Goal: Transaction & Acquisition: Obtain resource

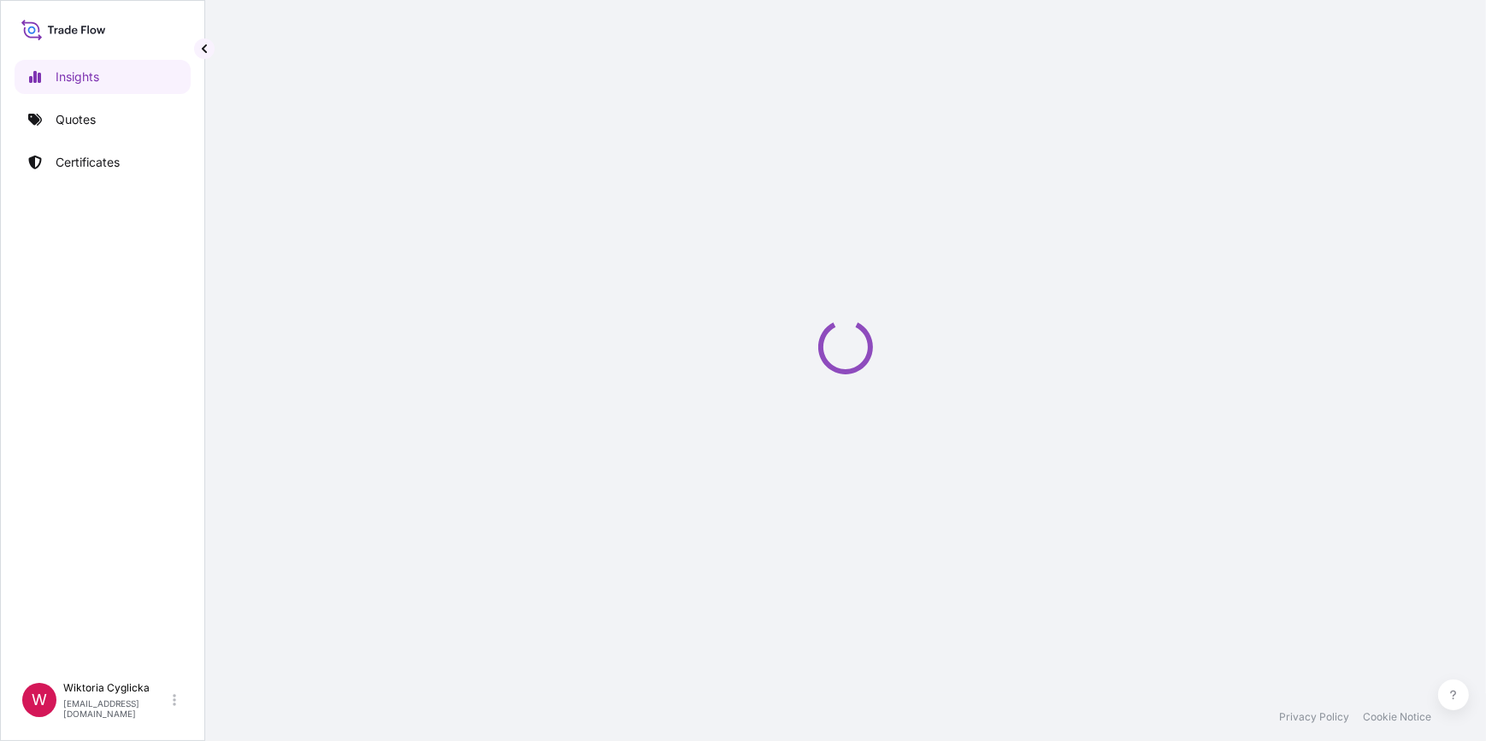
select select "2025"
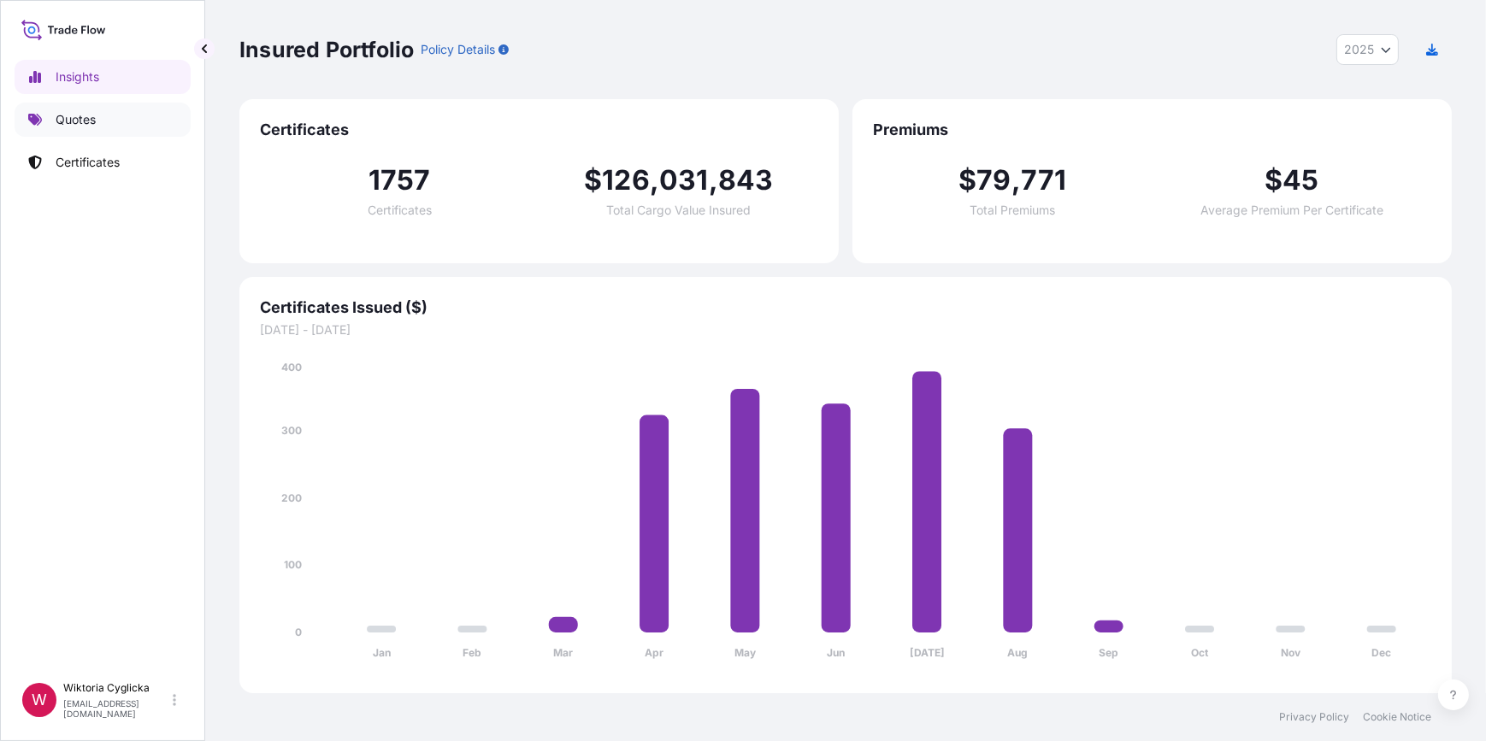
click at [123, 111] on link "Quotes" at bounding box center [103, 120] width 176 height 34
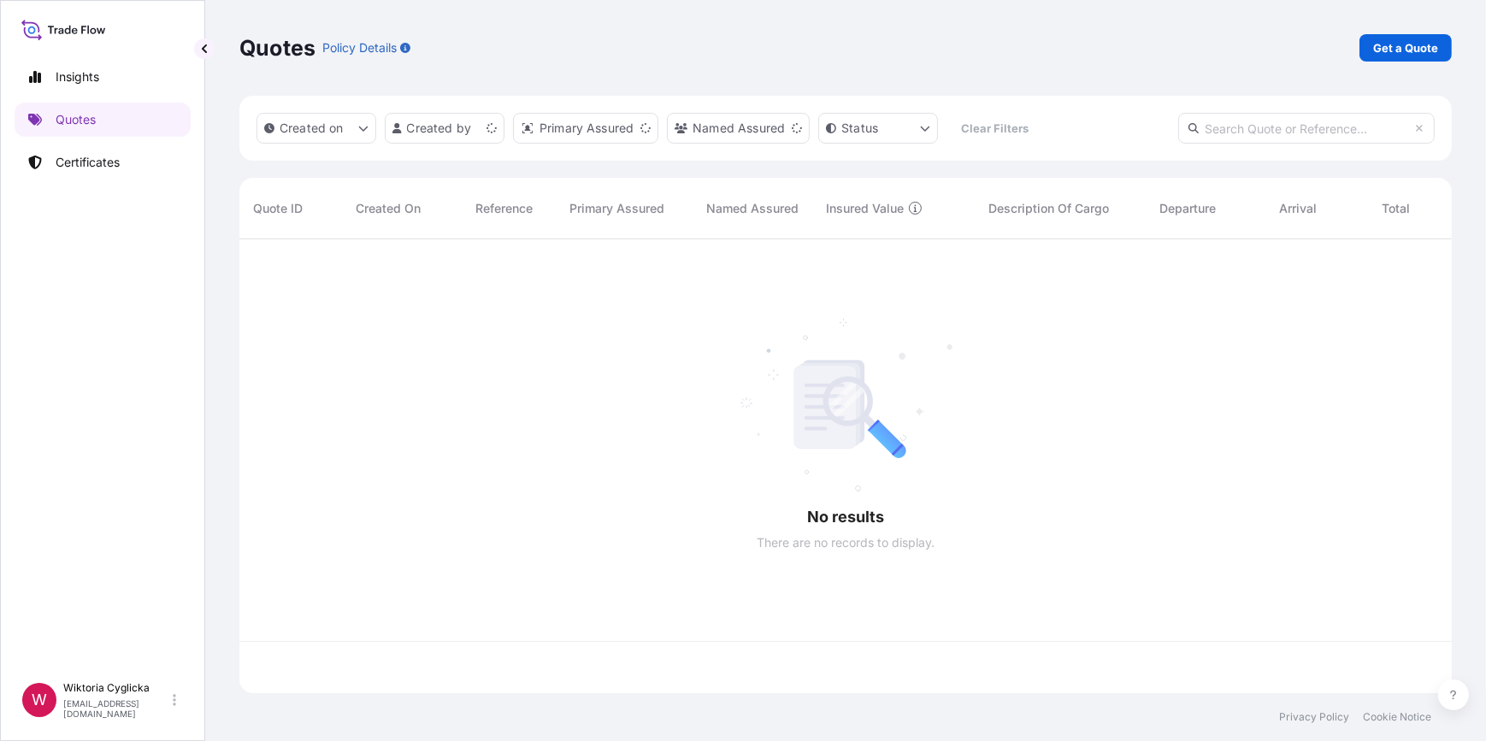
scroll to position [451, 1201]
click at [1384, 45] on p "Get a Quote" at bounding box center [1405, 47] width 65 height 17
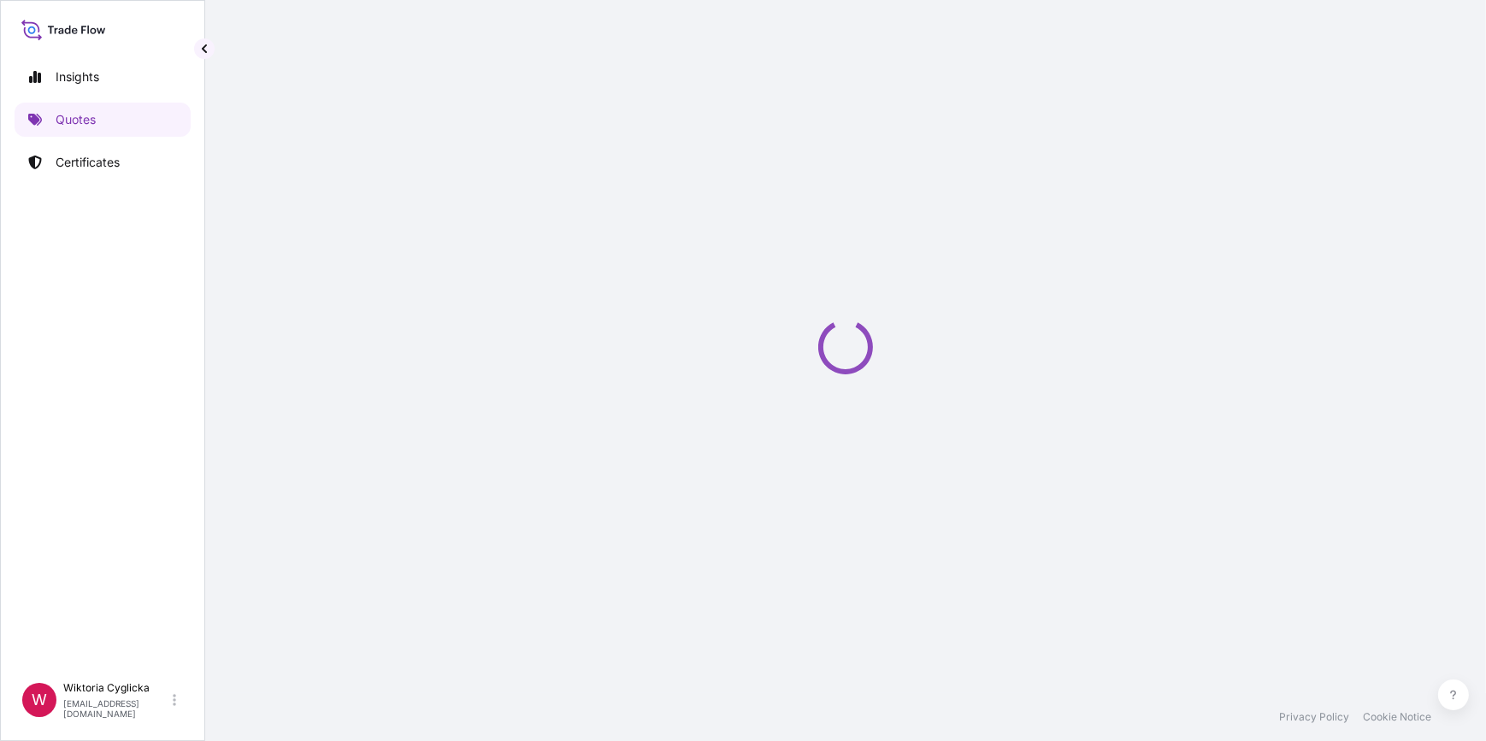
select select "Road / Inland"
select select "Sea"
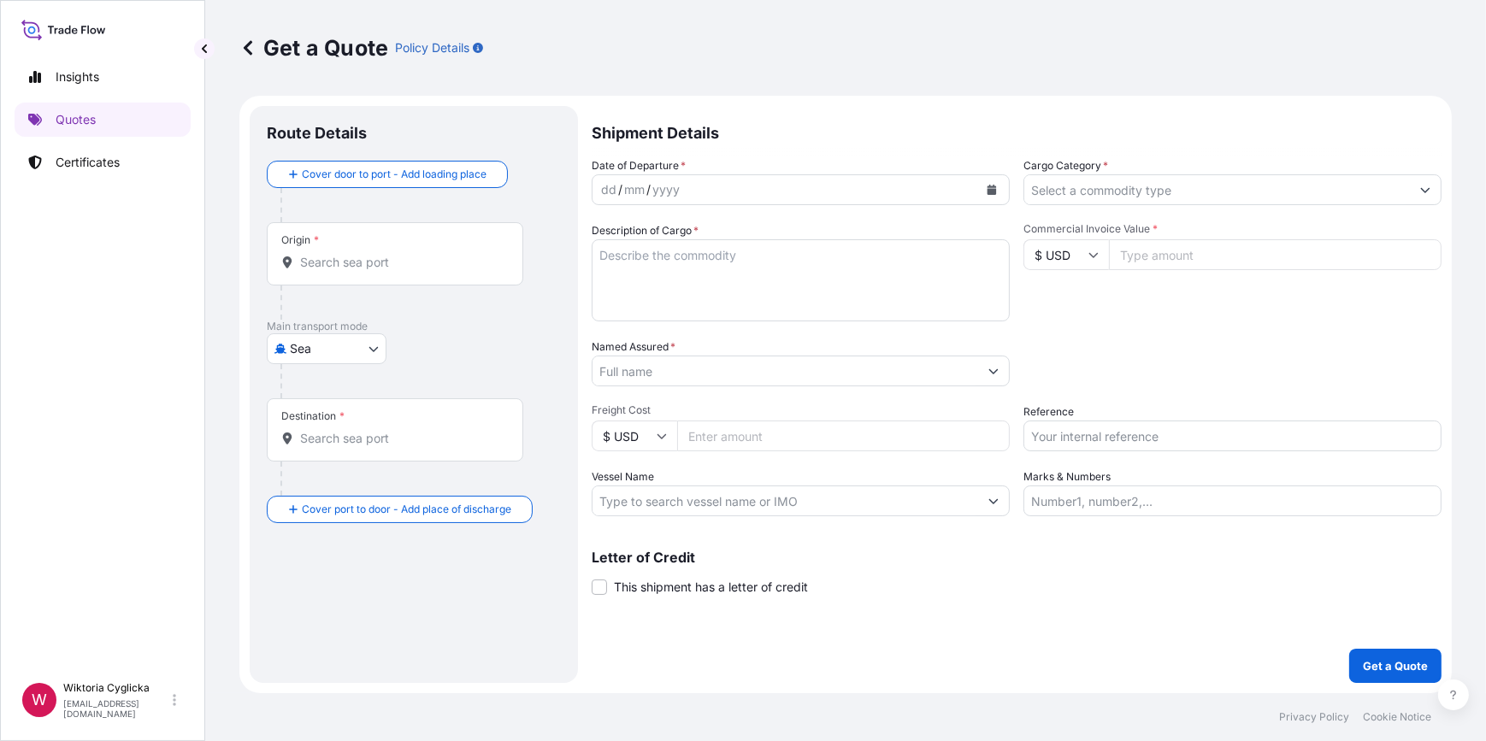
click at [1101, 437] on input "Reference" at bounding box center [1233, 436] width 418 height 31
paste input "S02032795"
type input "S02032795"
click at [1139, 397] on div "Date of Departure * dd / mm / yyyy Cargo Category * Description of Cargo * Comm…" at bounding box center [1017, 336] width 850 height 359
click at [1090, 202] on input "Cargo Category *" at bounding box center [1217, 189] width 386 height 31
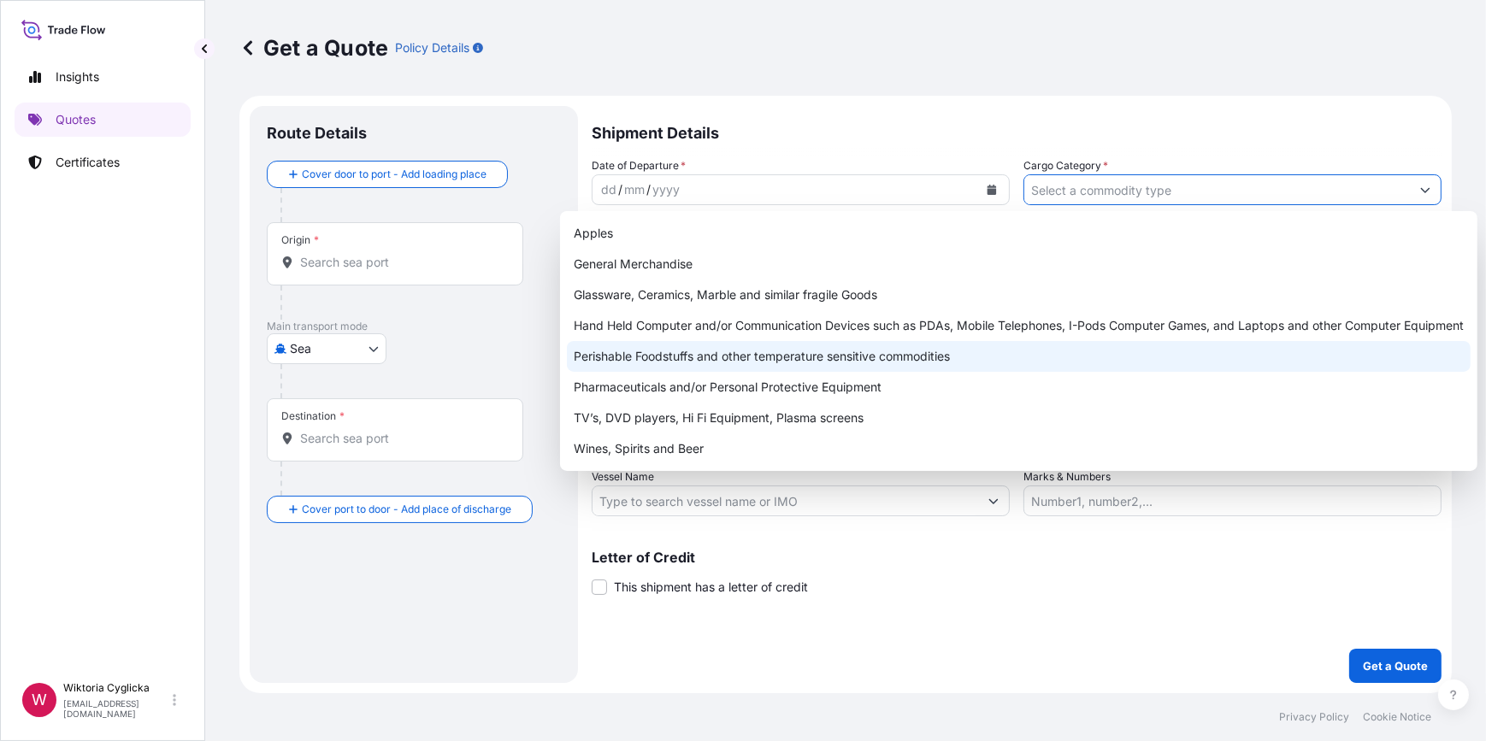
click at [818, 359] on div "Perishable Foodstuffs and other temperature sensitive commodities" at bounding box center [1019, 356] width 904 height 31
type input "Perishable Foodstuffs and other temperature sensitive commodities"
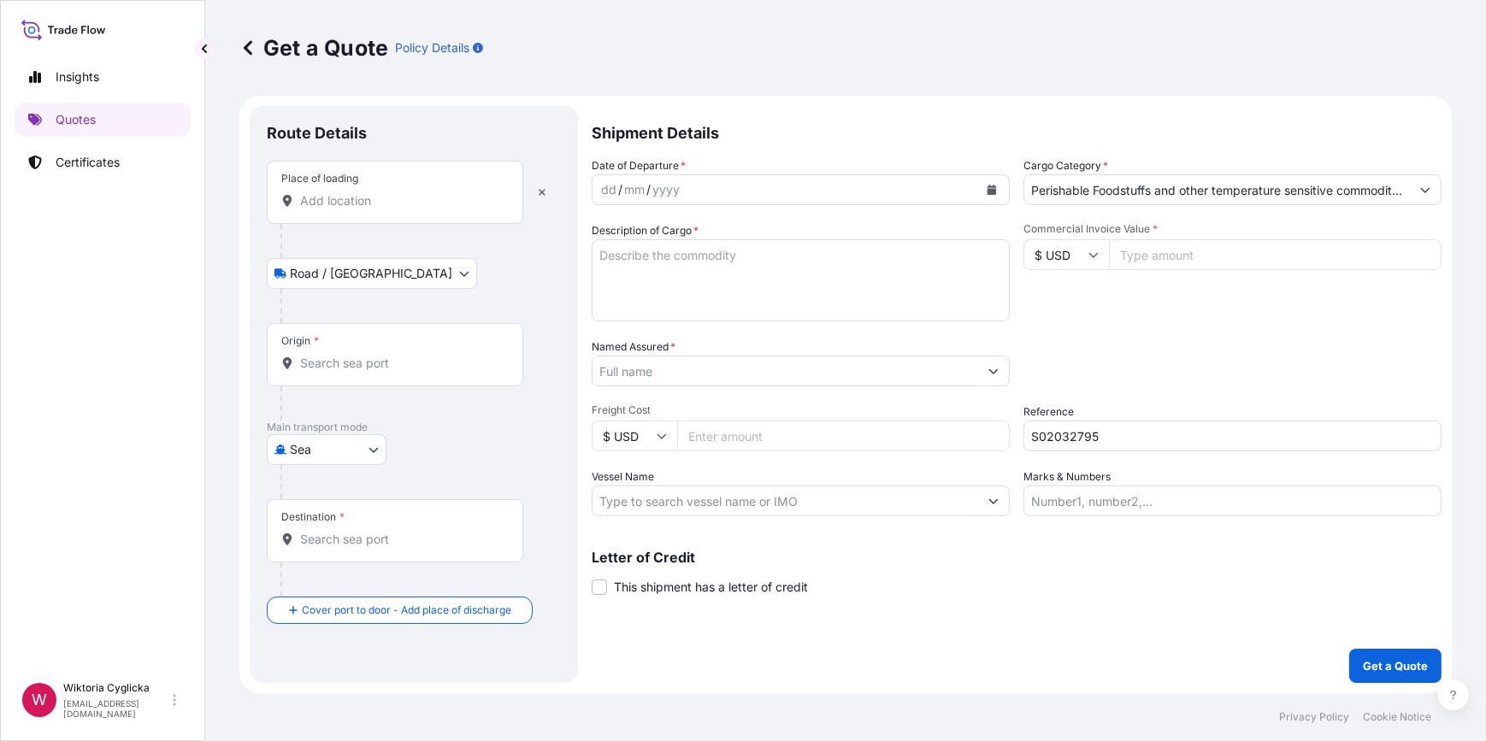
click at [1000, 186] on button "Calendar" at bounding box center [991, 189] width 27 height 27
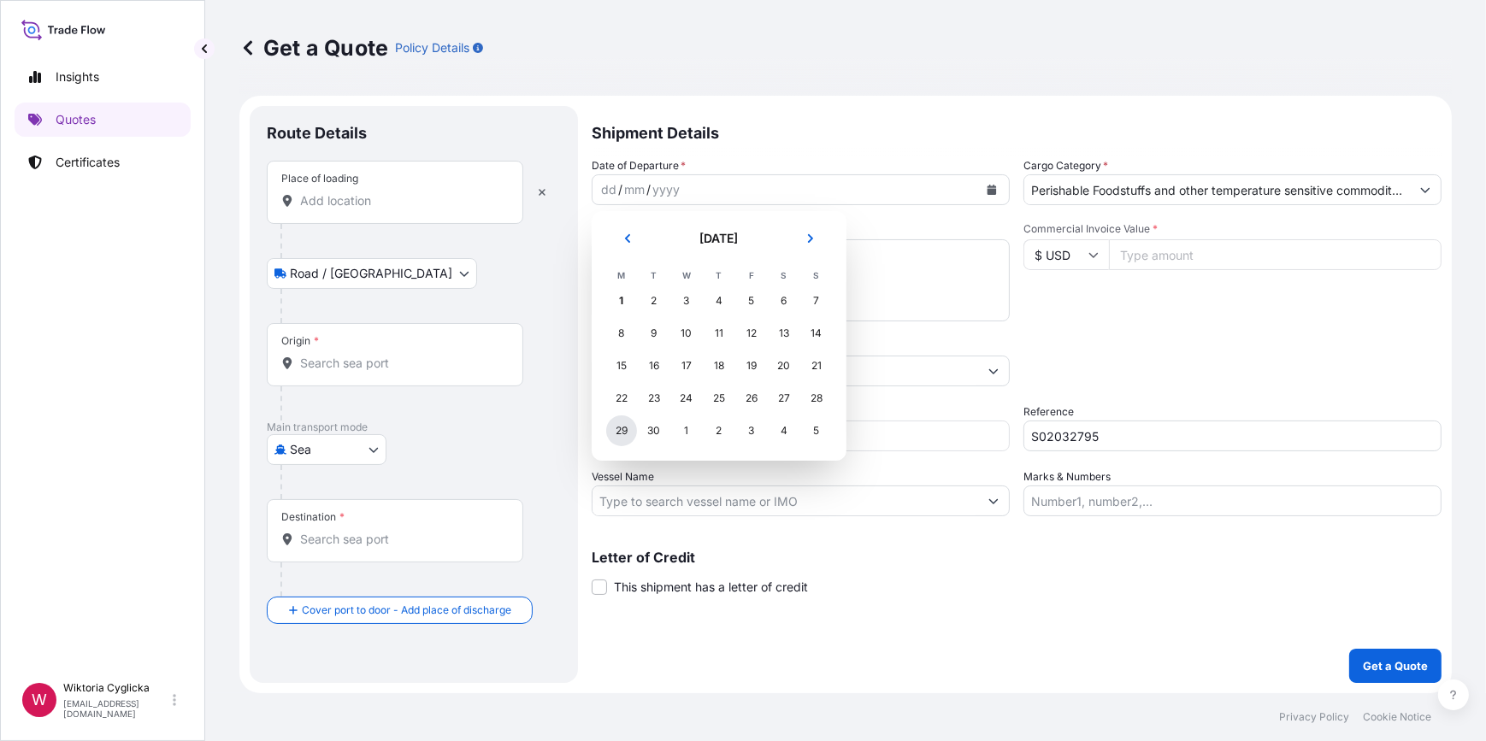
click at [624, 426] on div "29" at bounding box center [621, 431] width 31 height 31
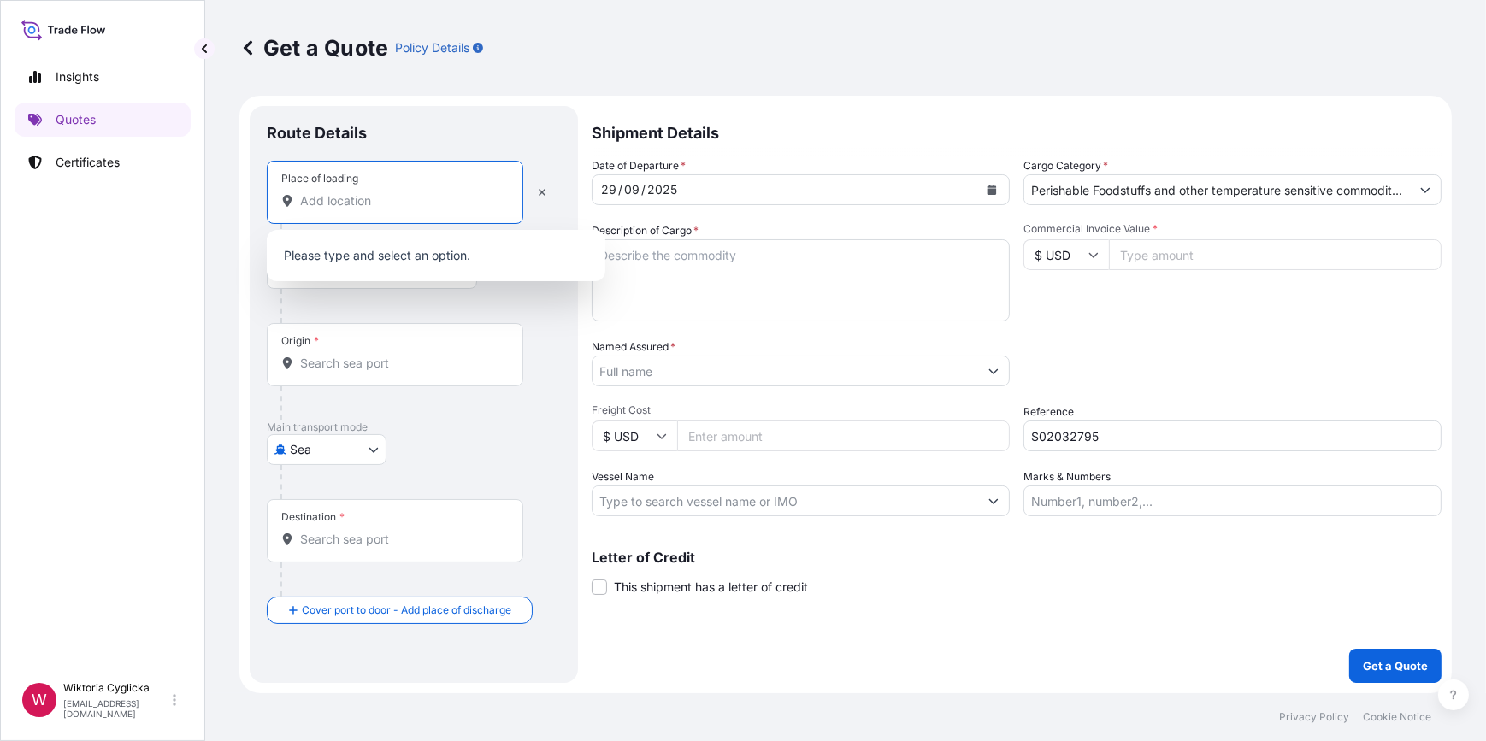
click at [393, 205] on input "Place of loading" at bounding box center [401, 200] width 202 height 17
paste input "MSZCZONOW"
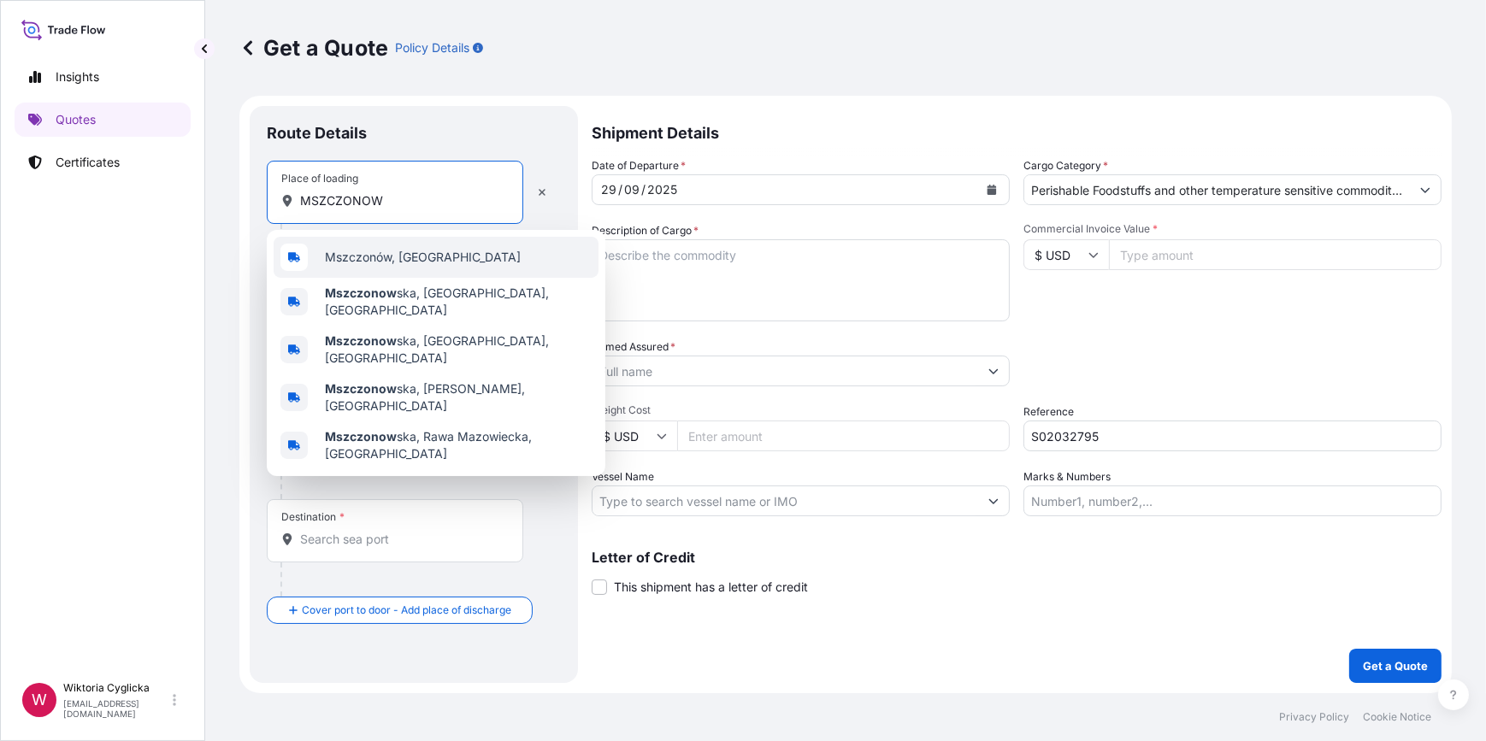
click at [368, 251] on span "Mszczonów, Poland" at bounding box center [423, 257] width 196 height 17
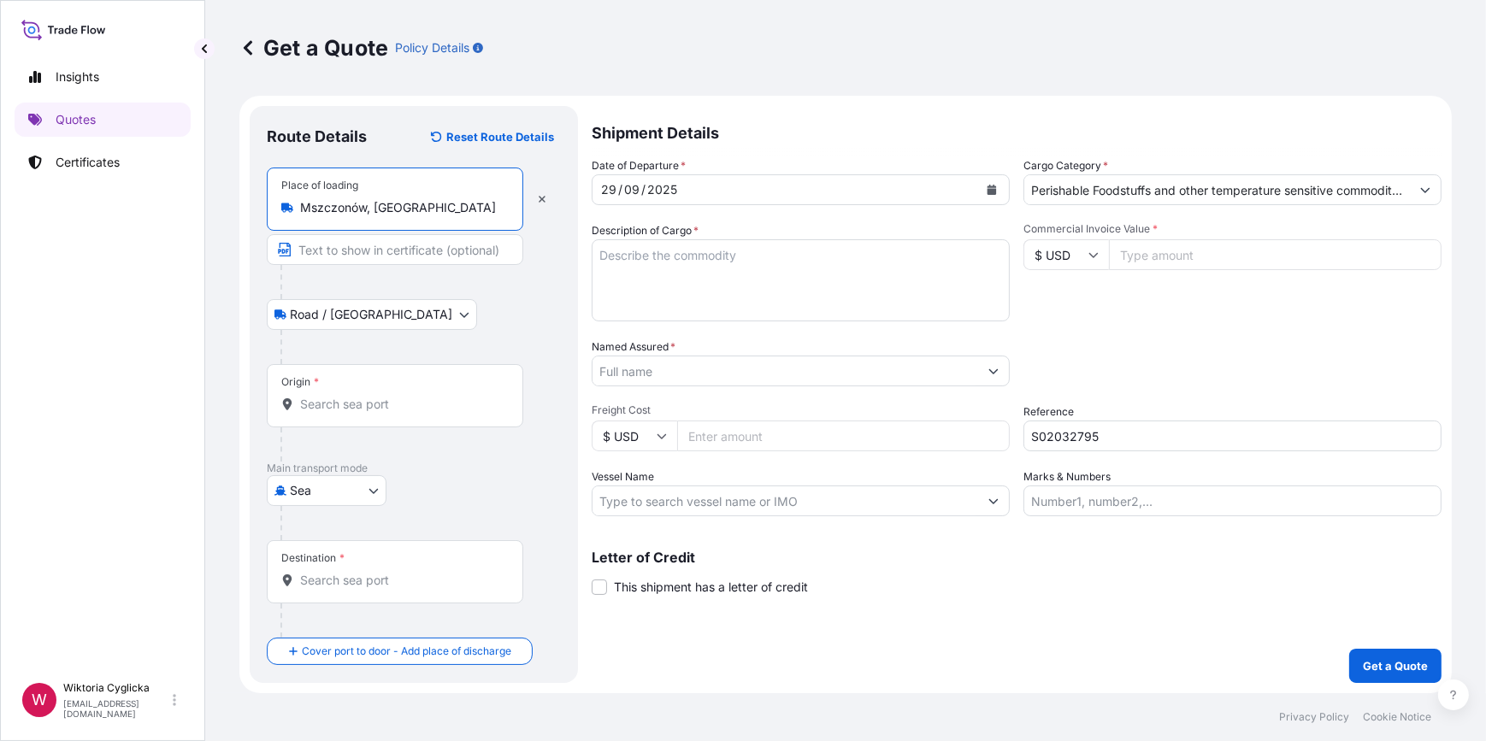
type input "Mszczonów, Poland"
click at [712, 287] on textarea "Description of Cargo *" at bounding box center [801, 280] width 418 height 82
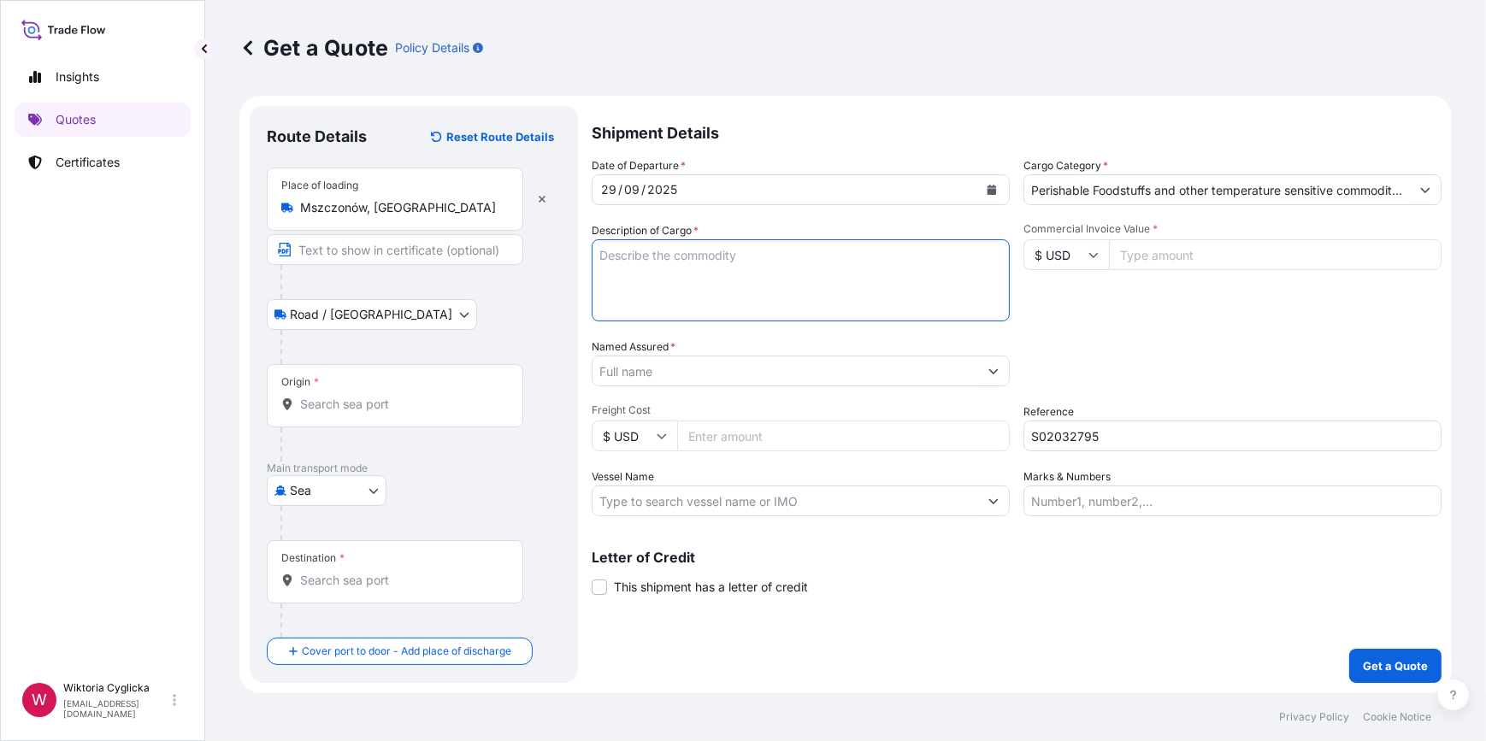
click at [711, 274] on textarea "Description of Cargo *" at bounding box center [801, 280] width 418 height 82
paste textarea "TEMU 9182982"
click at [639, 251] on textarea "TEMU 9182982" at bounding box center [801, 280] width 418 height 82
click at [747, 256] on textarea "TEMU9182982" at bounding box center [801, 280] width 418 height 82
click at [769, 257] on textarea "TEMU9182982" at bounding box center [801, 280] width 418 height 82
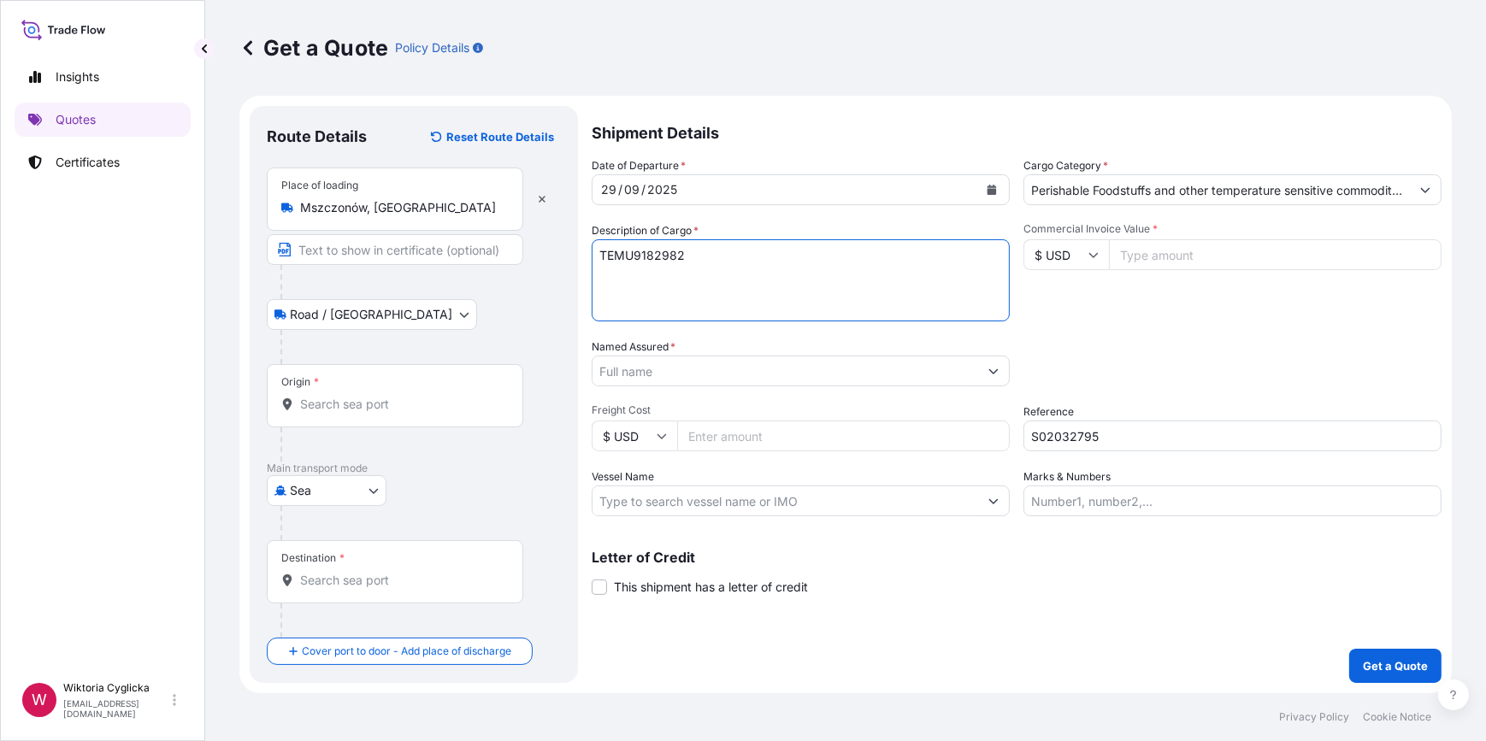
paste textarea "CONFECTIONERY PRODUCTS NET WEIGHT: 9693,34 KG"
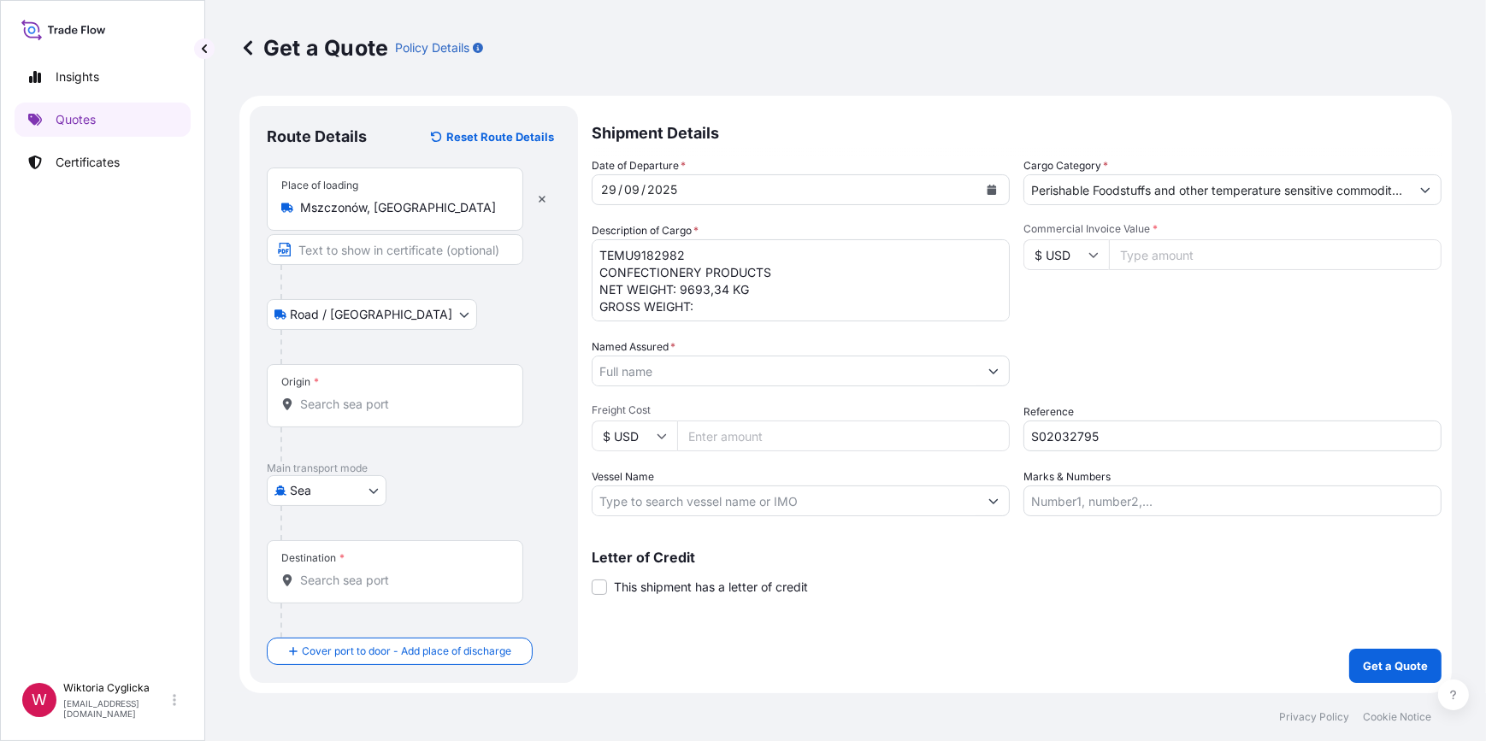
click at [765, 299] on textarea "TEMU9182982 CONFECTIONERY PRODUCTS NET WEIGHT: 9693,34 KG GROSS WEIGHT:" at bounding box center [801, 280] width 418 height 82
paste textarea "10757,856"
type textarea "TEMU9182982 CONFECTIONERY PRODUCTS NET WEIGHT: 9693,34 KG GROSS WEIGHT: 10757,8…"
click at [383, 410] on input "Origin *" at bounding box center [401, 404] width 202 height 17
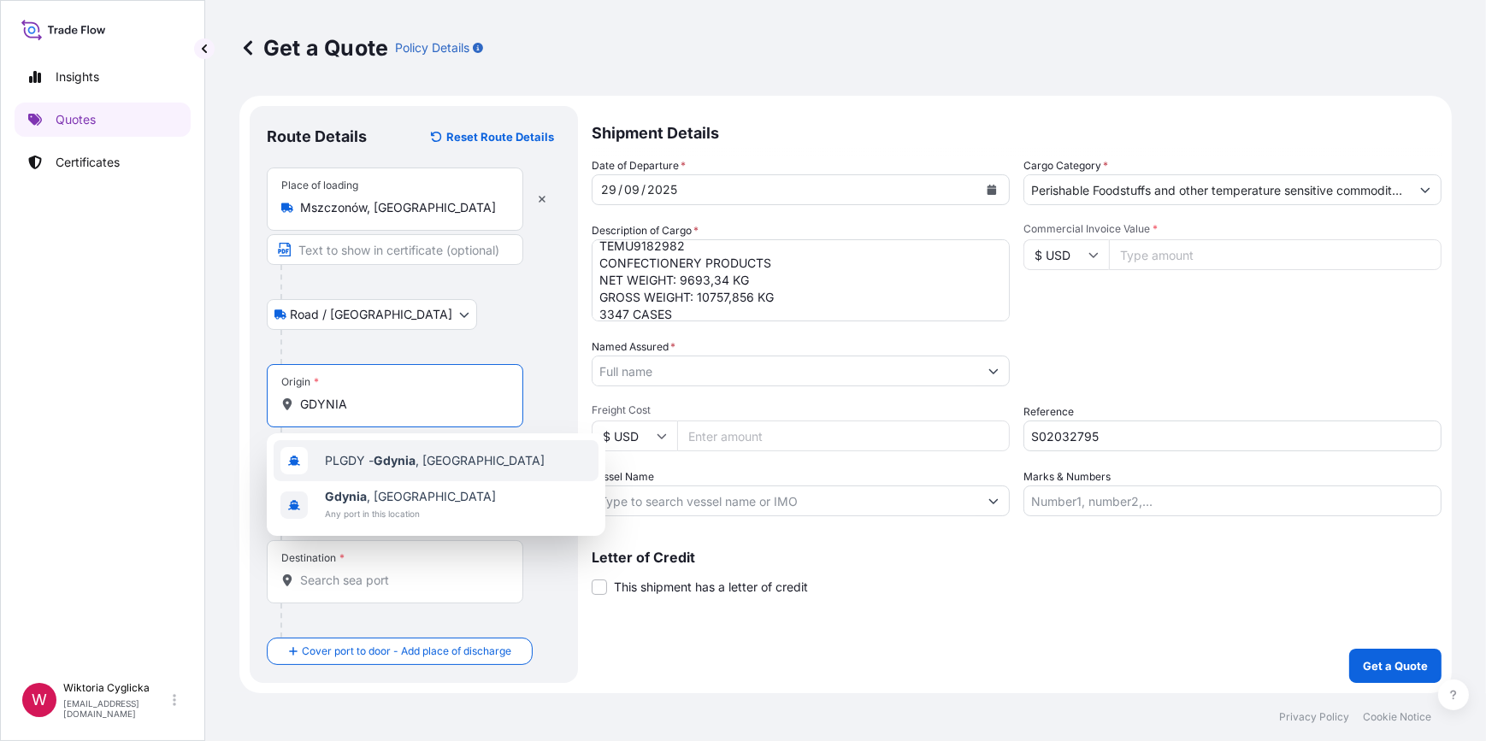
click at [363, 447] on div "PLGDY - Gdynia , Poland" at bounding box center [436, 460] width 325 height 41
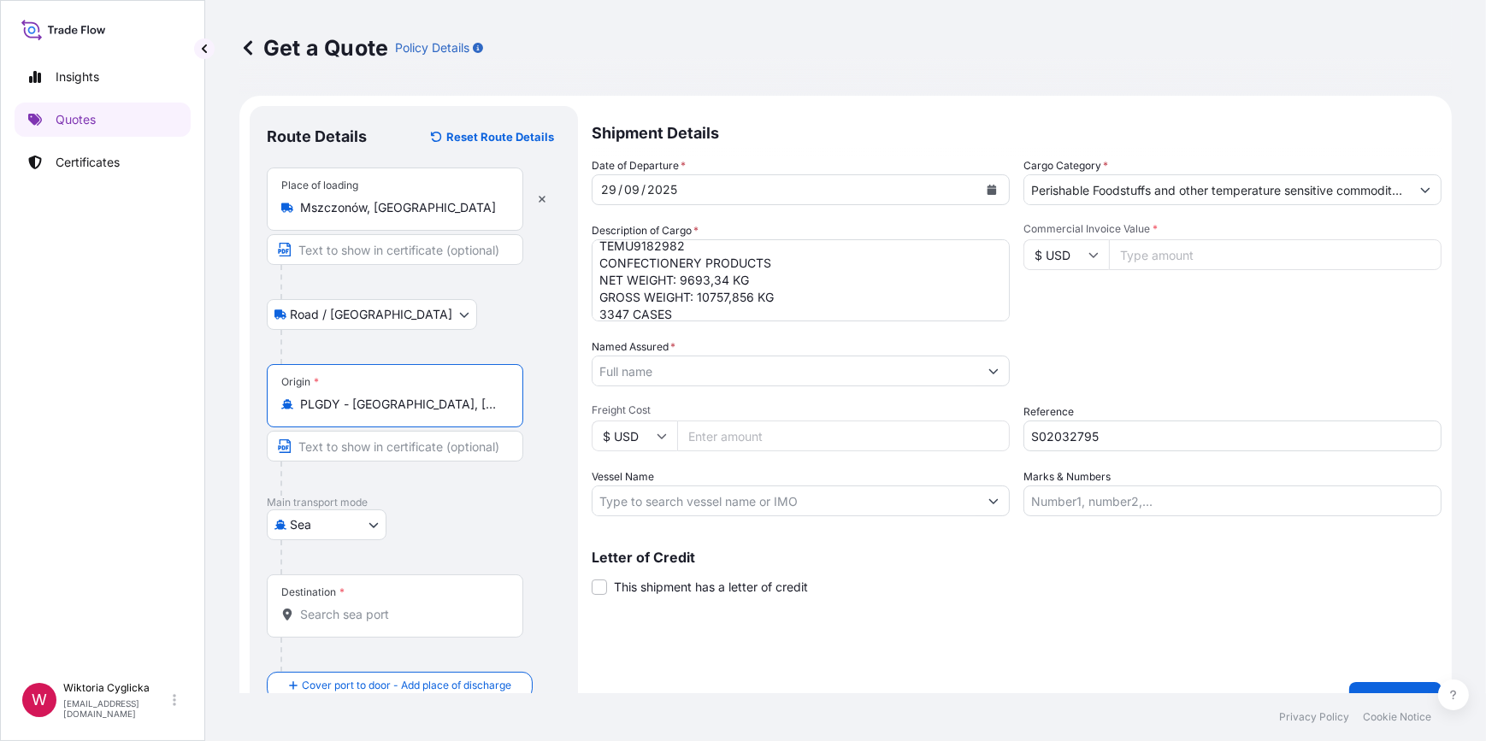
type input "PLGDY - Gdynia, Poland"
click at [370, 601] on div "Destination *" at bounding box center [395, 606] width 257 height 63
click at [370, 606] on input "Destination *" at bounding box center [401, 614] width 202 height 17
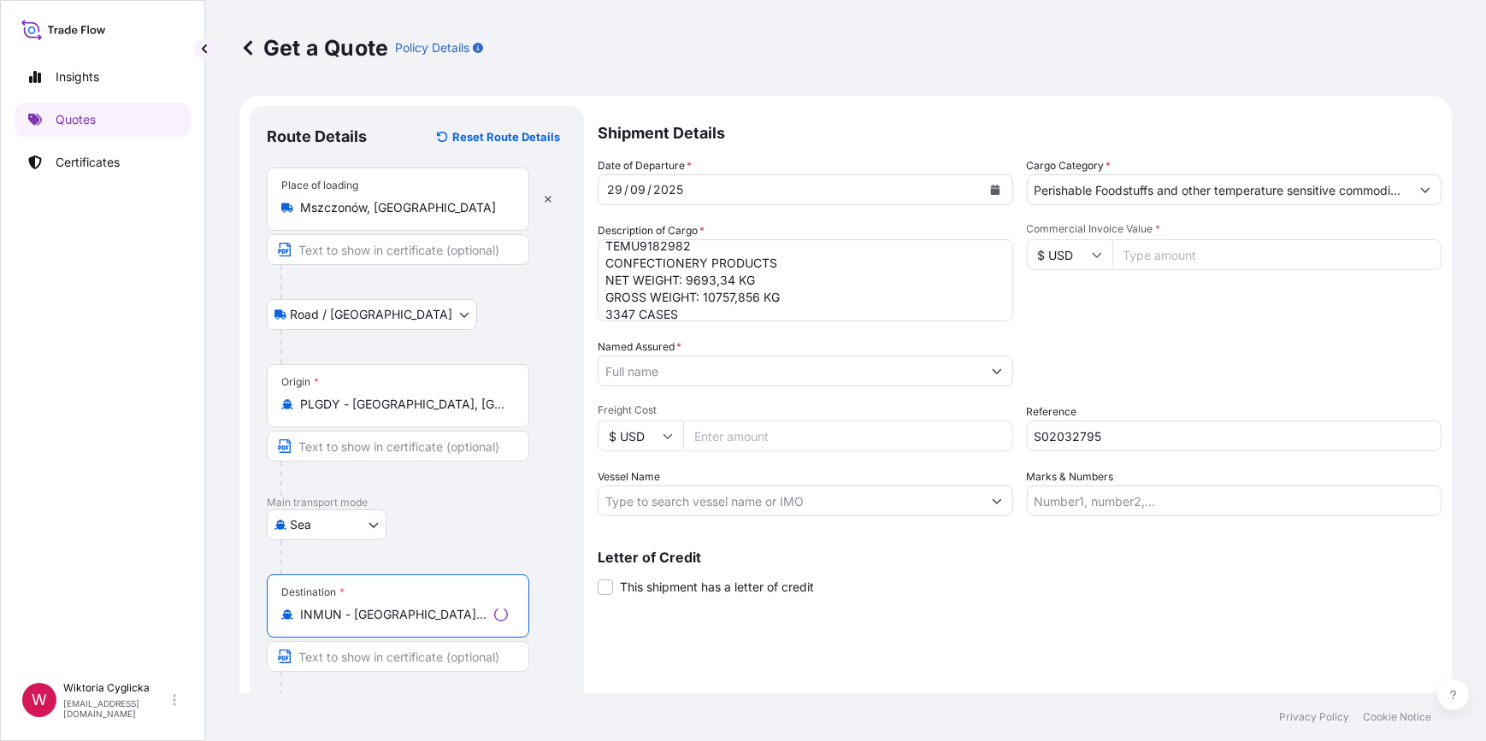
type input "INMUN - Mundra, India"
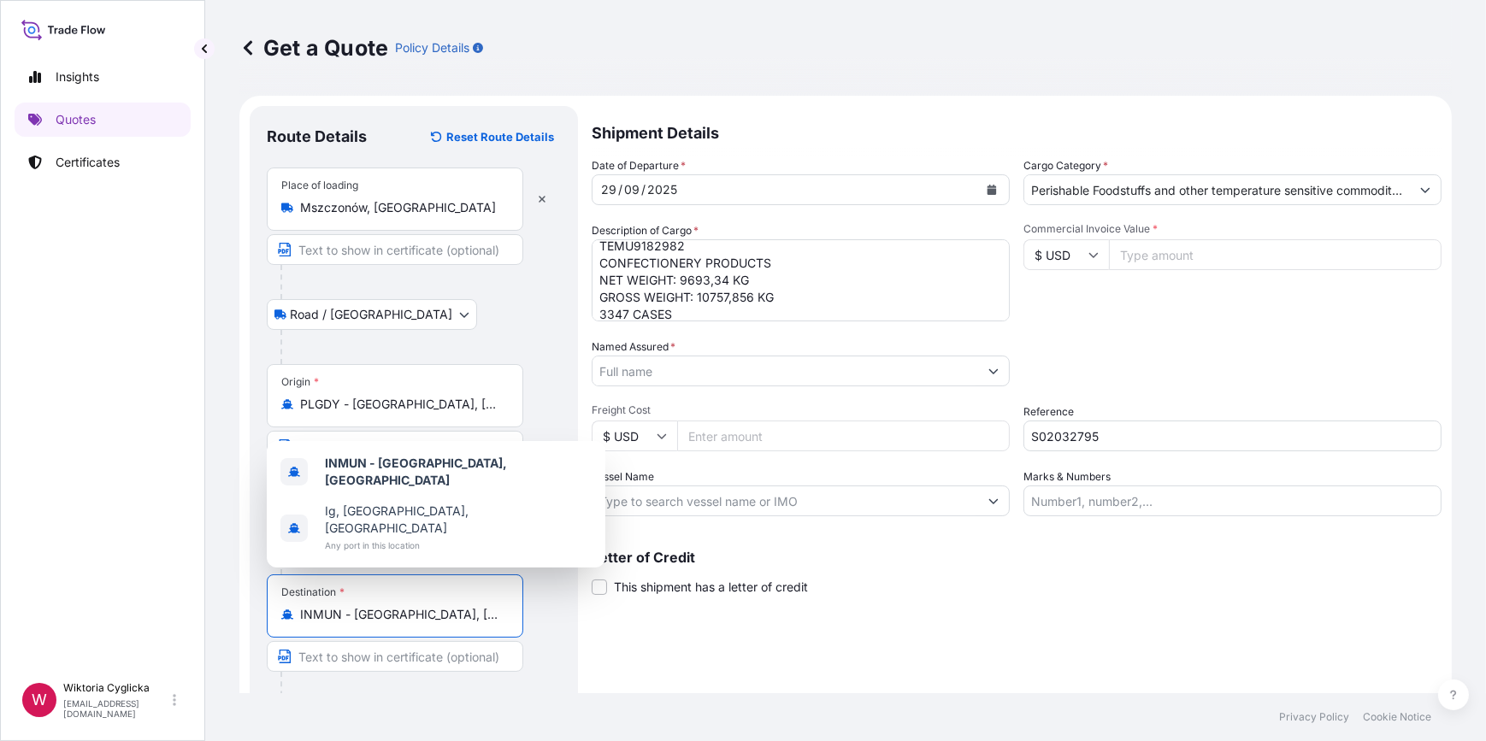
click at [687, 376] on input "Named Assured *" at bounding box center [786, 371] width 386 height 31
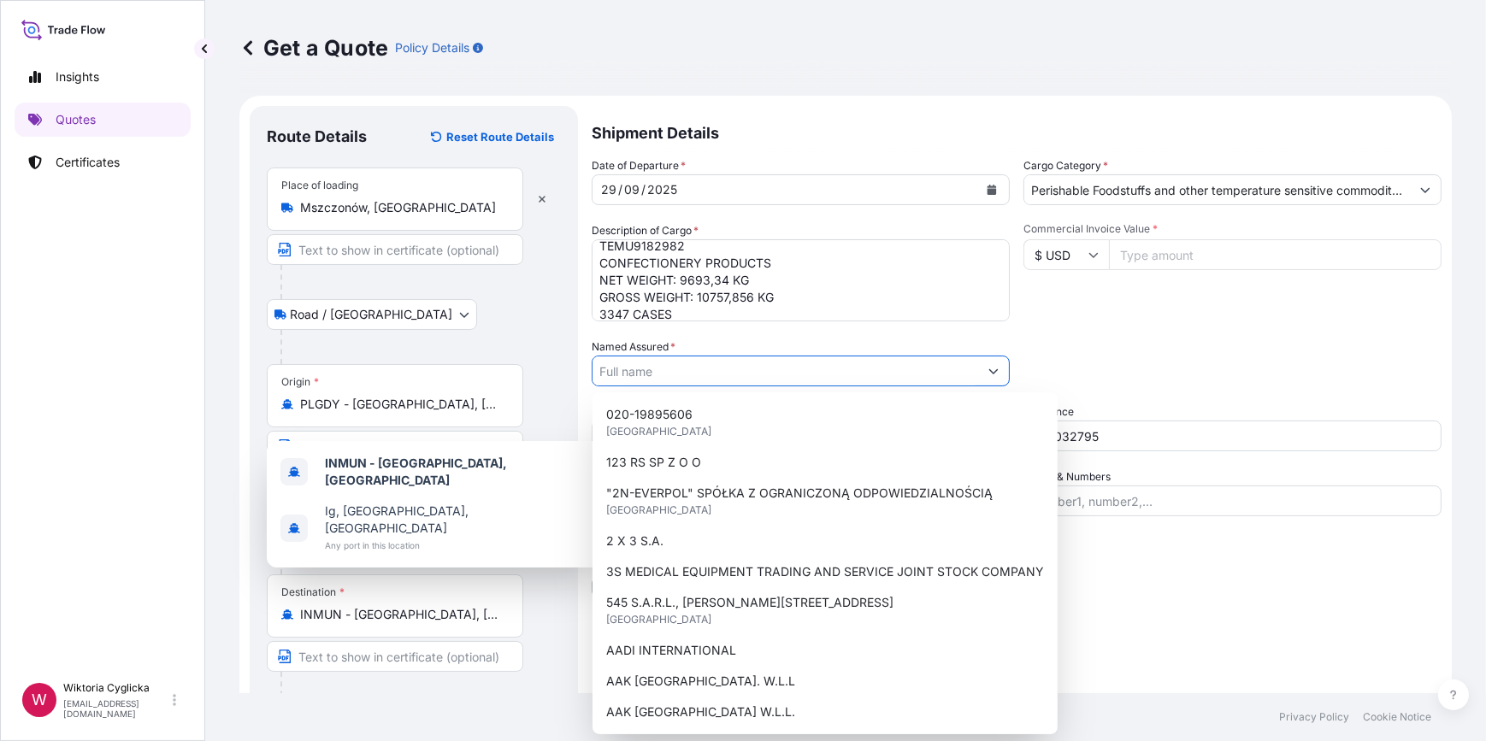
paste input "Cococart Ventures Pvt Ltd"
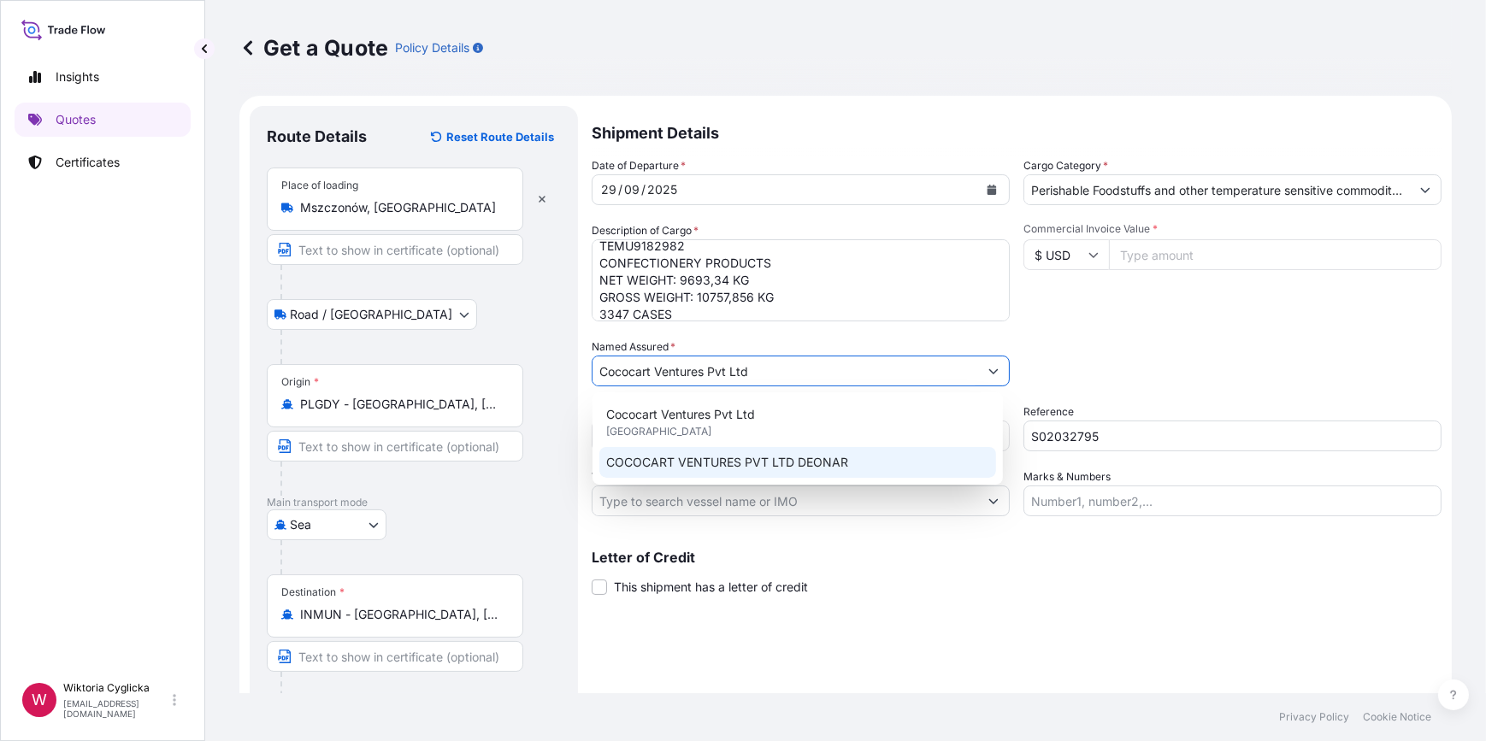
click at [695, 460] on span "COCOCART VENTURES PVT LTD DEONAR" at bounding box center [727, 462] width 242 height 17
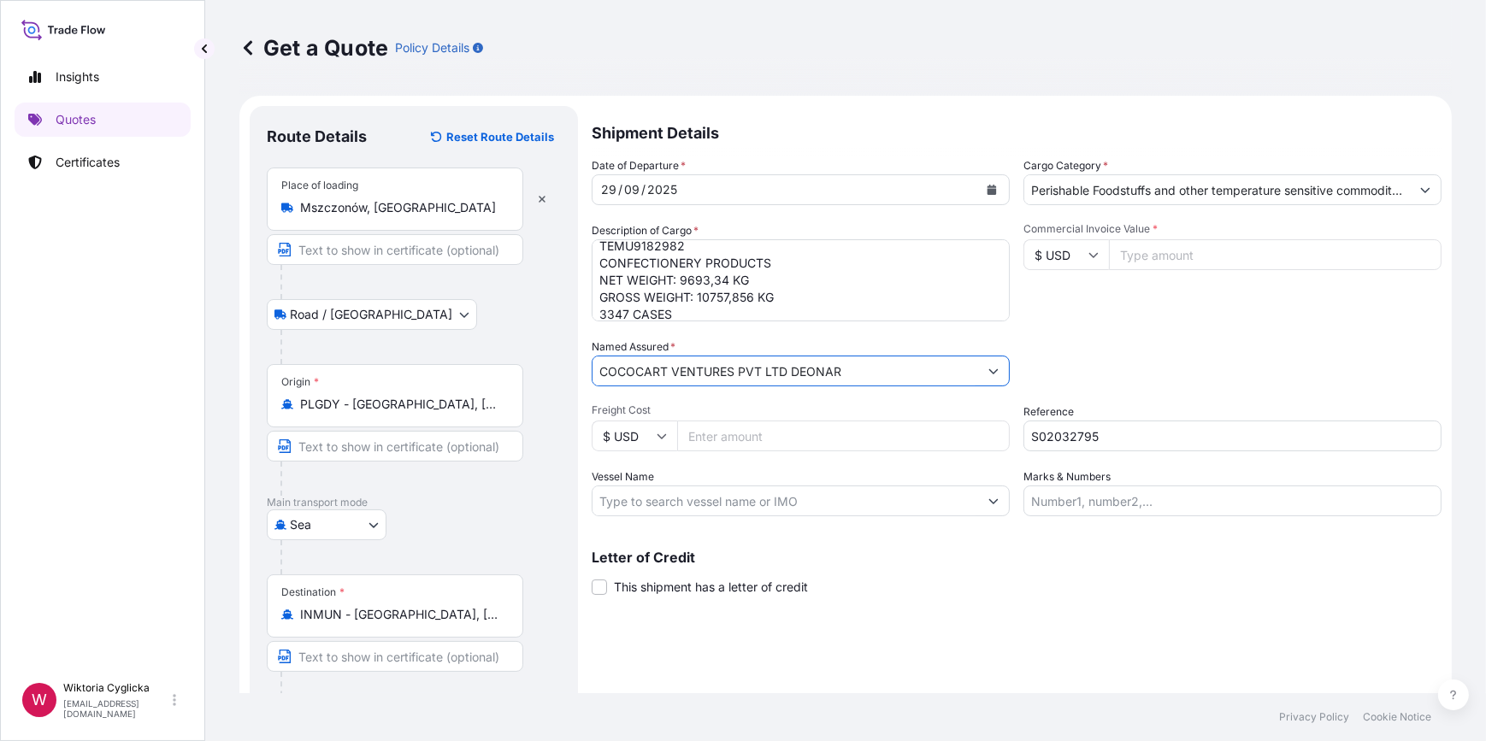
click at [1077, 380] on div "Packing Category Type to search a container mode Please select a primary mode o…" at bounding box center [1233, 363] width 418 height 48
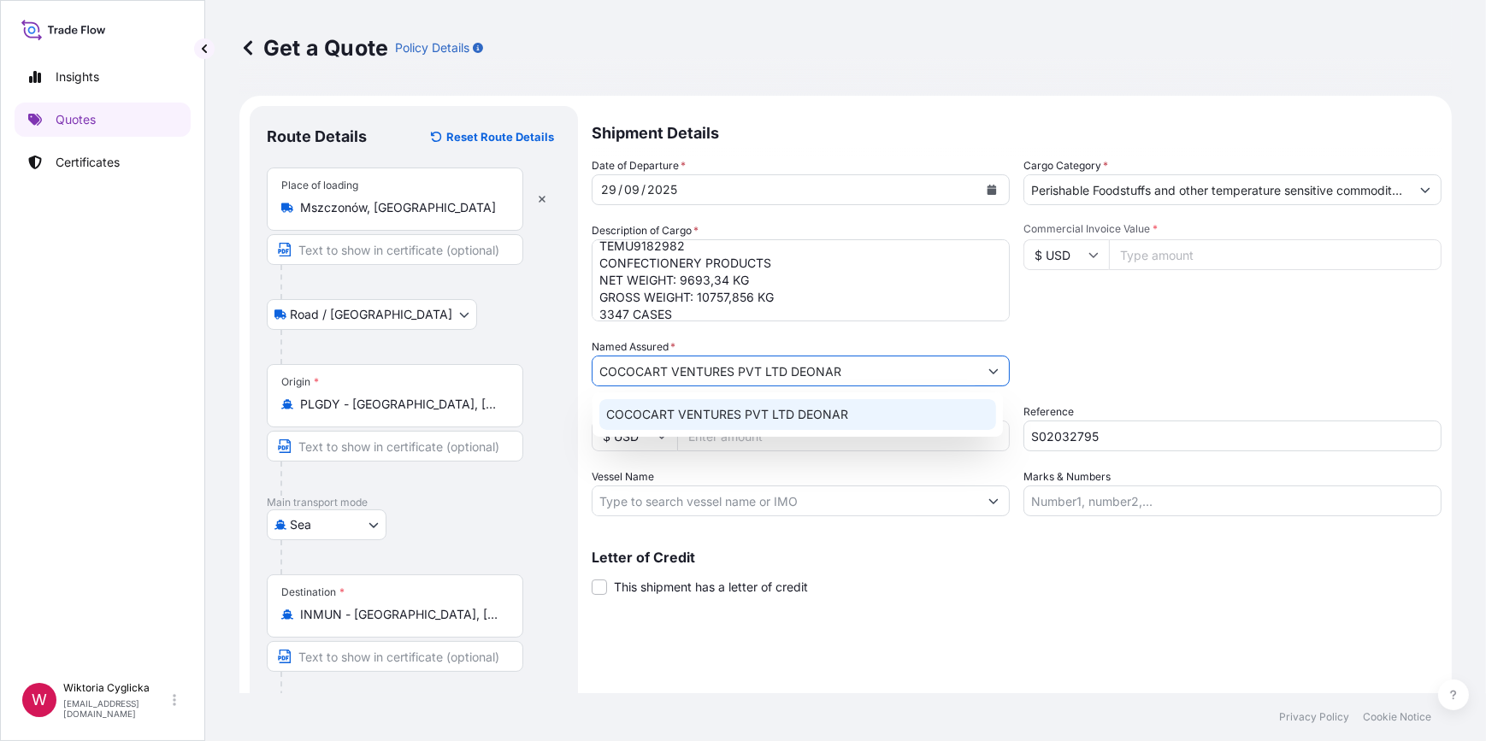
drag, startPoint x: 882, startPoint y: 368, endPoint x: 535, endPoint y: 368, distance: 346.3
click at [537, 368] on form "Route Details Reset Route Details Place of loading Mszczonów, Poland Road / Inl…" at bounding box center [845, 428] width 1213 height 665
paste input "ococart Ventures Pvt Ltd"
click at [784, 410] on span "COCOCART VENTURES PVT LTD DEONAR" at bounding box center [727, 414] width 242 height 17
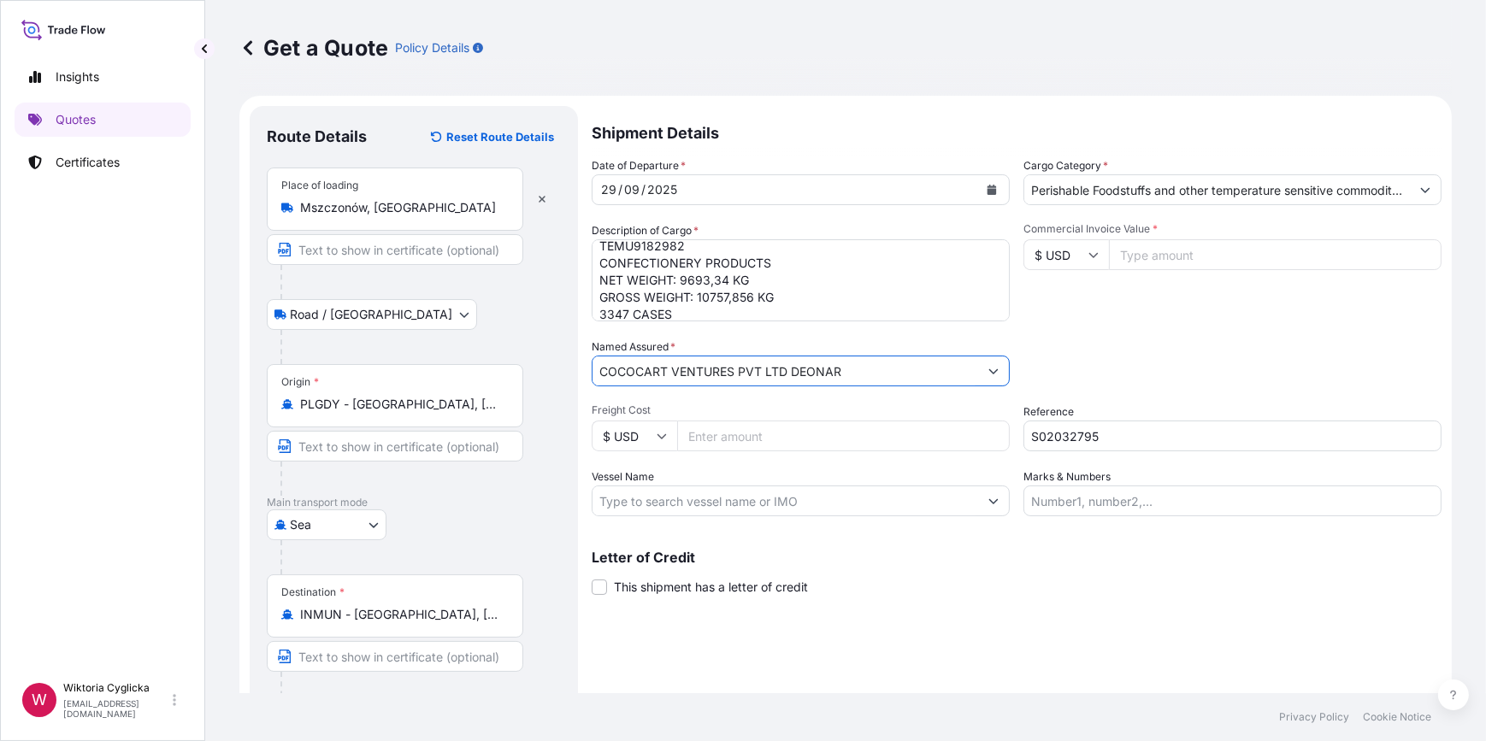
drag, startPoint x: 853, startPoint y: 371, endPoint x: 791, endPoint y: 370, distance: 62.4
click at [791, 370] on input "COCOCART VENTURES PVT LTD DEONAR" at bounding box center [786, 371] width 386 height 31
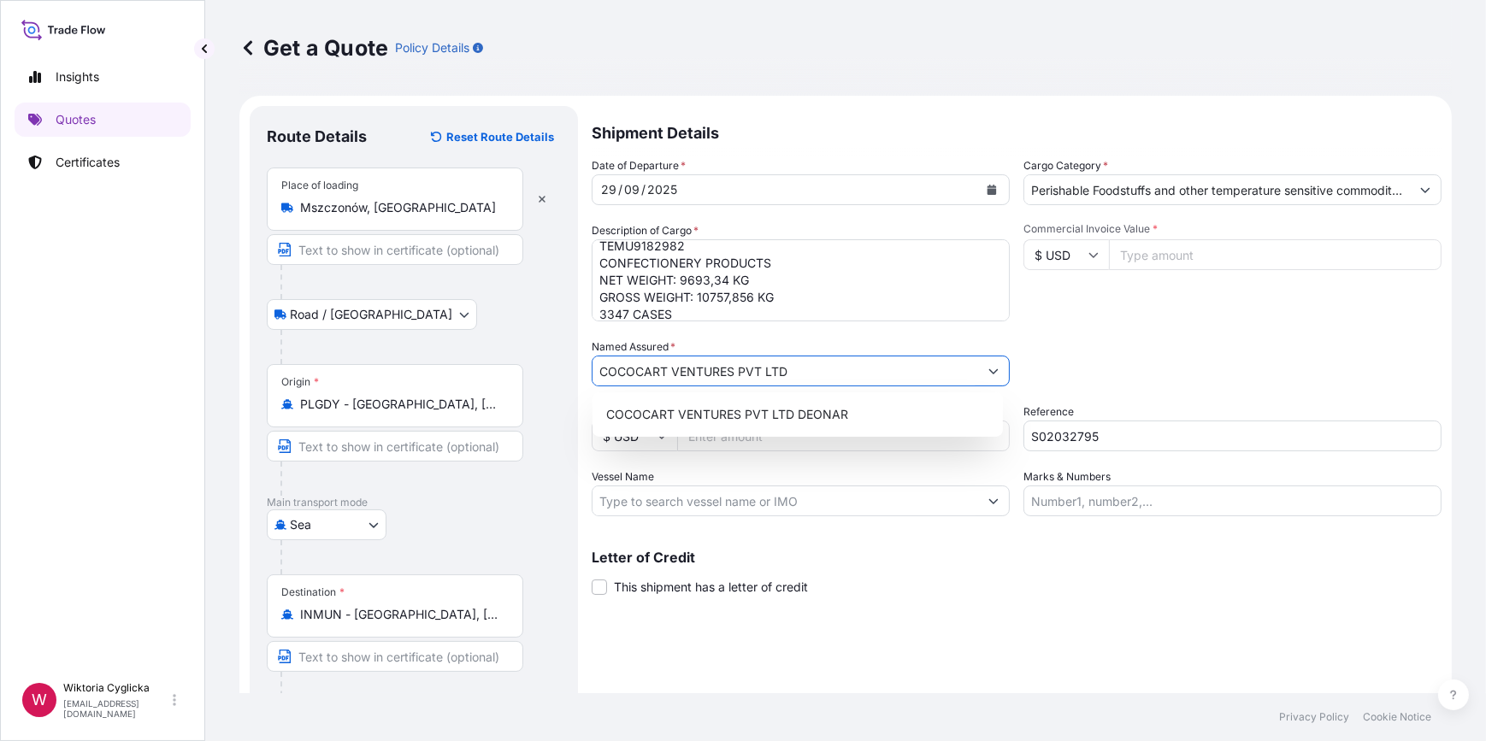
type input "COCOCART VENTURES PVT LTD"
click at [1066, 368] on div "Packing Category Type to search a container mode Please select a primary mode o…" at bounding box center [1233, 363] width 418 height 48
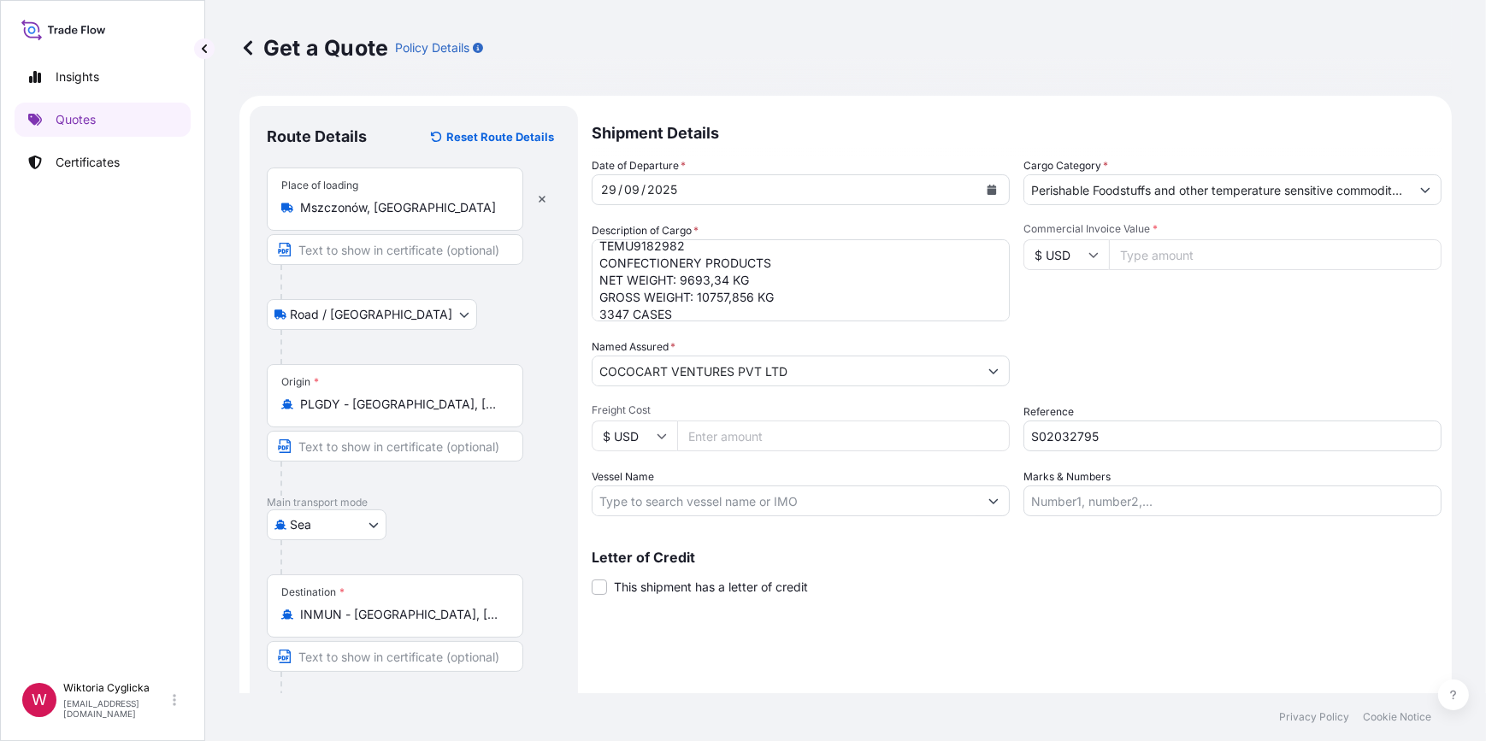
click at [803, 298] on textarea "TEMU9182982 CONFECTIONERY PRODUCTS NET WEIGHT: 9693,34 KG GROSS WEIGHT: 10757,8…" at bounding box center [801, 280] width 418 height 82
click at [1094, 331] on div "Date of Departure * 29 / 09 / 2025 Cargo Category * Perishable Foodstuffs and o…" at bounding box center [1017, 336] width 850 height 359
click at [1078, 244] on input "$ USD" at bounding box center [1067, 254] width 86 height 31
click at [1061, 291] on div "€ EUR" at bounding box center [1060, 302] width 72 height 32
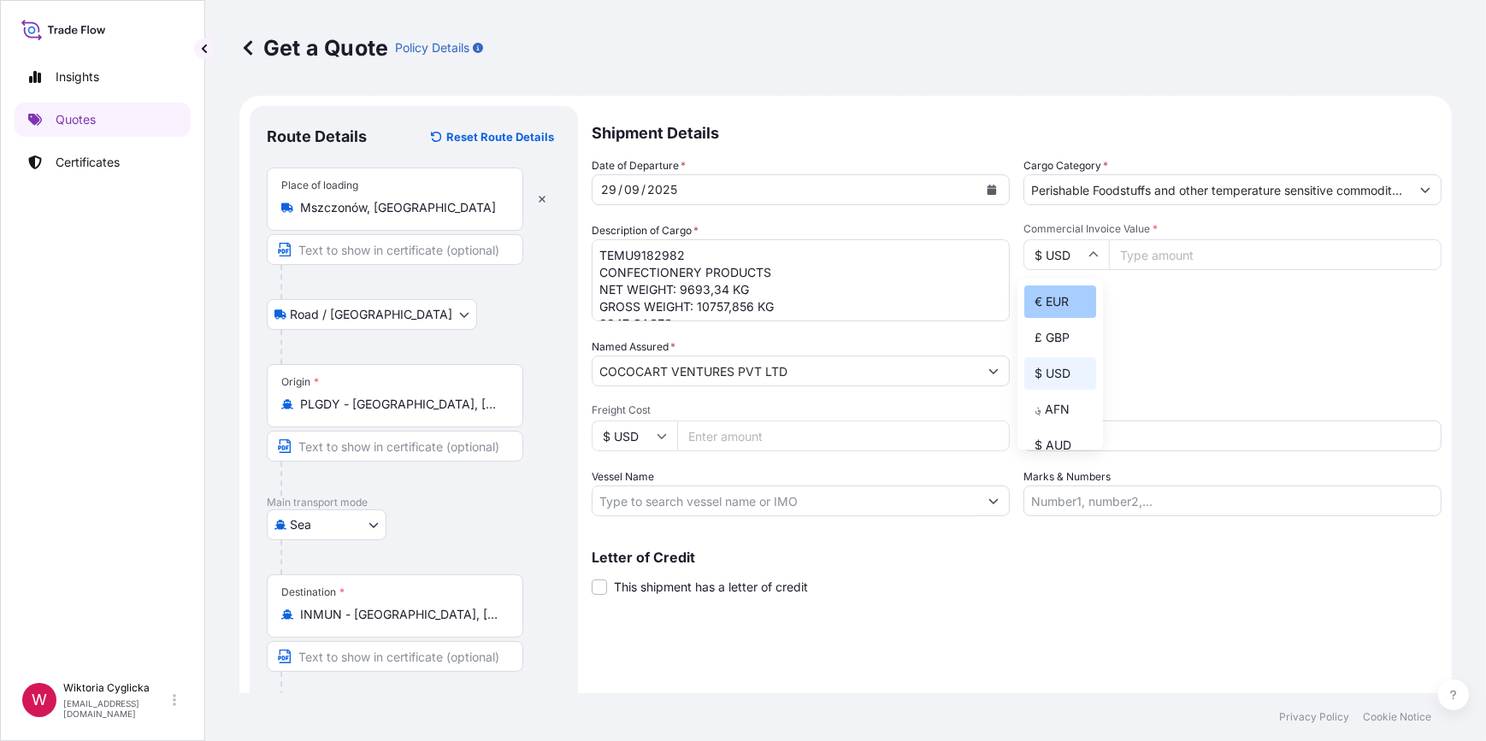
type input "€ EUR"
click at [1136, 257] on input "Commercial Invoice Value *" at bounding box center [1275, 254] width 333 height 31
type input "73439.98"
click at [1207, 302] on div "Commercial Invoice Value * € EUR 73439.98" at bounding box center [1233, 271] width 418 height 99
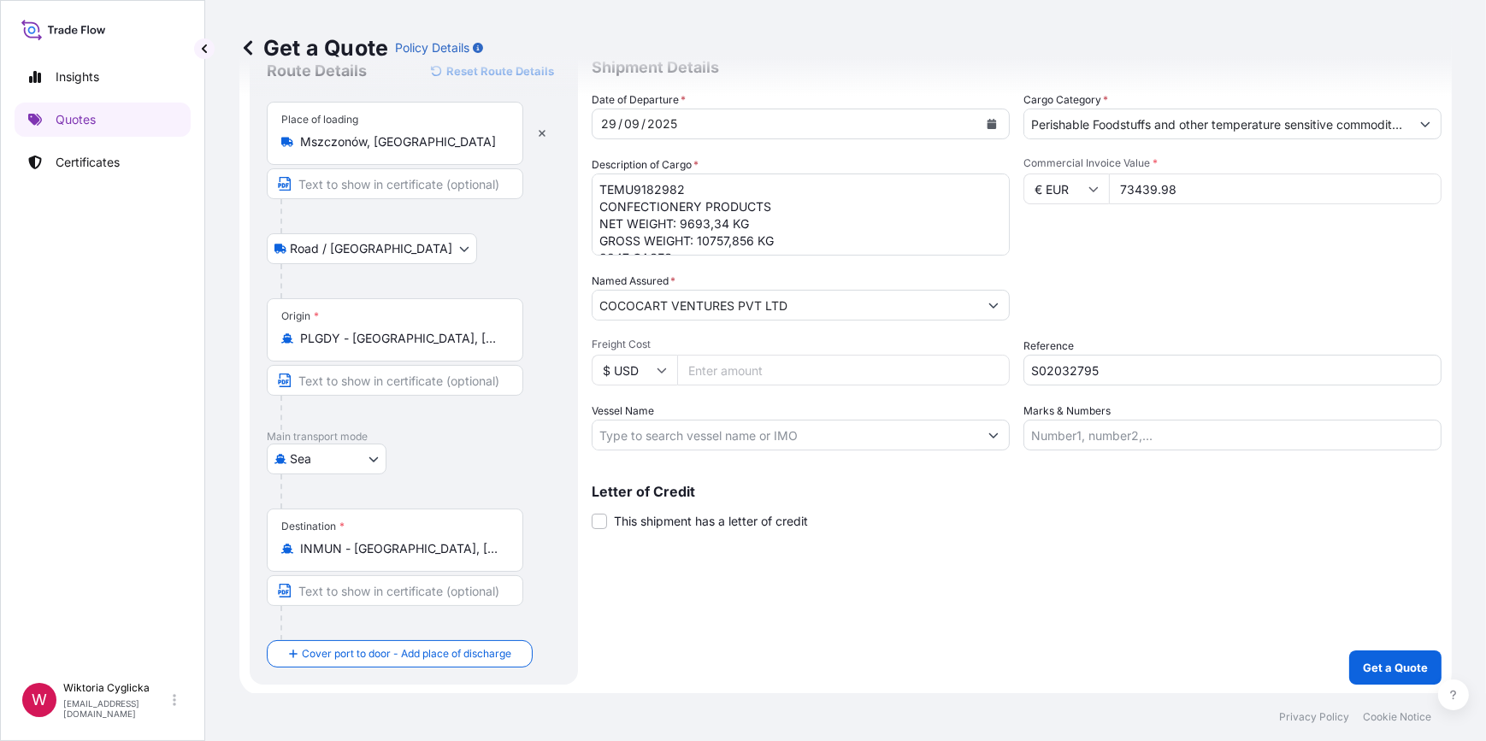
scroll to position [67, 0]
click at [1363, 665] on p "Get a Quote" at bounding box center [1395, 666] width 65 height 17
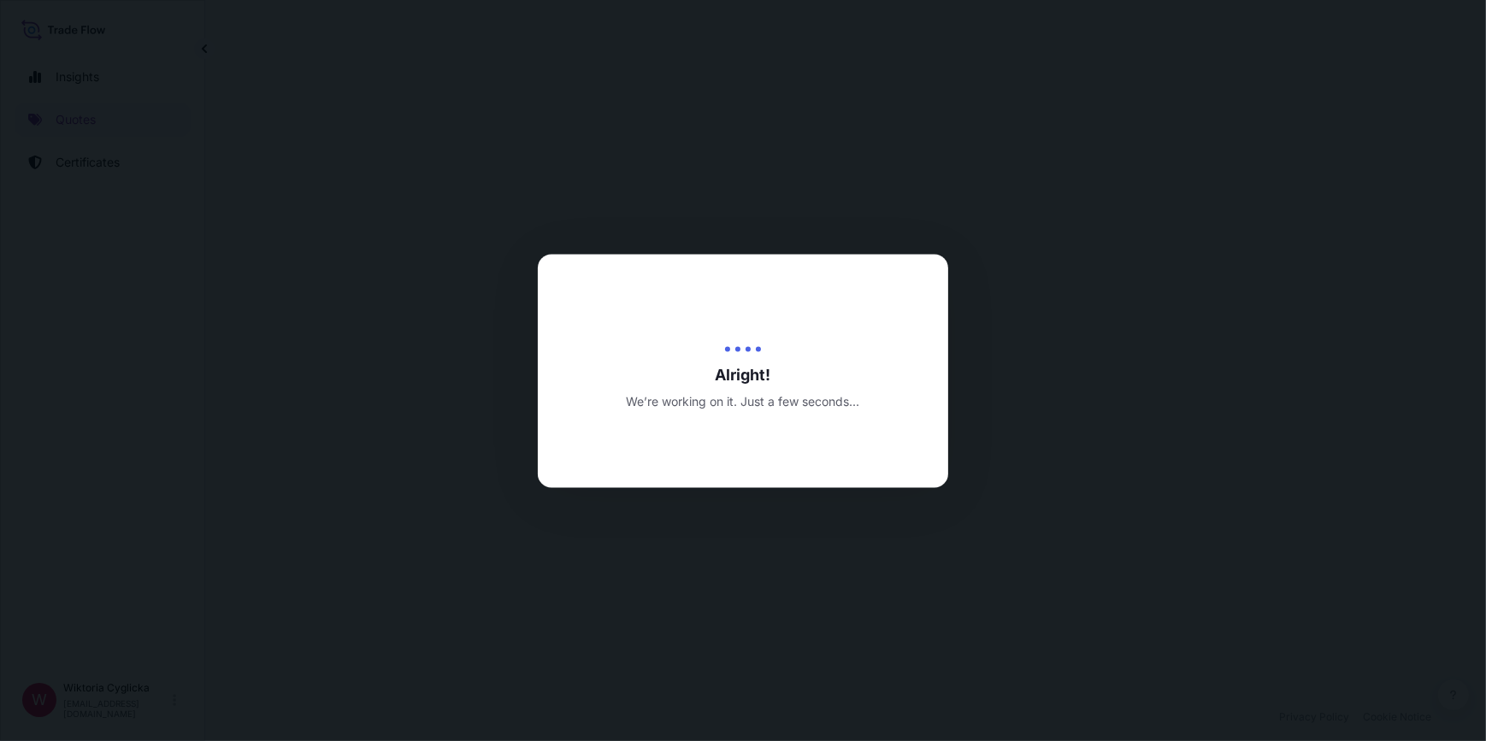
select select "Road / Inland"
select select "Sea"
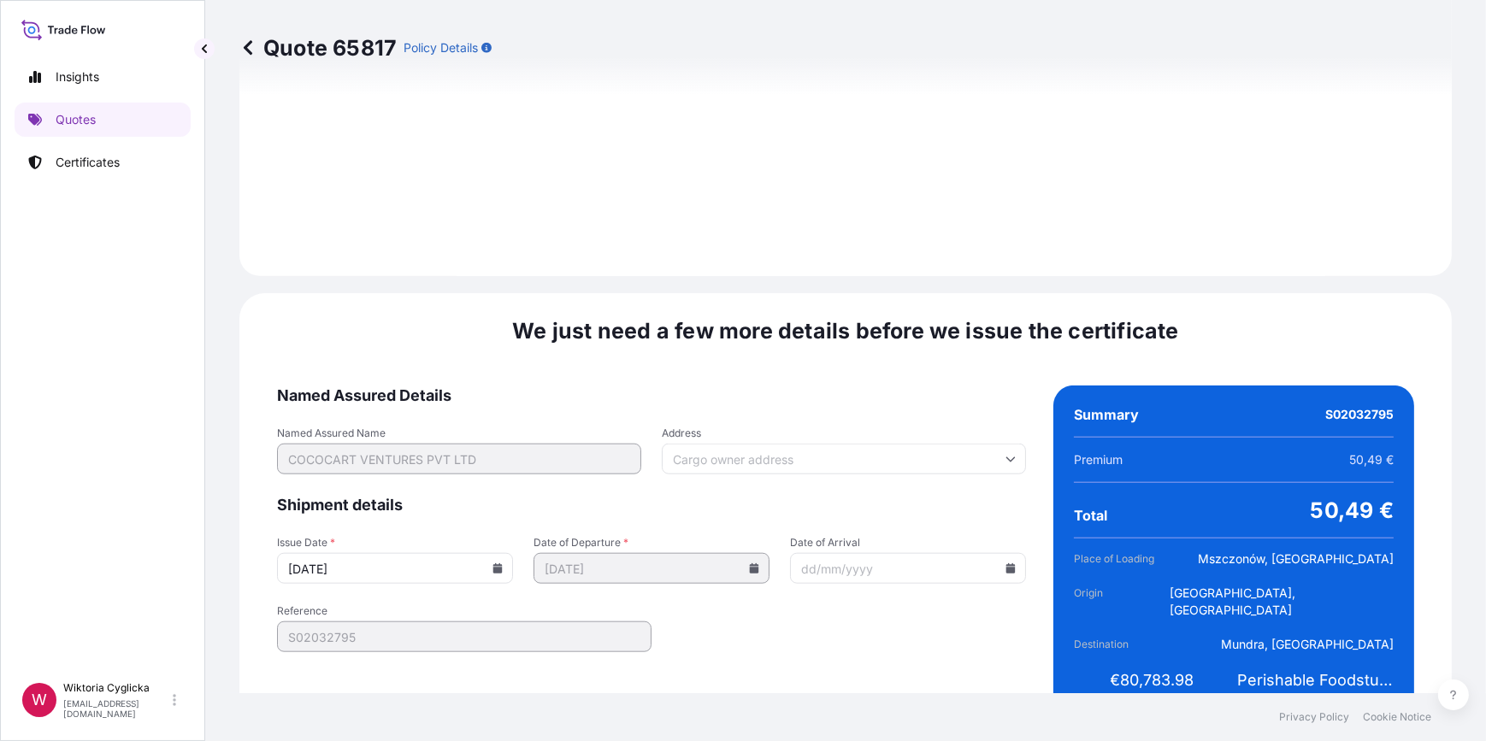
scroll to position [2045, 0]
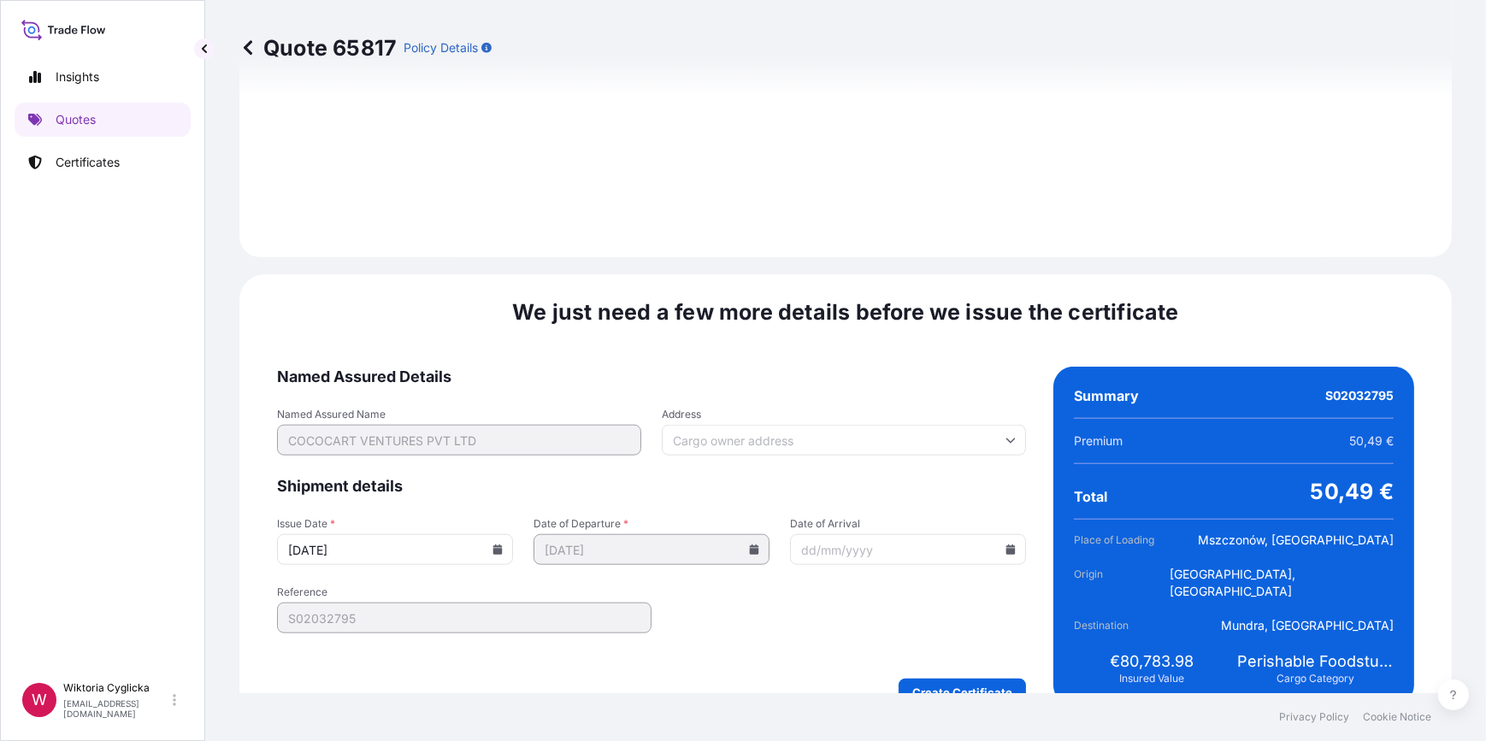
click at [498, 545] on icon at bounding box center [498, 550] width 10 height 10
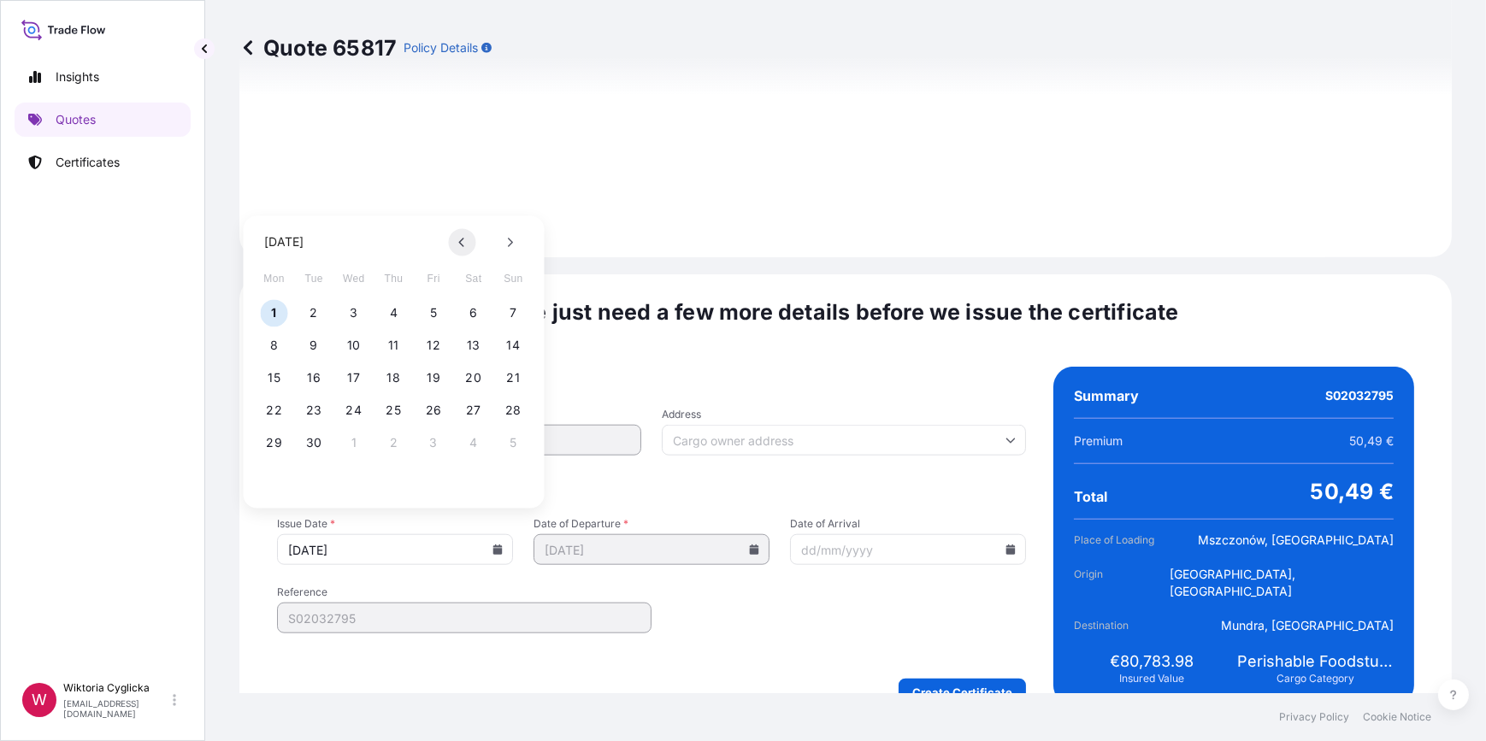
click at [459, 239] on icon at bounding box center [462, 242] width 7 height 10
click at [435, 438] on button "29" at bounding box center [433, 442] width 27 height 27
type input "29/08/2025"
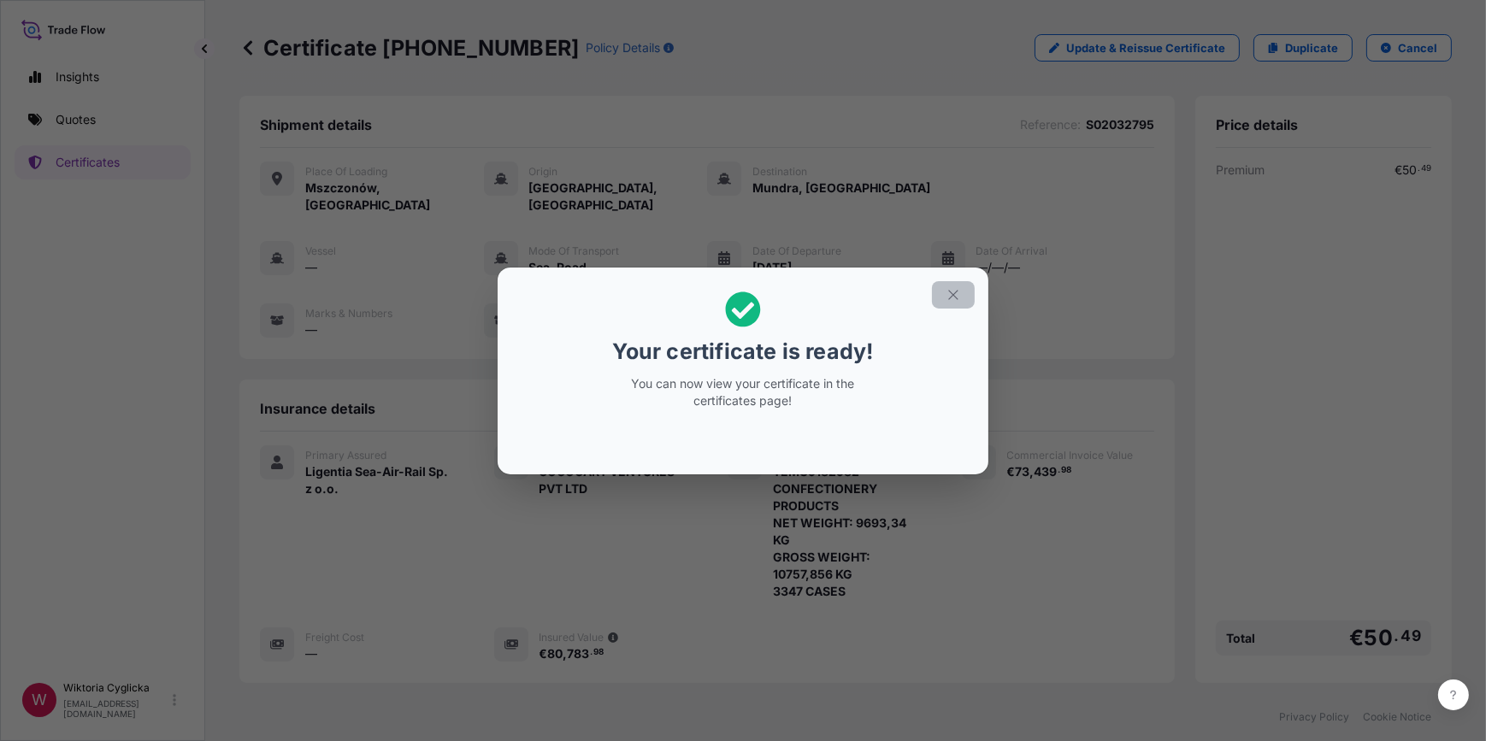
click at [964, 293] on button "button" at bounding box center [953, 294] width 43 height 27
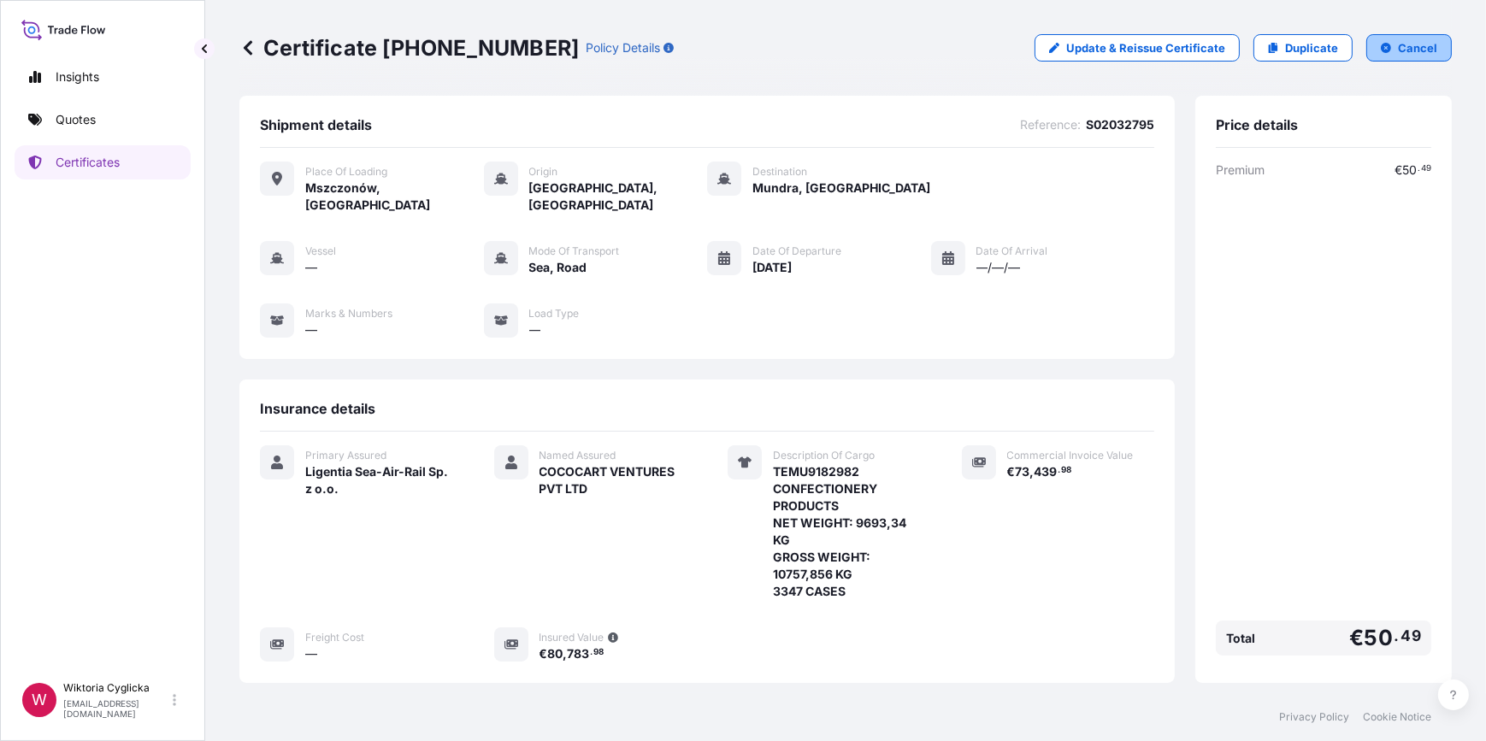
click at [1398, 50] on p "Cancel" at bounding box center [1417, 47] width 39 height 17
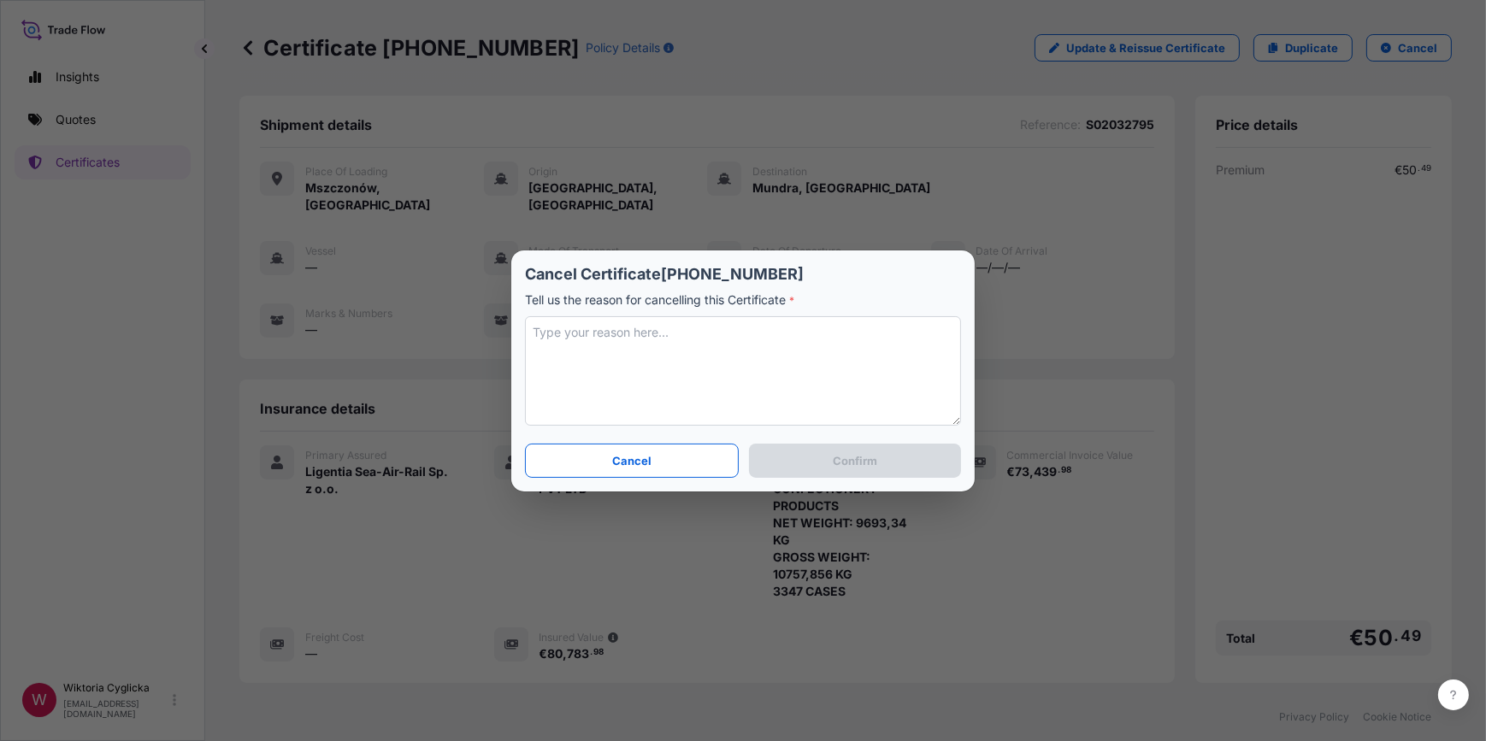
click at [711, 345] on textarea at bounding box center [743, 370] width 436 height 109
click at [621, 458] on p "Cancel" at bounding box center [631, 460] width 39 height 17
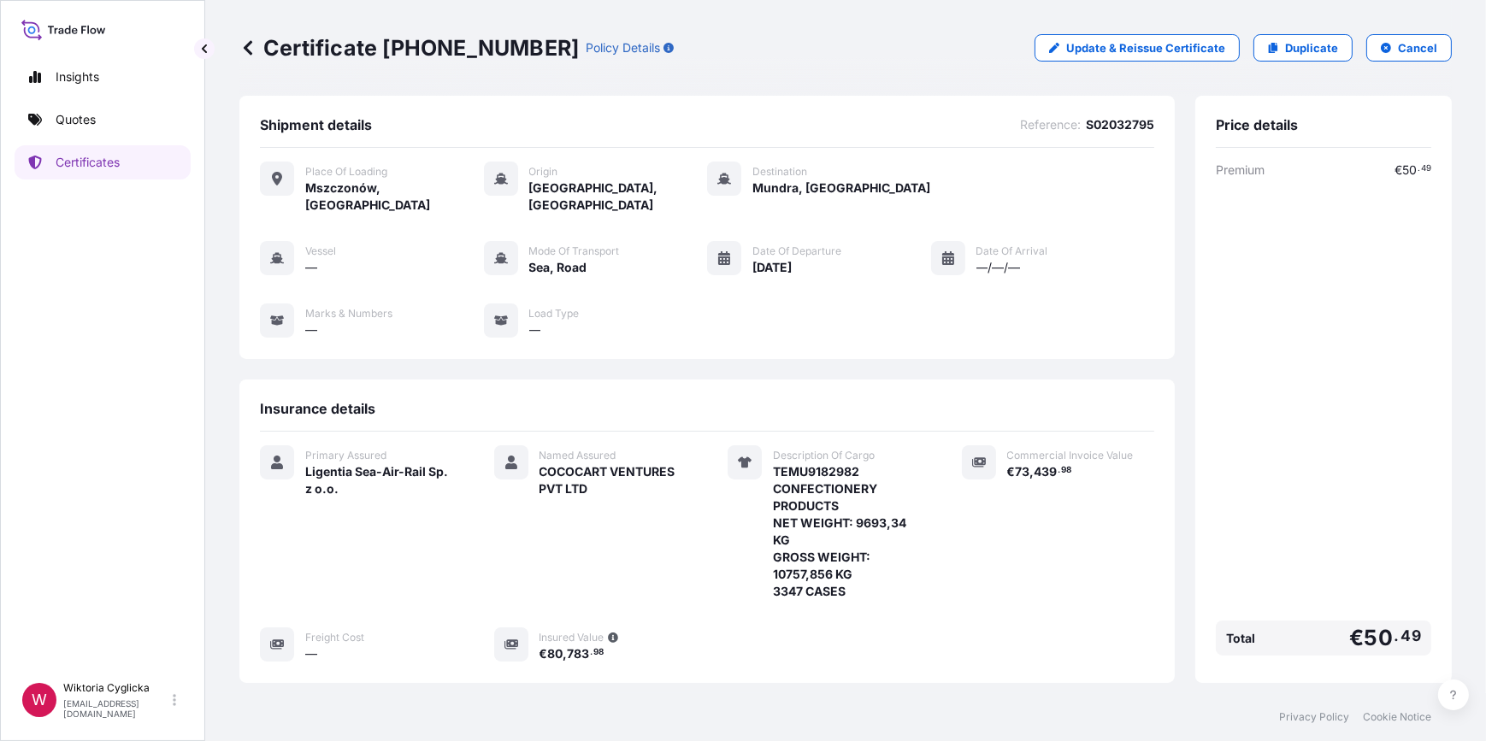
click at [1112, 127] on span "S02032795" at bounding box center [1120, 124] width 68 height 17
copy span "S02032795"
click at [876, 71] on div "Certificate 31440-1799-1 Policy Details Update & Reissue Certificate Duplicate …" at bounding box center [845, 48] width 1213 height 96
click at [96, 126] on link "Quotes" at bounding box center [103, 120] width 176 height 34
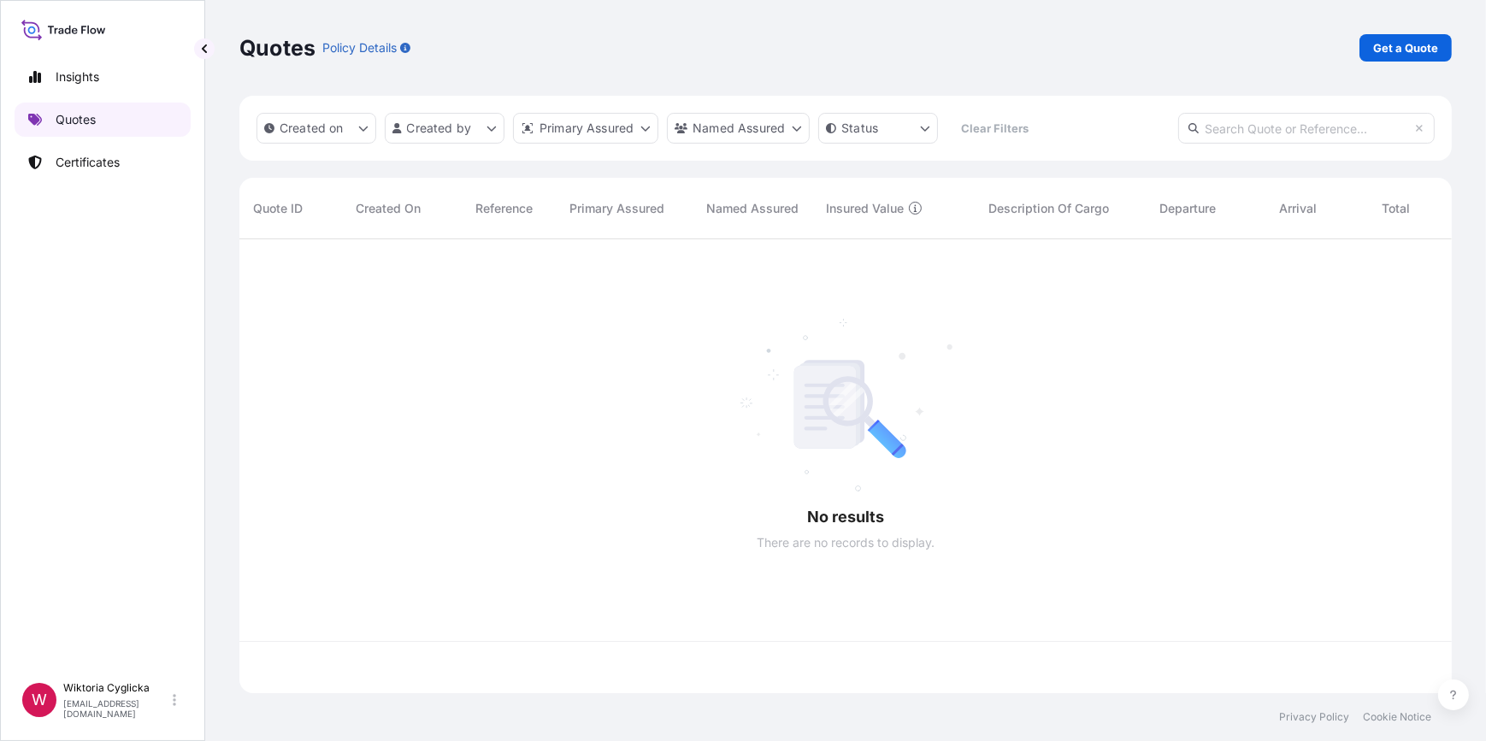
scroll to position [451, 1201]
click at [1261, 120] on input "text" at bounding box center [1306, 128] width 257 height 31
paste input "S02032795"
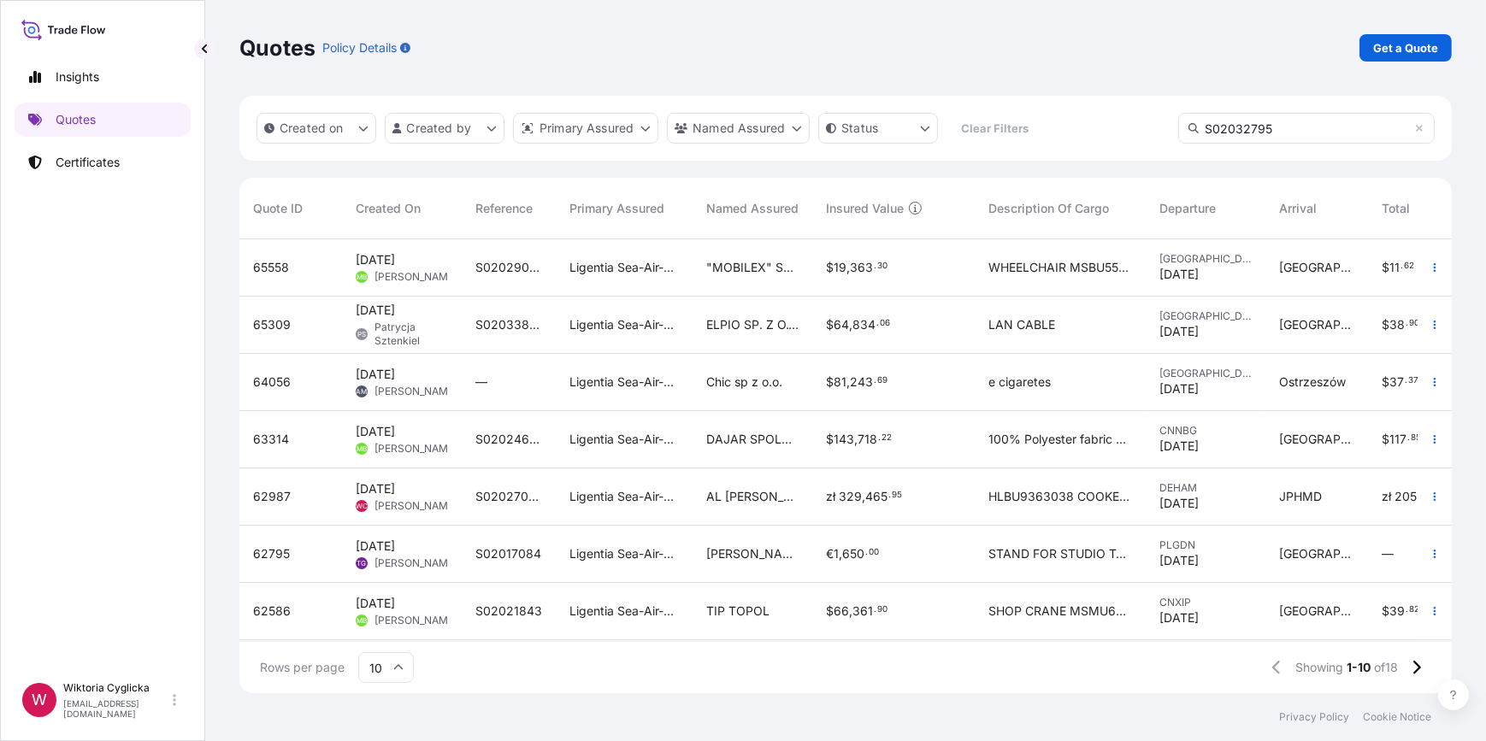
type input "S02032795"
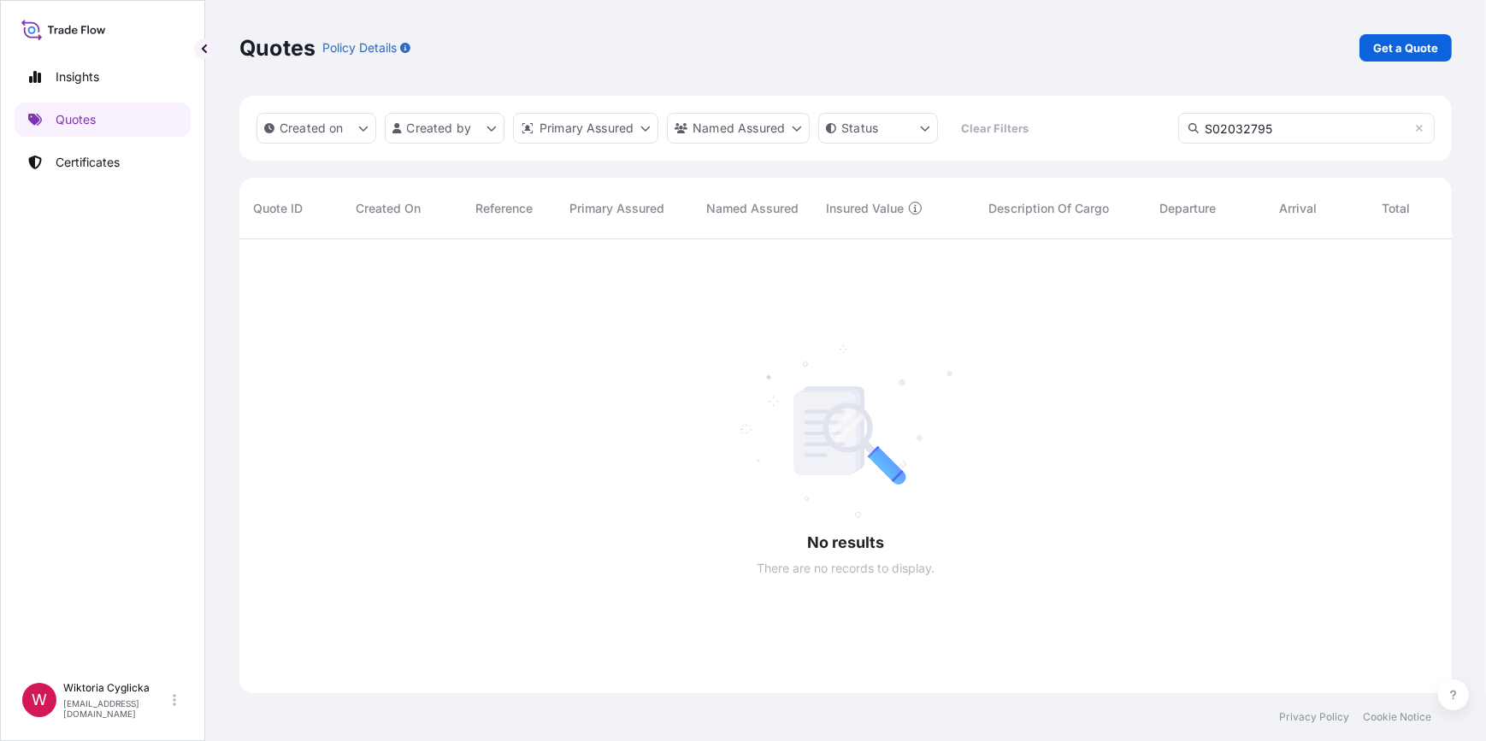
drag, startPoint x: 1274, startPoint y: 128, endPoint x: 1079, endPoint y: 155, distance: 196.8
click at [1121, 142] on div "Created on Created by Primary Assured Named Assured Status Clear Filters S02032…" at bounding box center [845, 128] width 1213 height 65
click at [97, 159] on p "Certificates" at bounding box center [88, 162] width 64 height 17
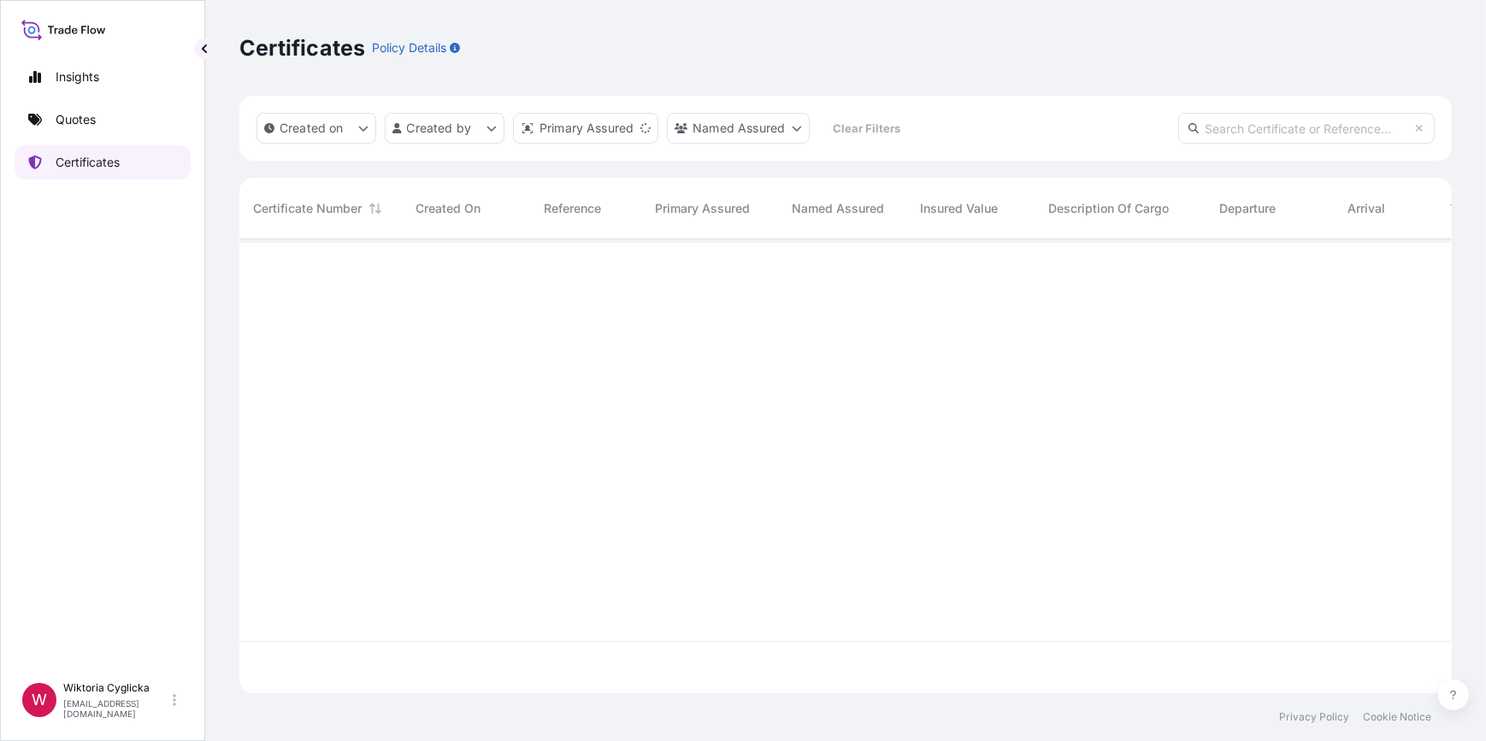
scroll to position [451, 1201]
click at [1199, 139] on input "text" at bounding box center [1306, 128] width 257 height 31
paste input "S02032795"
type input "S02032795"
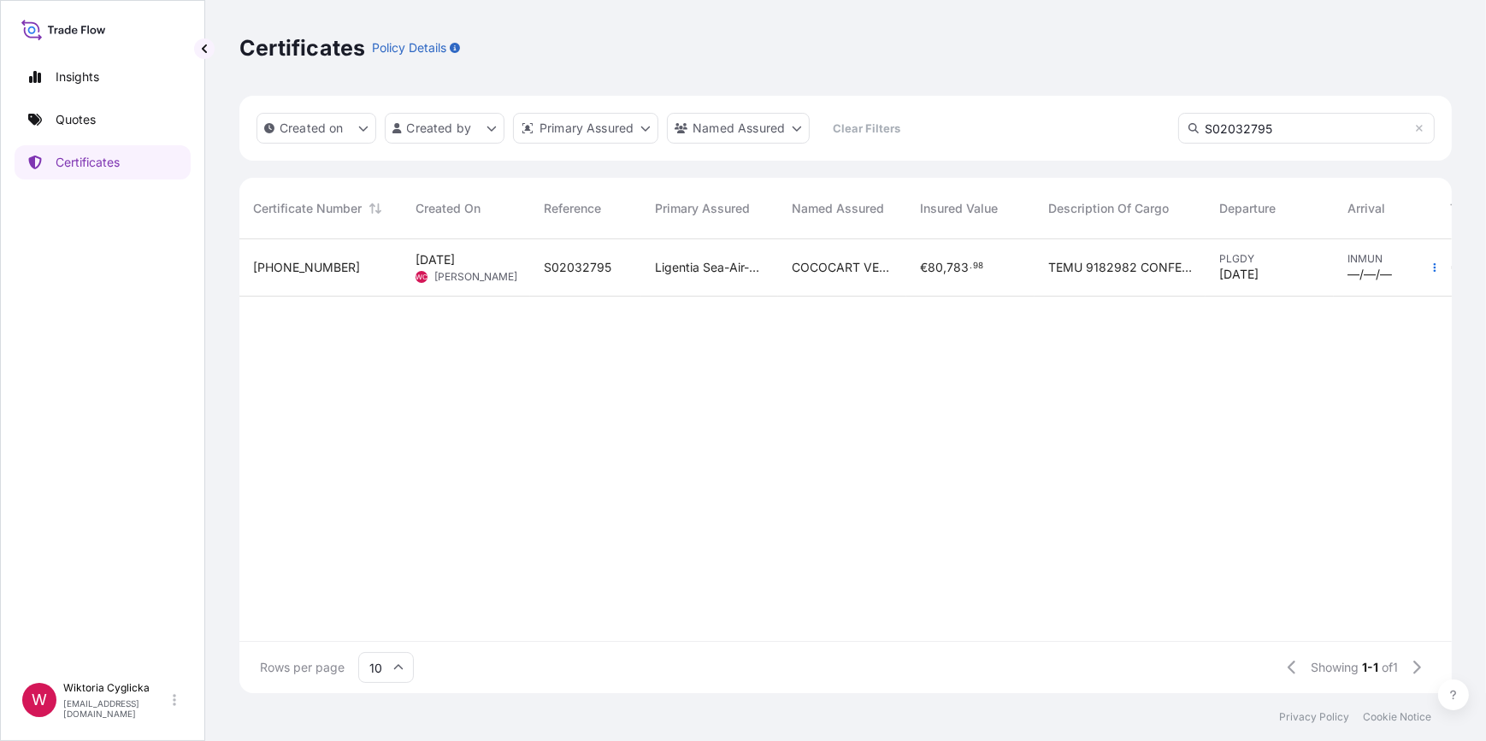
click at [667, 285] on div "Ligentia Sea-Air-Rail Sp. z o.o." at bounding box center [709, 267] width 137 height 57
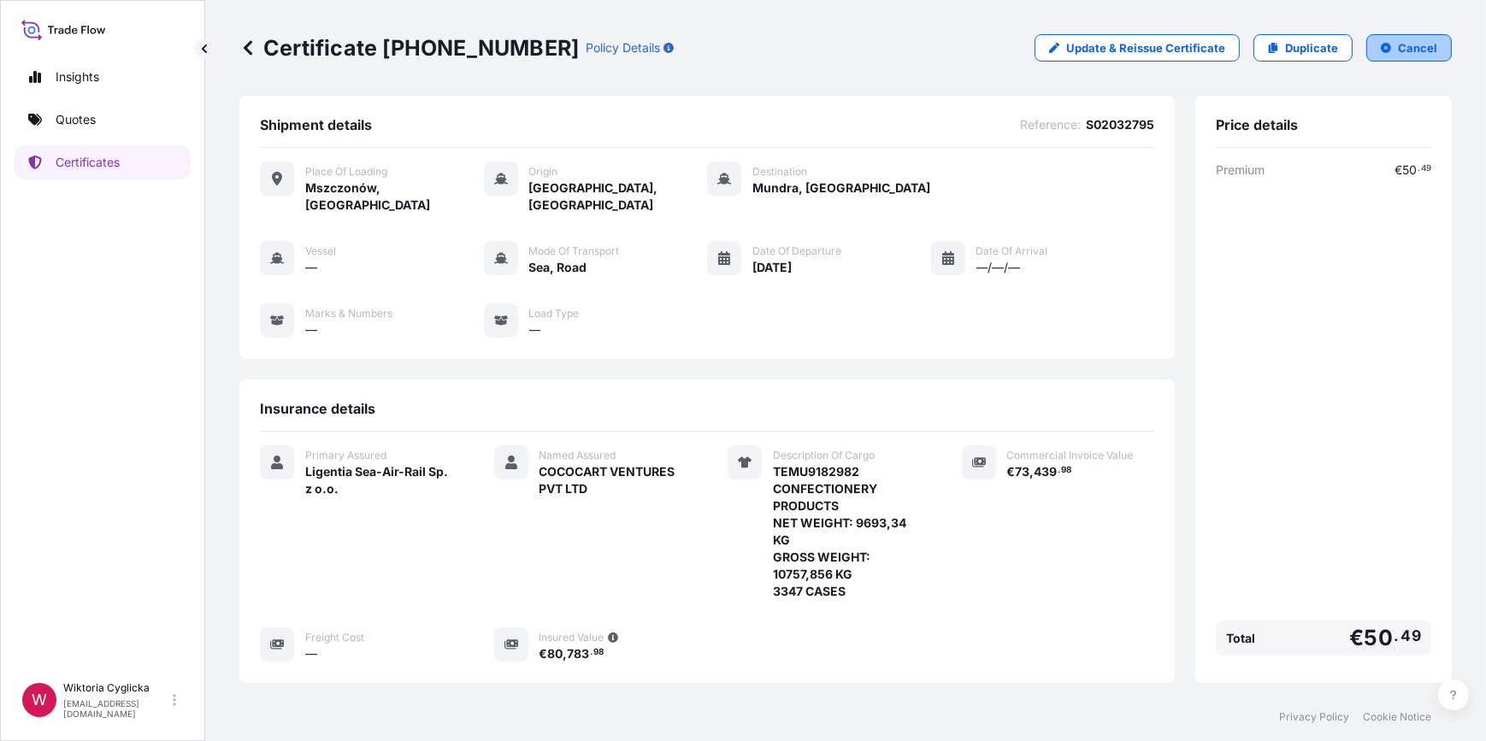
click at [1398, 39] on p "Cancel" at bounding box center [1417, 47] width 39 height 17
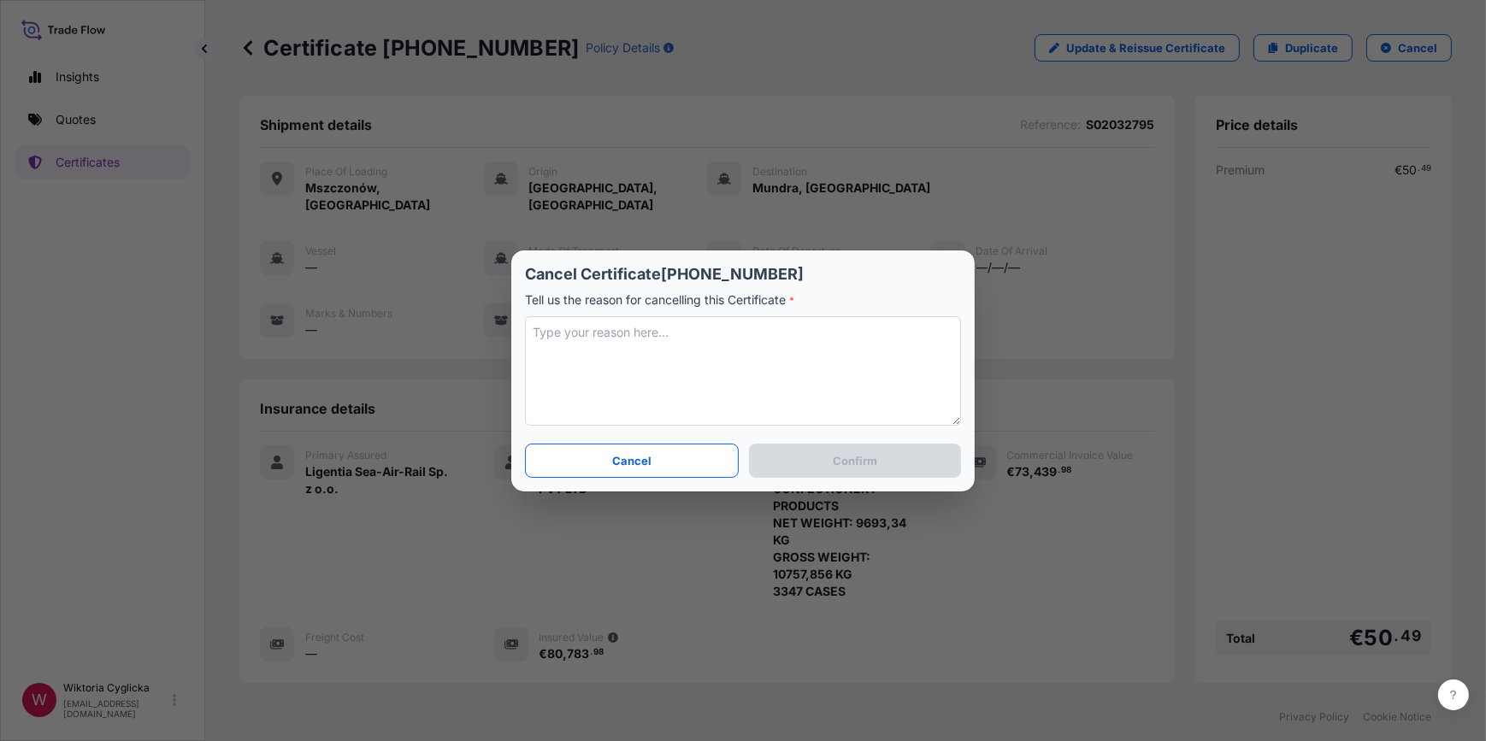
click at [676, 327] on textarea at bounding box center [743, 370] width 436 height 109
click at [601, 349] on textarea at bounding box center [743, 370] width 436 height 109
type textarea "CANCEL"
click at [866, 462] on p "Confirm" at bounding box center [855, 460] width 44 height 17
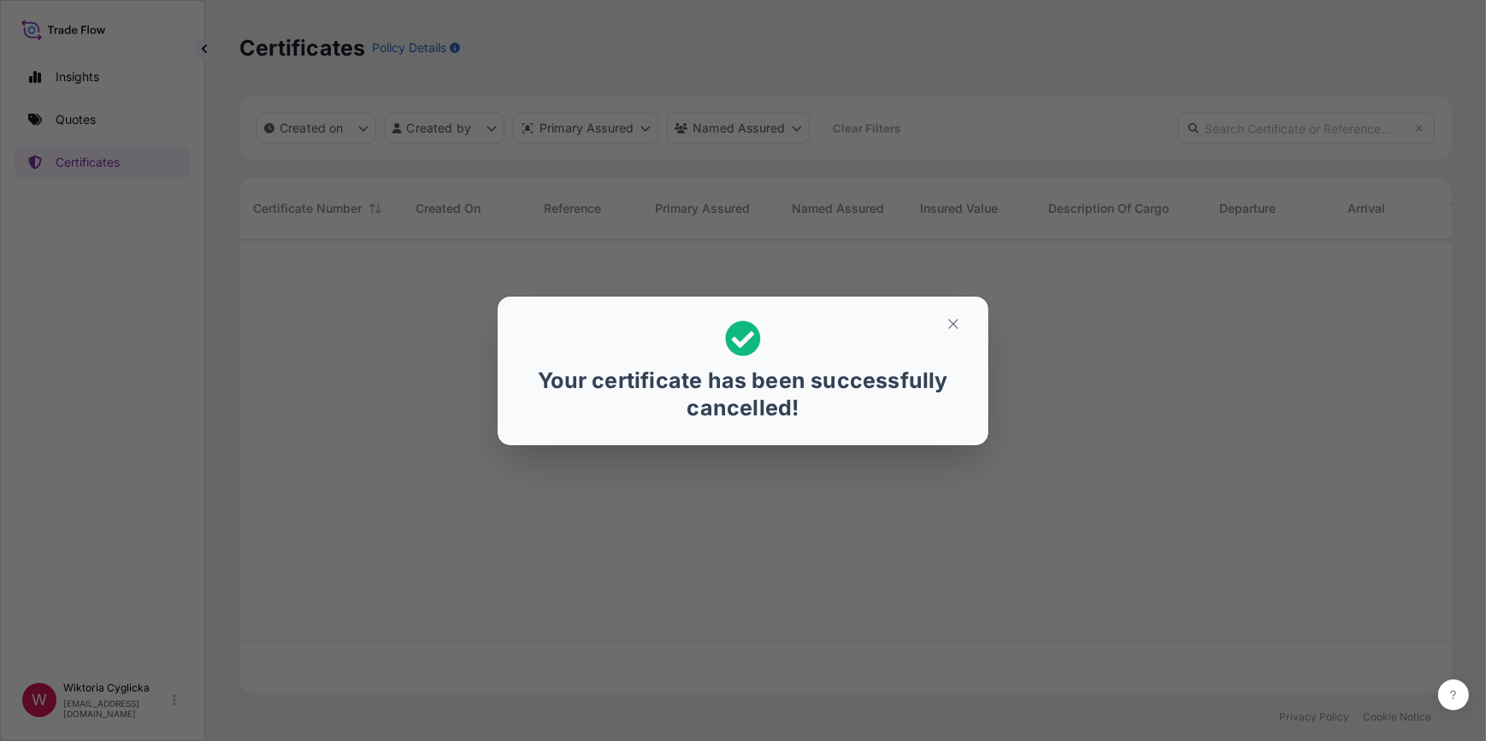
scroll to position [451, 1201]
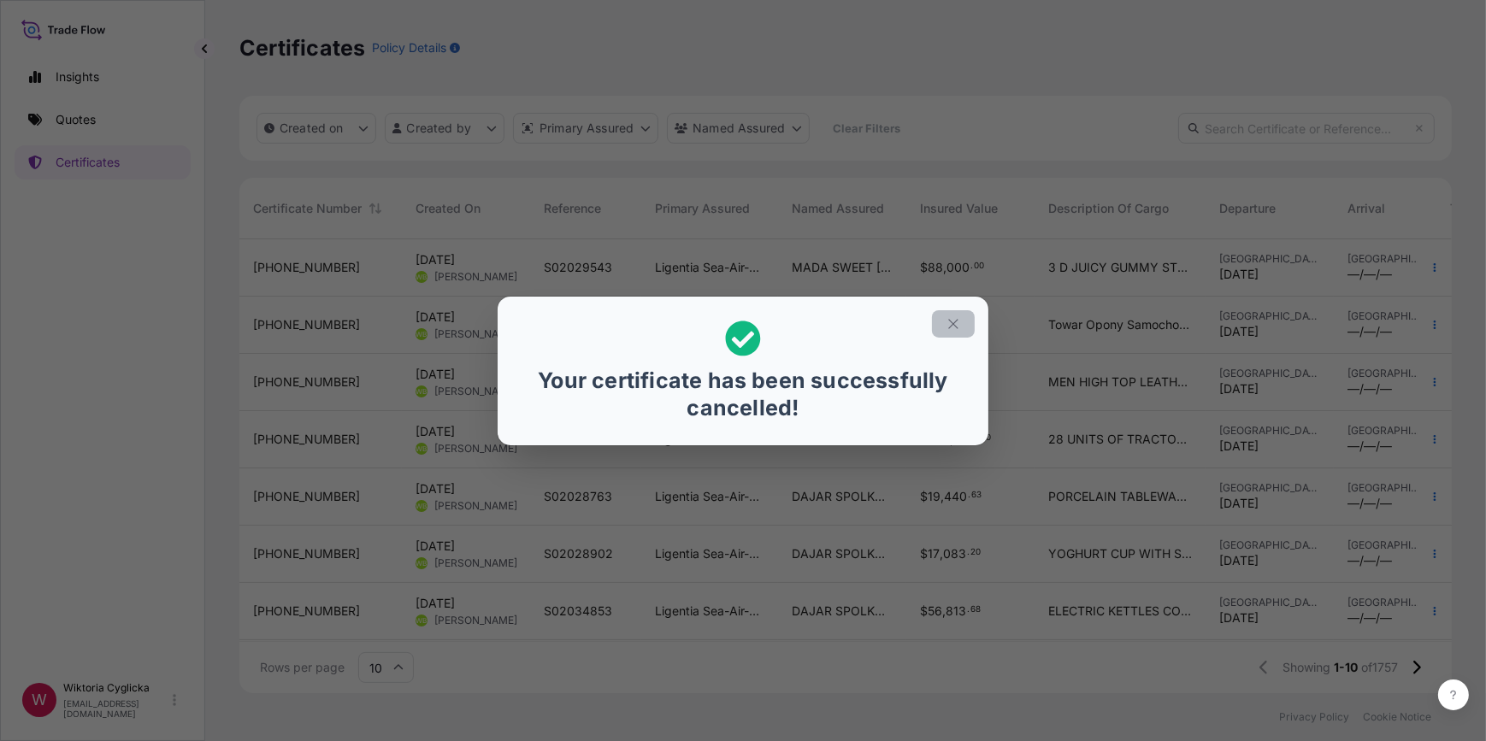
click at [949, 318] on icon "button" at bounding box center [953, 323] width 15 height 15
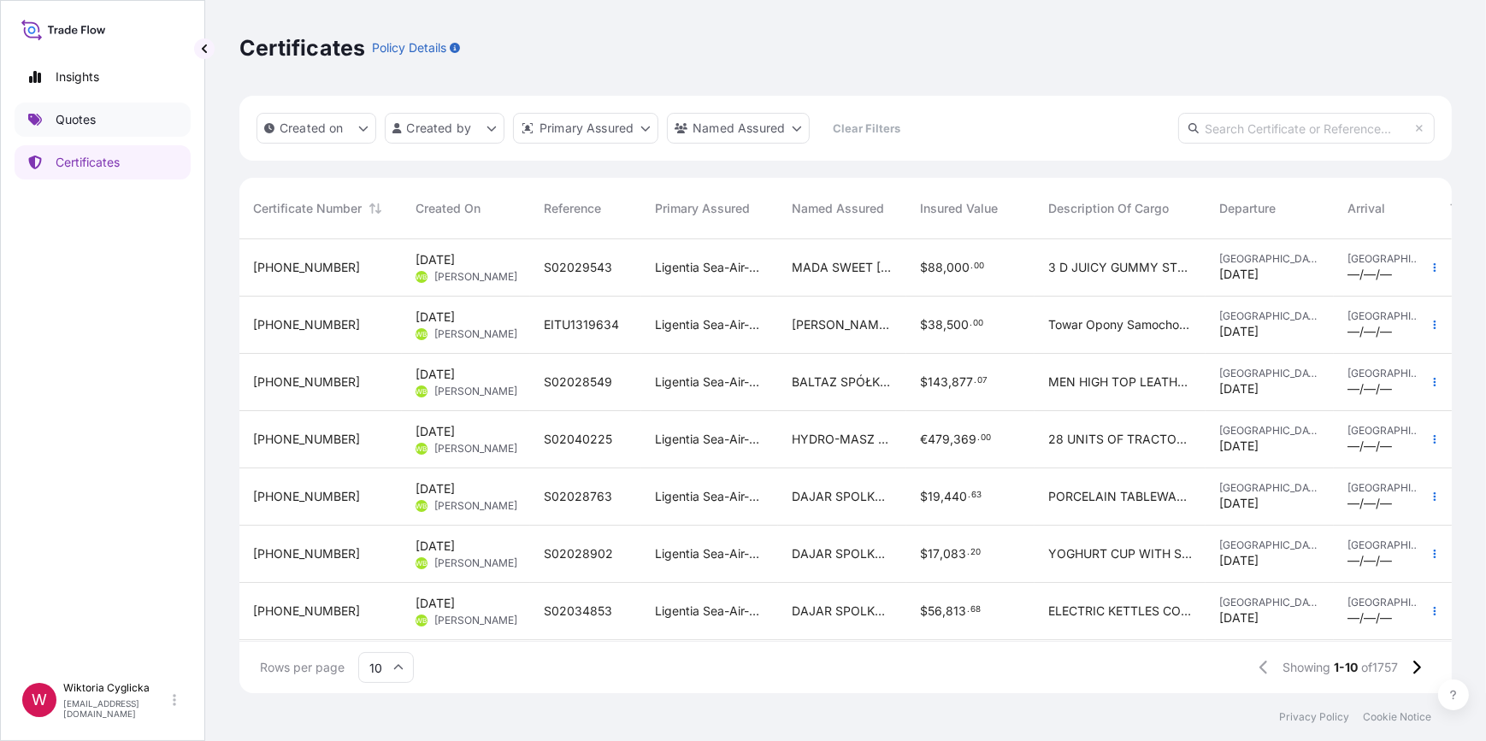
click at [121, 120] on link "Quotes" at bounding box center [103, 120] width 176 height 34
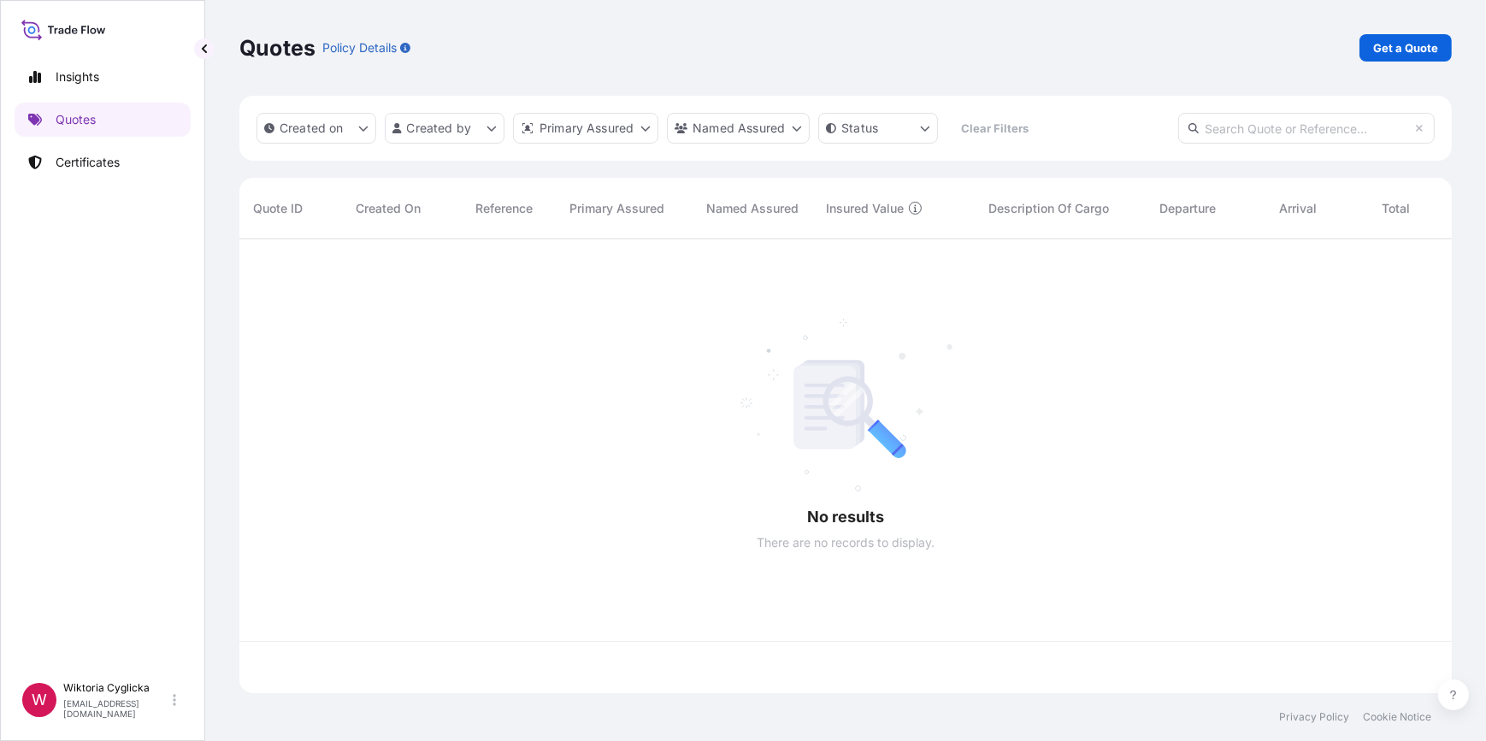
scroll to position [451, 1201]
click at [1256, 126] on input "text" at bounding box center [1306, 128] width 257 height 31
paste input "S02032795"
type input "S02032795"
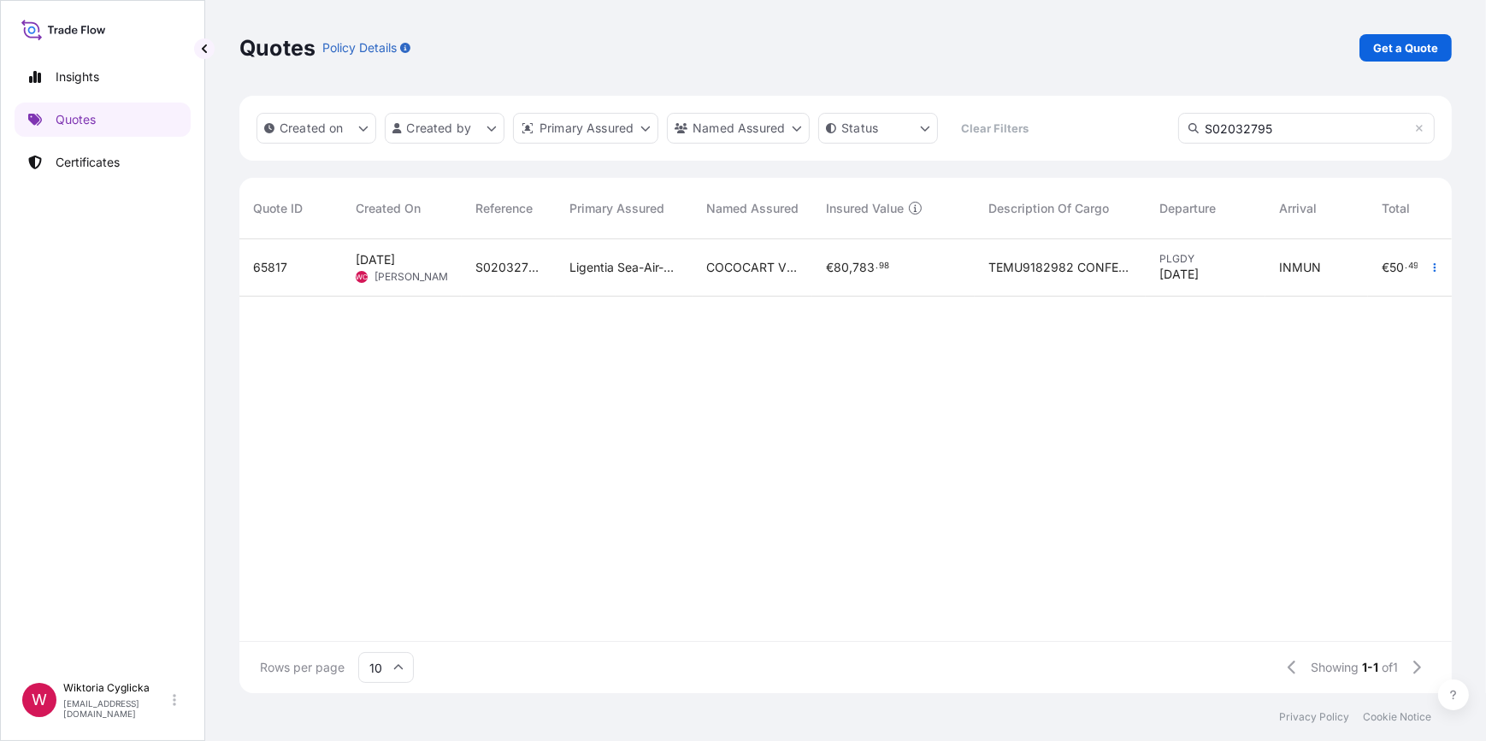
click at [599, 257] on div "Ligentia Sea-Air-Rail Sp. z o.o." at bounding box center [624, 267] width 137 height 57
select select "Road / Inland"
select select "Sea"
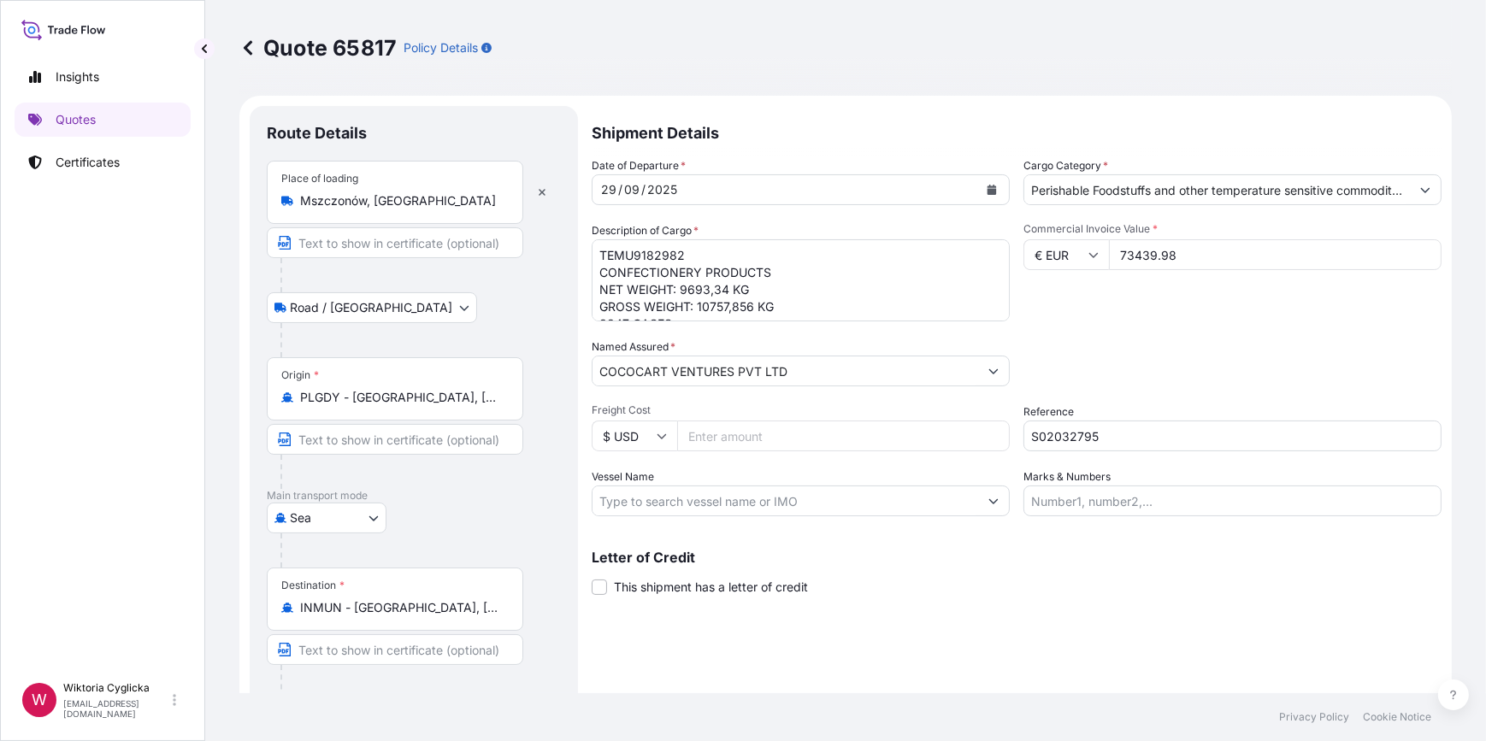
click at [987, 187] on icon "Calendar" at bounding box center [992, 190] width 10 height 10
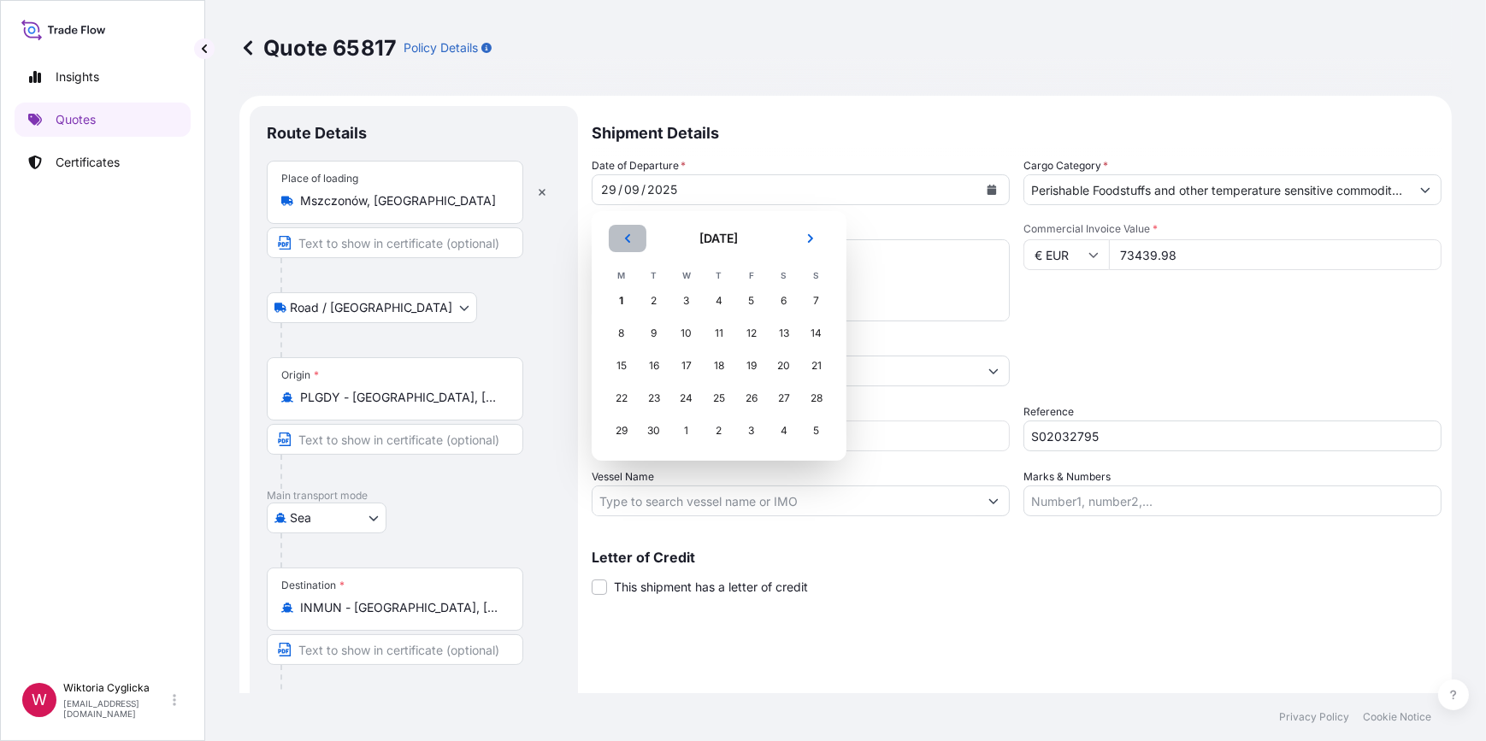
click at [624, 233] on icon "Previous" at bounding box center [628, 238] width 10 height 10
click at [758, 427] on div "29" at bounding box center [751, 431] width 31 height 31
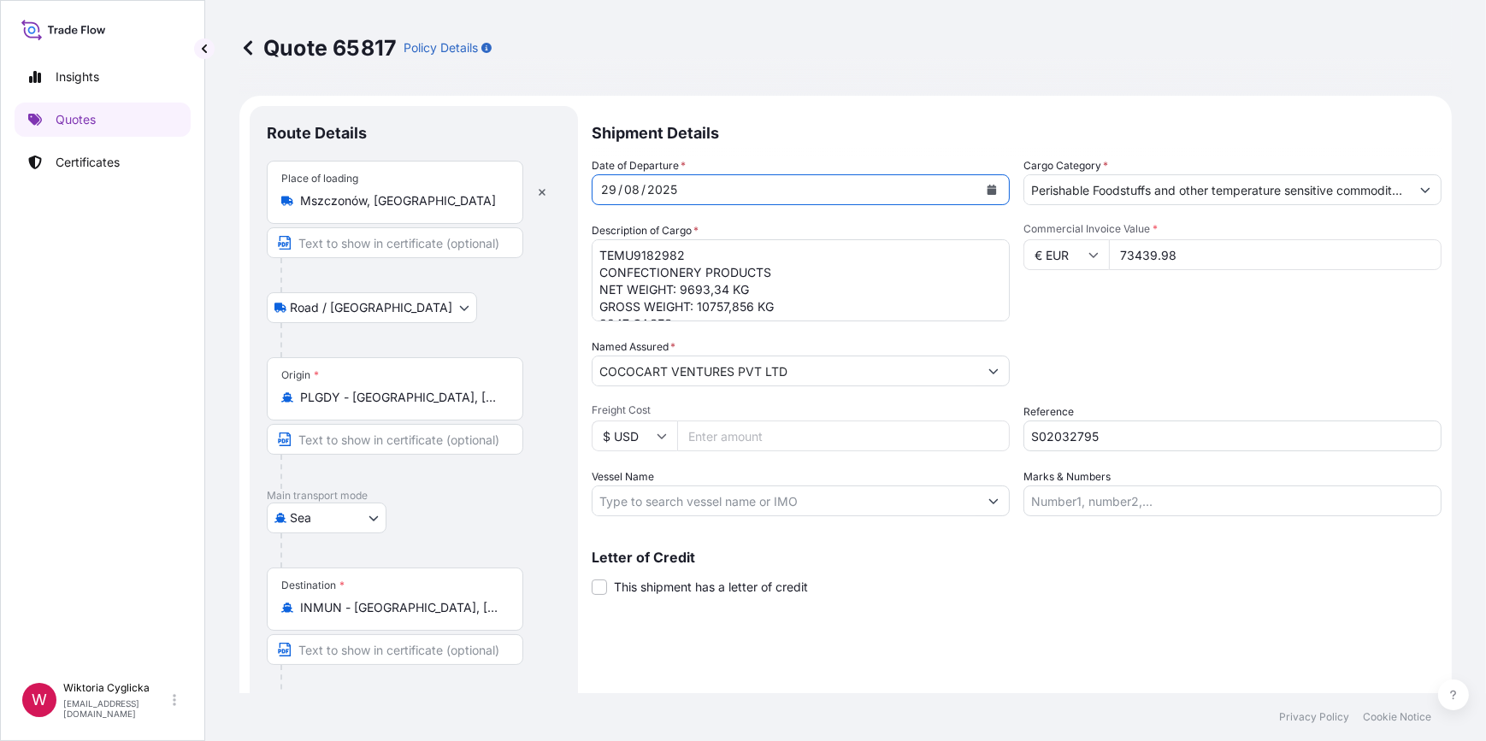
click at [1129, 315] on div "Commercial Invoice Value * € EUR 73439.98" at bounding box center [1233, 271] width 418 height 99
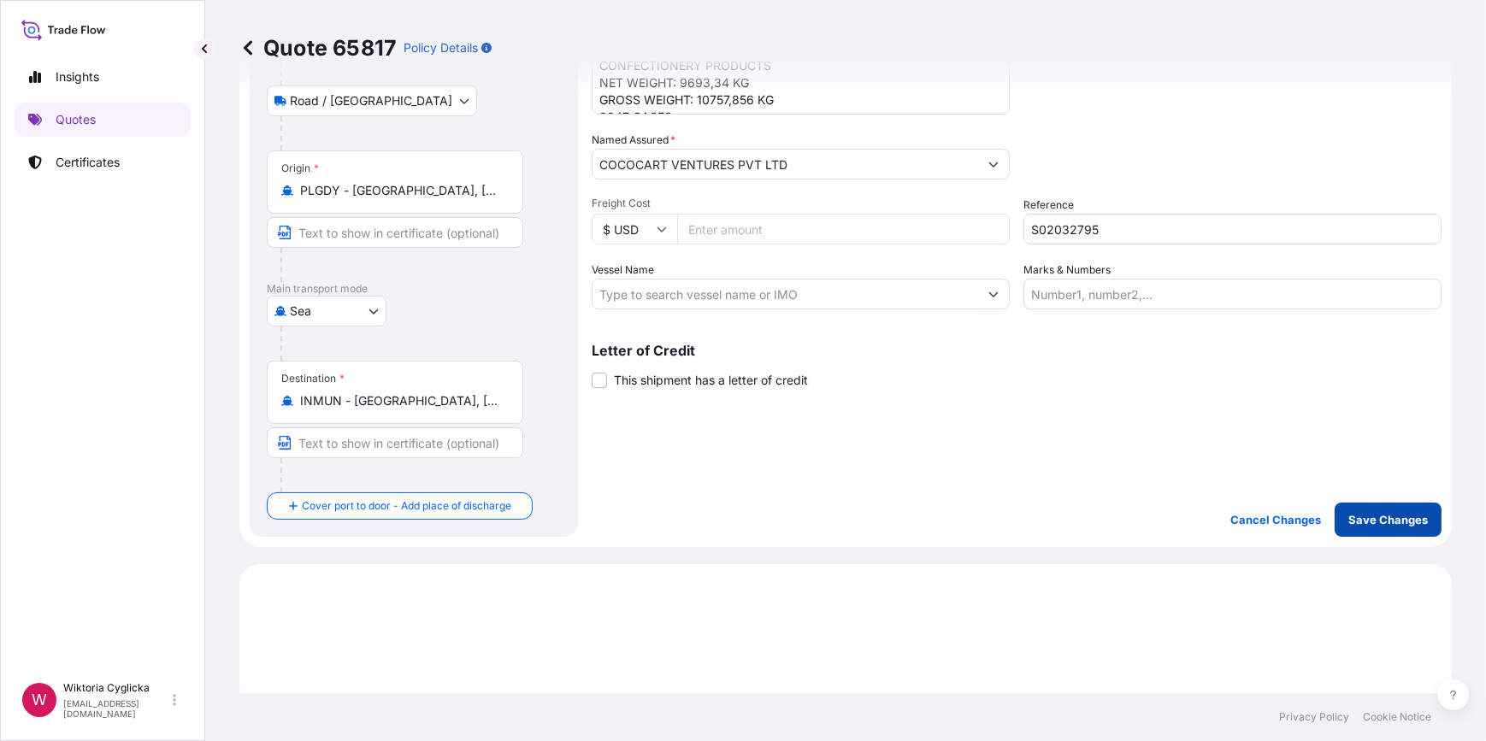
click at [1389, 524] on p "Save Changes" at bounding box center [1388, 519] width 80 height 17
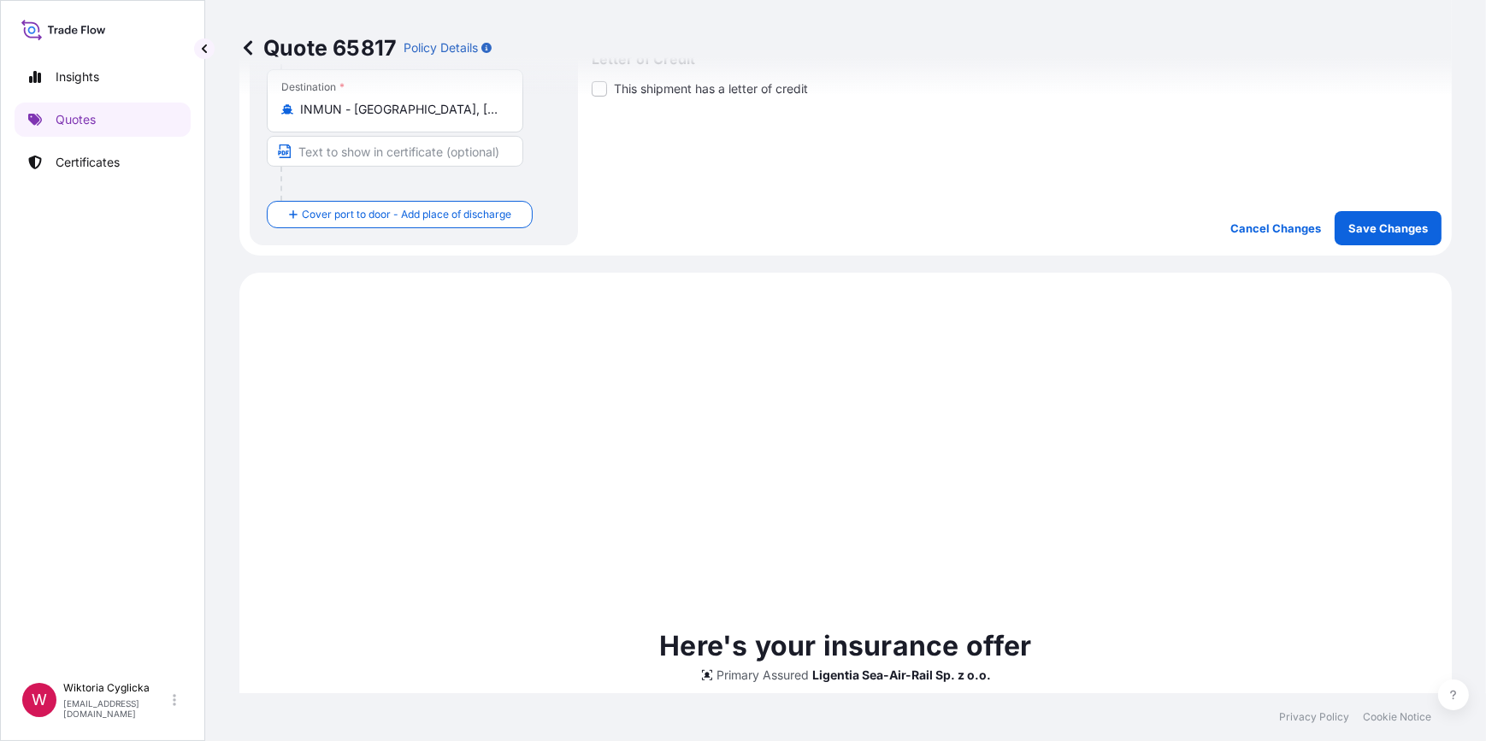
scroll to position [684, 0]
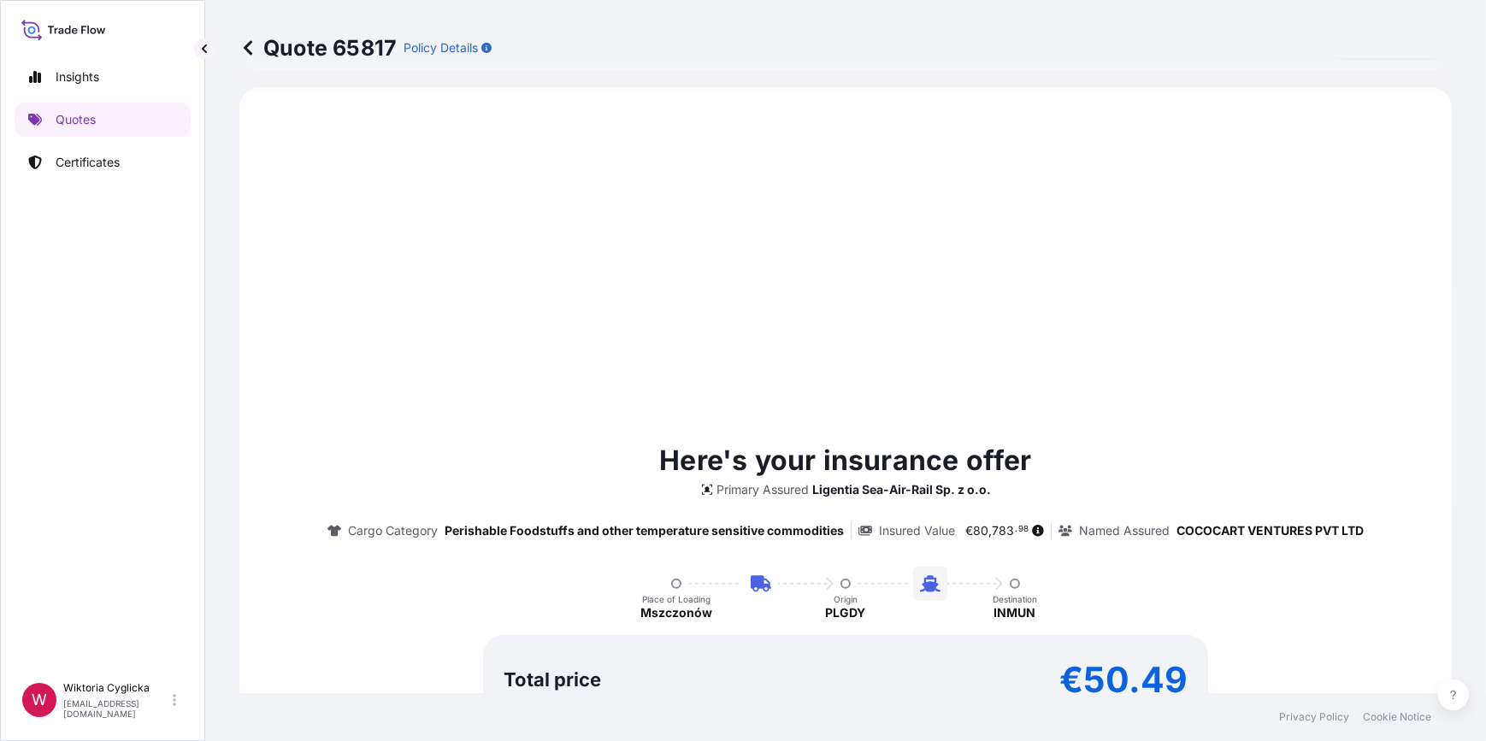
select select "Road / Inland"
select select "Sea"
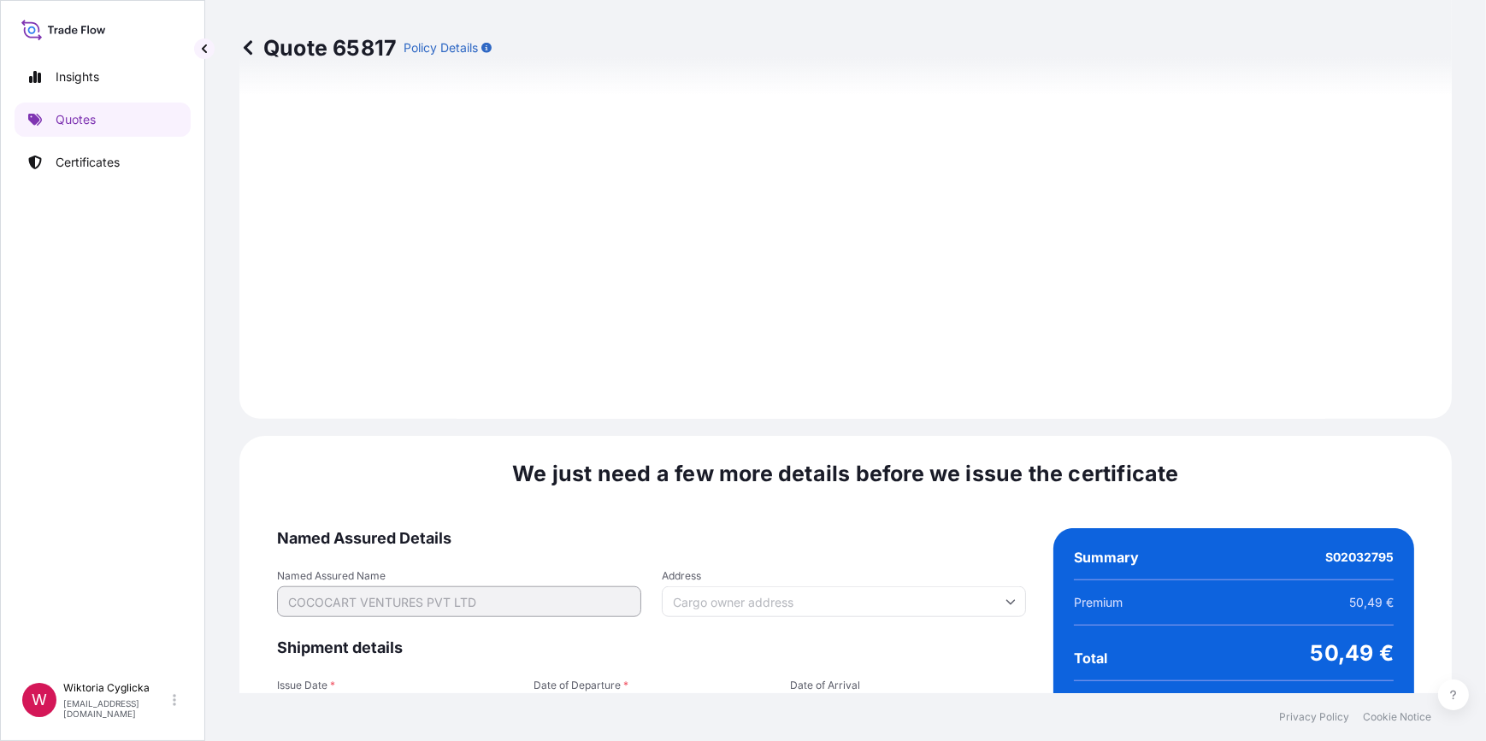
scroll to position [2045, 0]
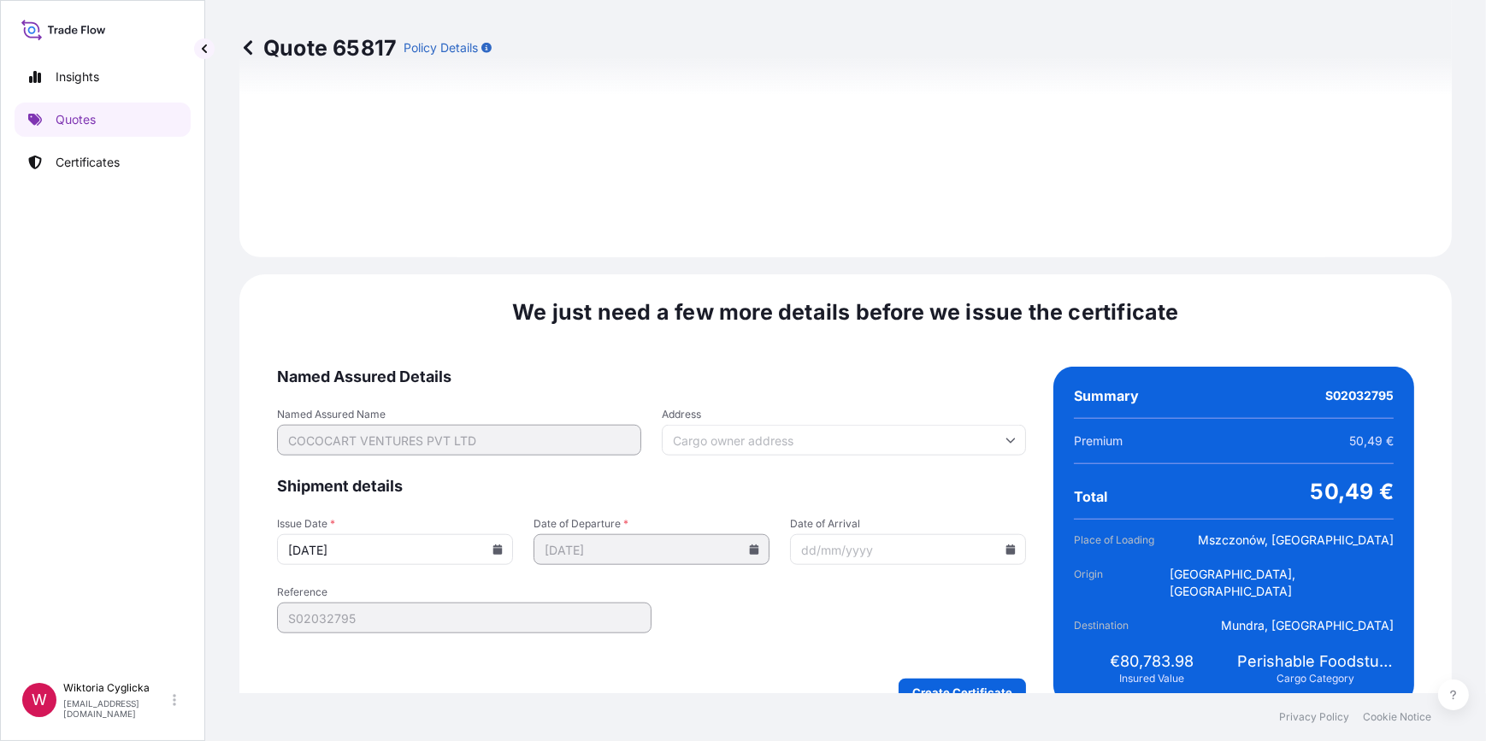
click at [496, 545] on icon at bounding box center [497, 550] width 9 height 10
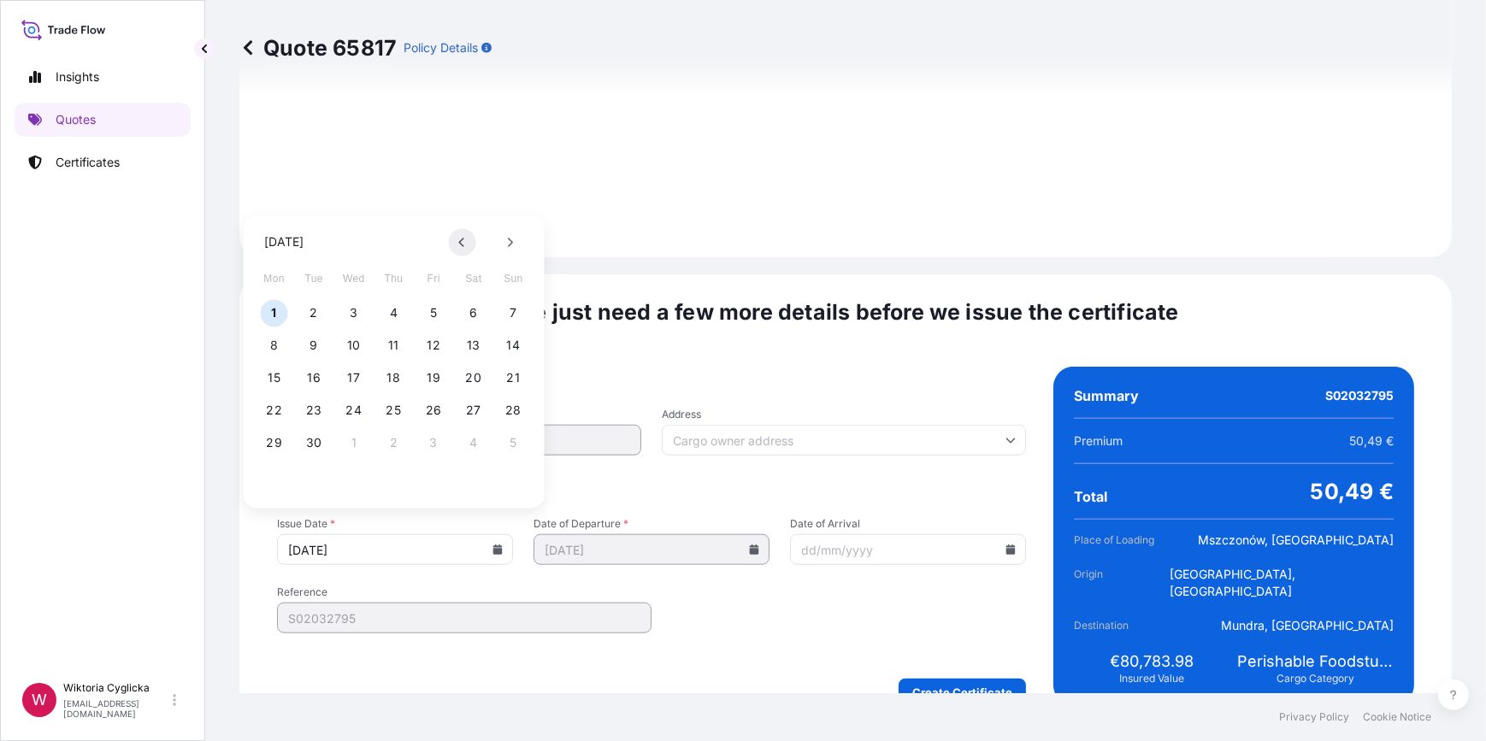
click at [452, 242] on button at bounding box center [462, 241] width 27 height 27
click at [439, 438] on button "29" at bounding box center [433, 442] width 27 height 27
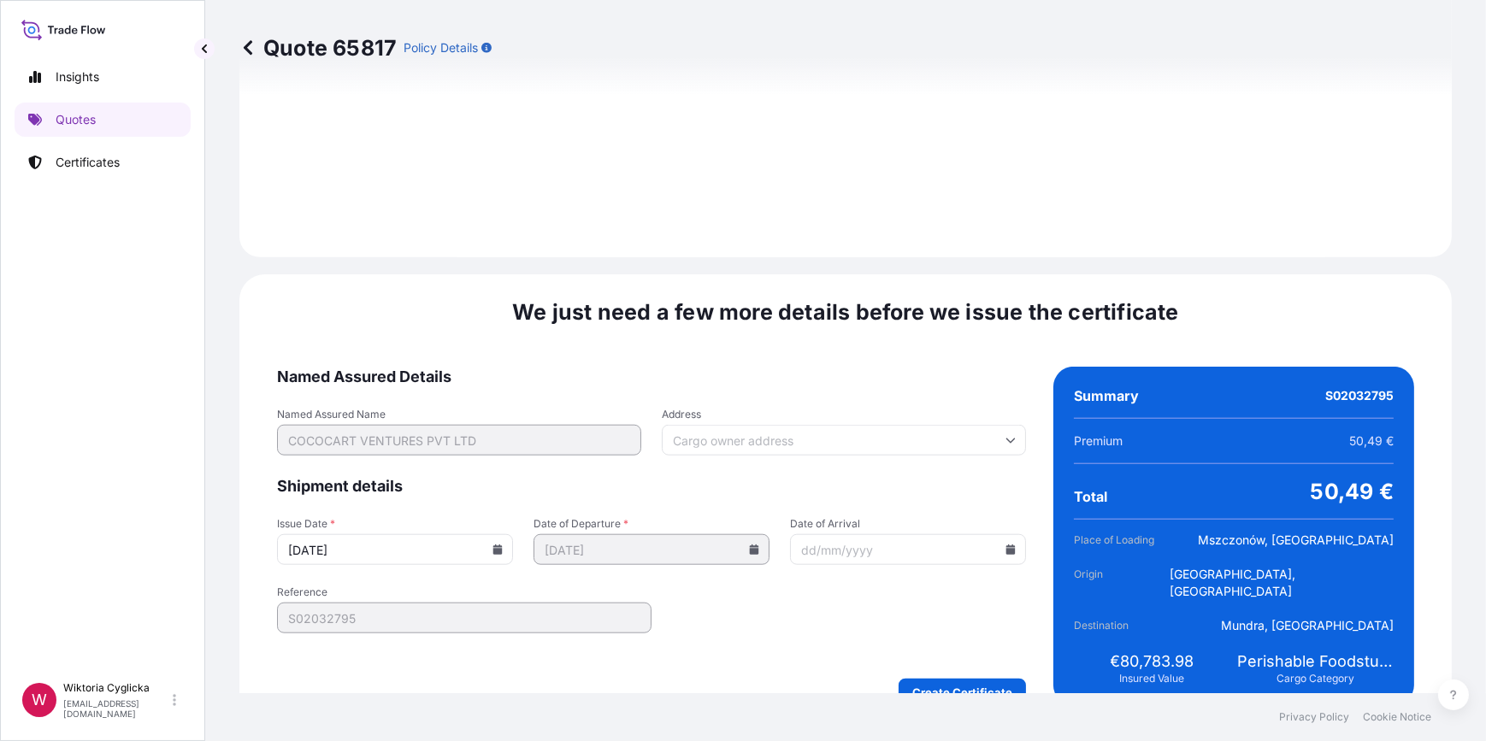
type input "29/08/2025"
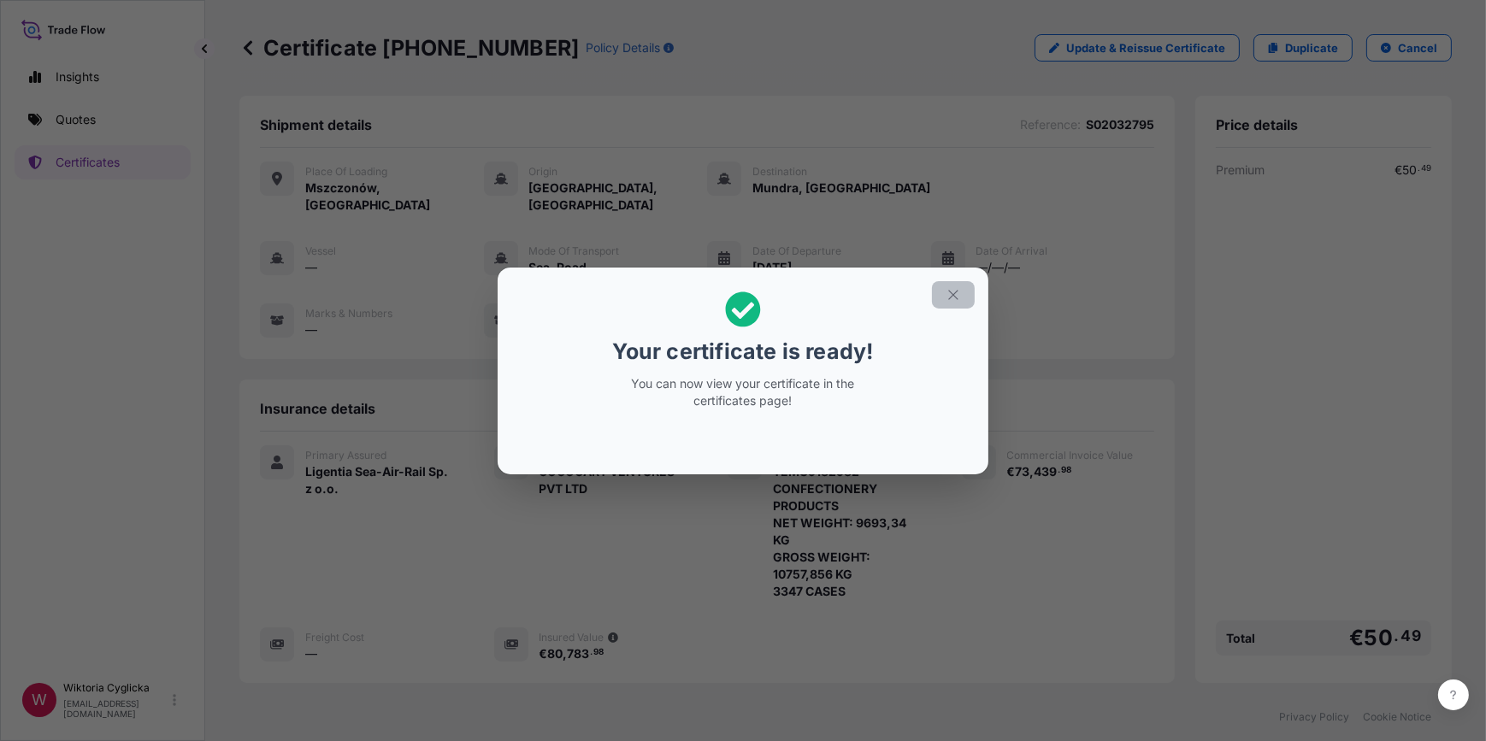
click at [947, 293] on icon "button" at bounding box center [953, 294] width 15 height 15
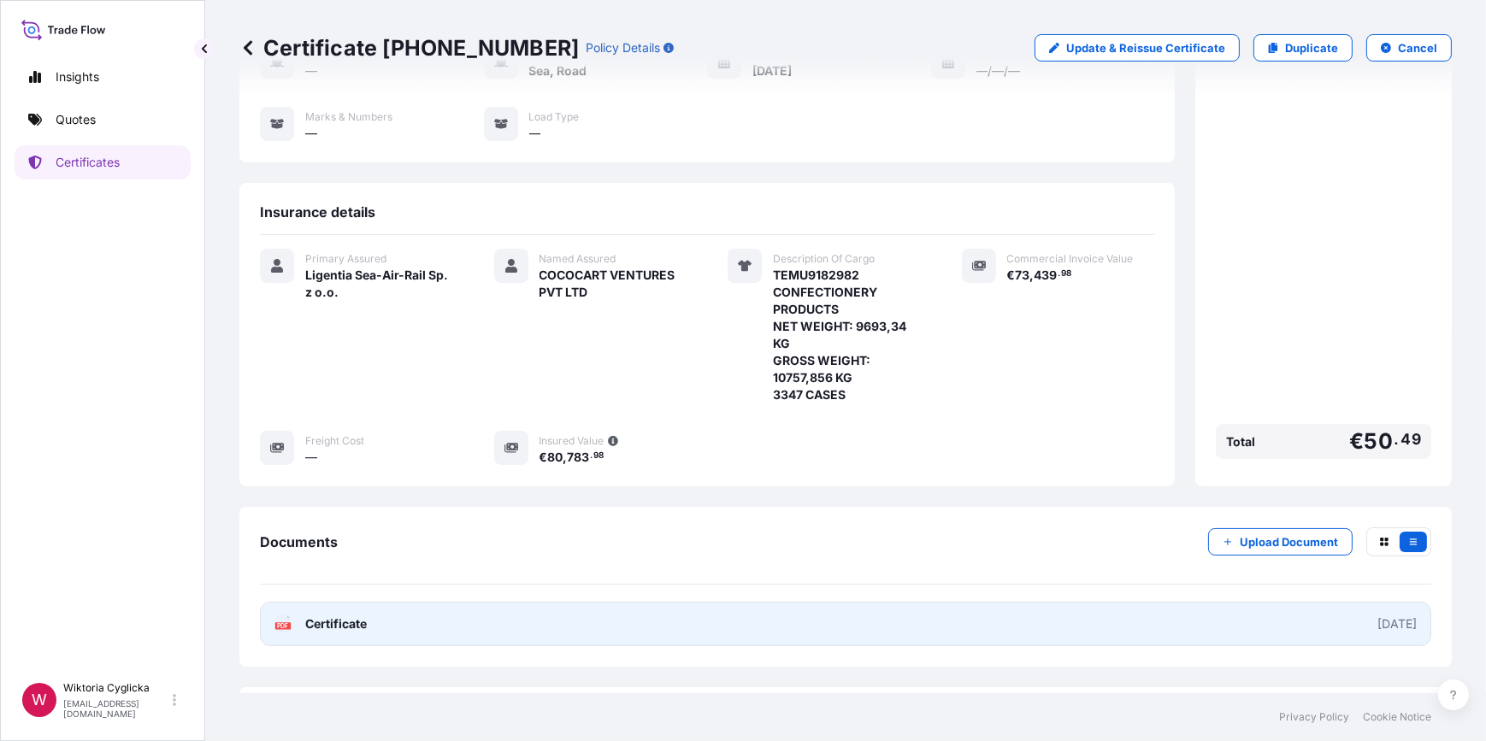
scroll to position [207, 0]
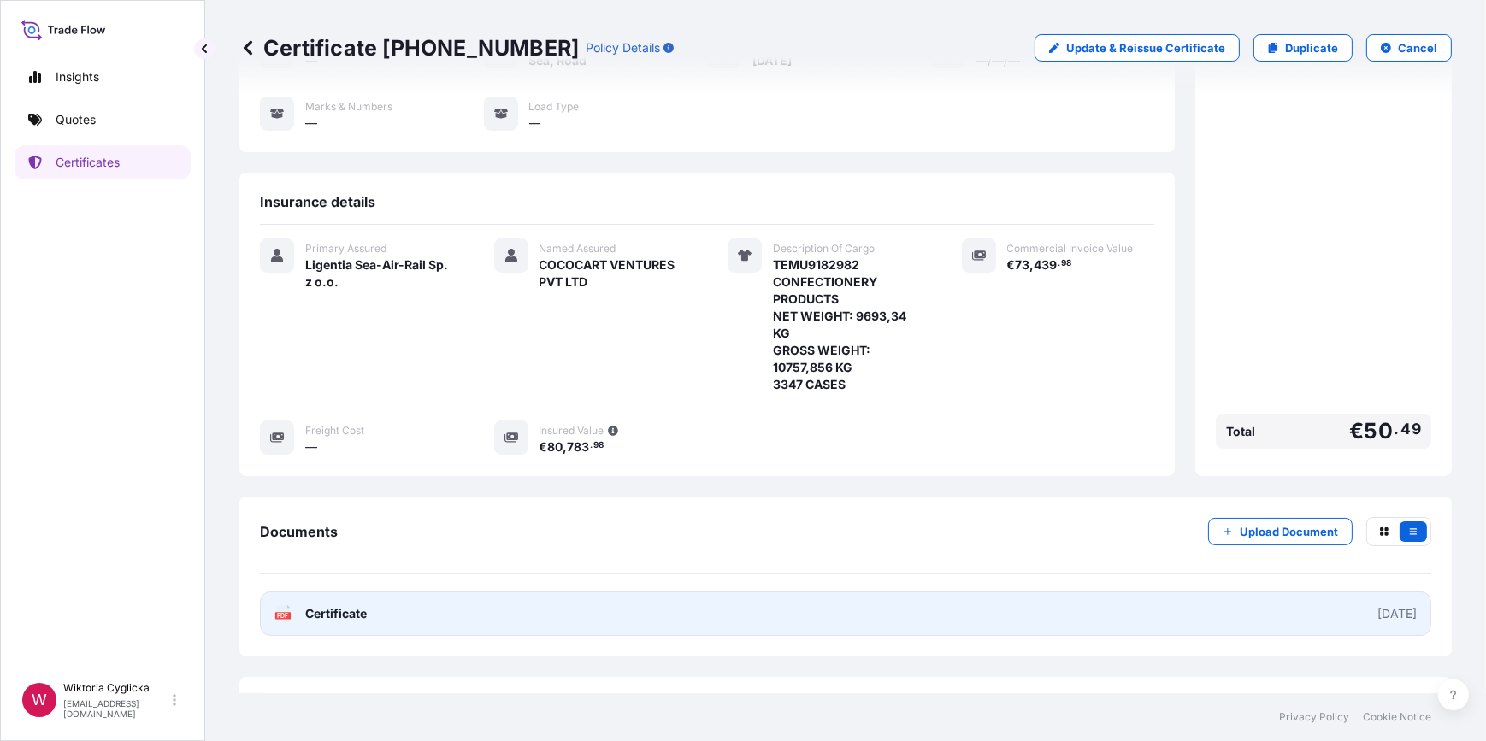
click at [812, 592] on link "PDF Certificate 2025-08-29" at bounding box center [845, 614] width 1171 height 44
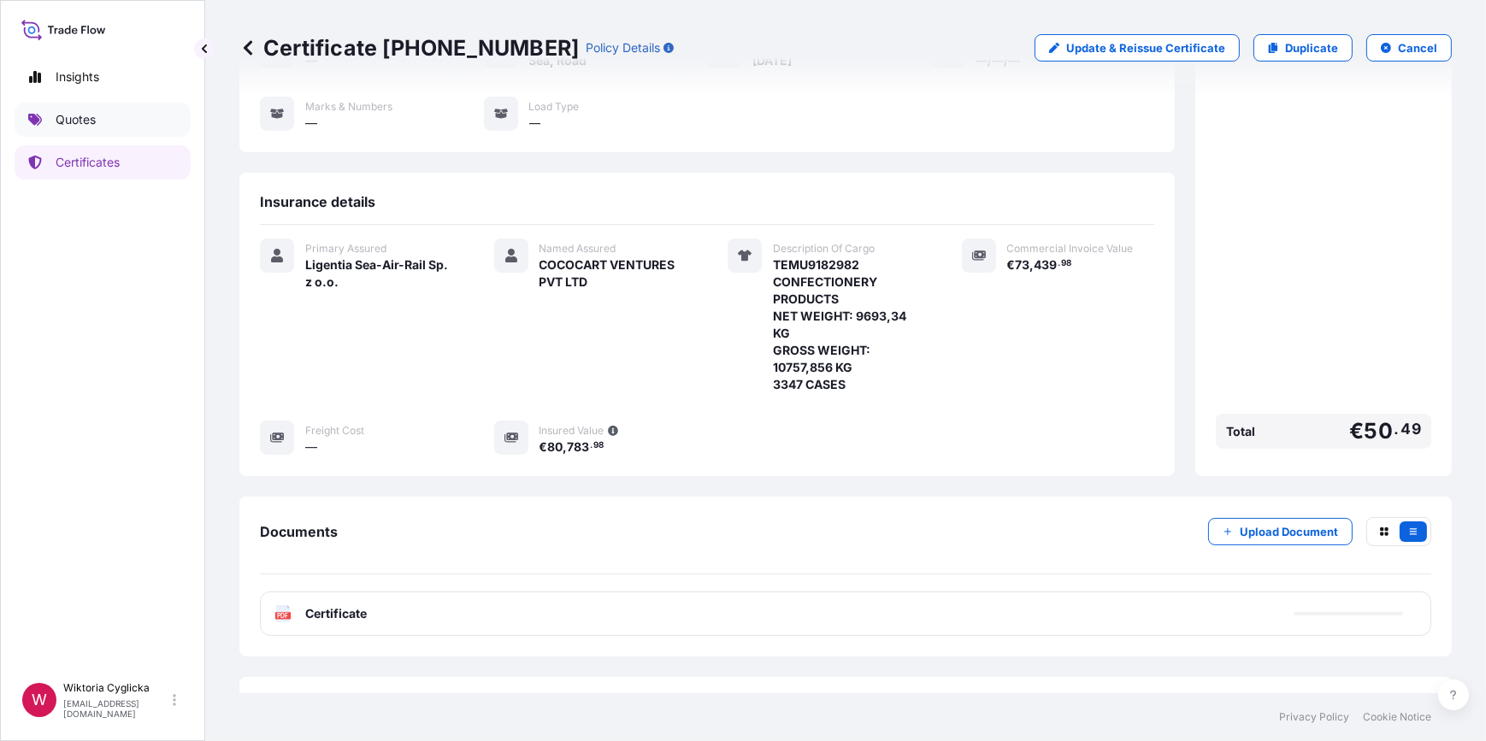
click at [33, 103] on link "Quotes" at bounding box center [103, 120] width 176 height 34
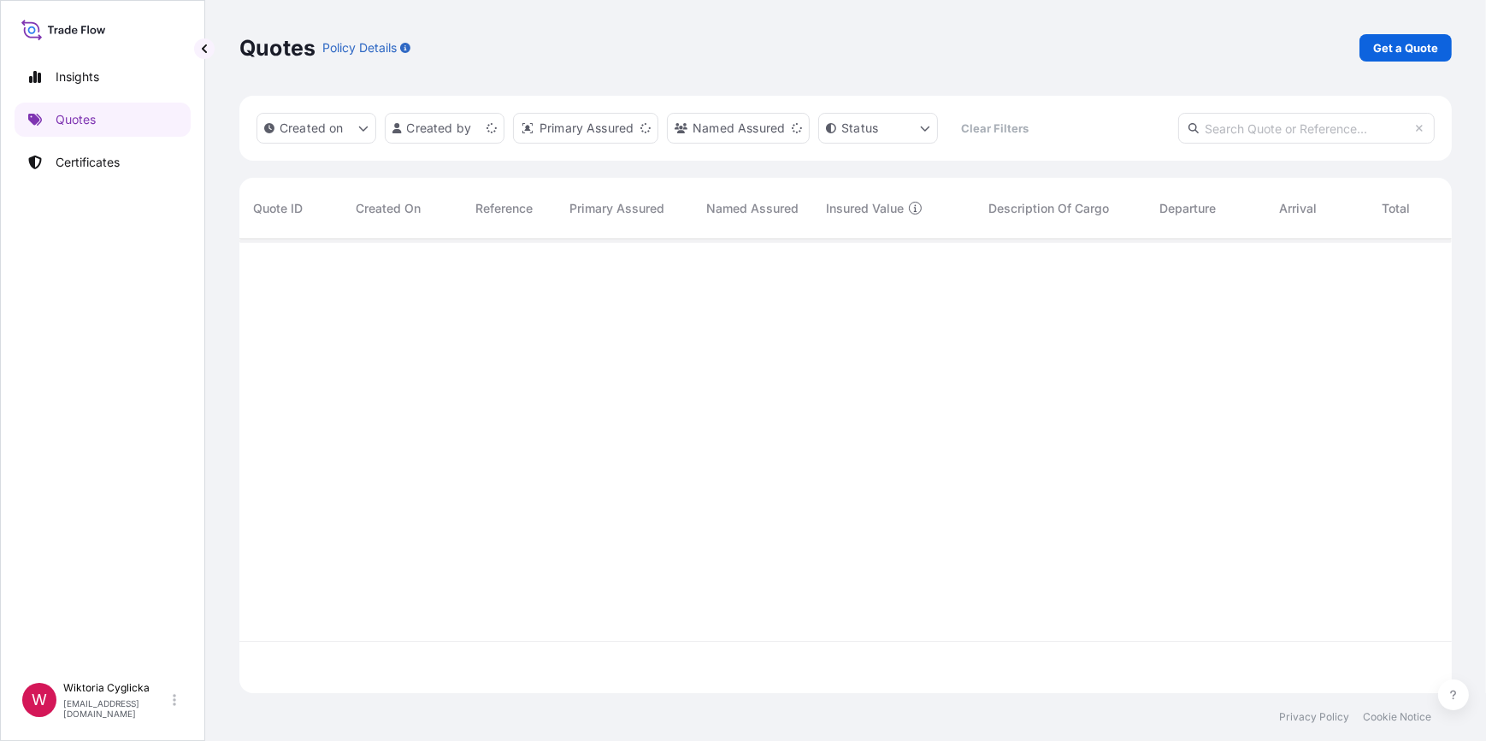
scroll to position [451, 1201]
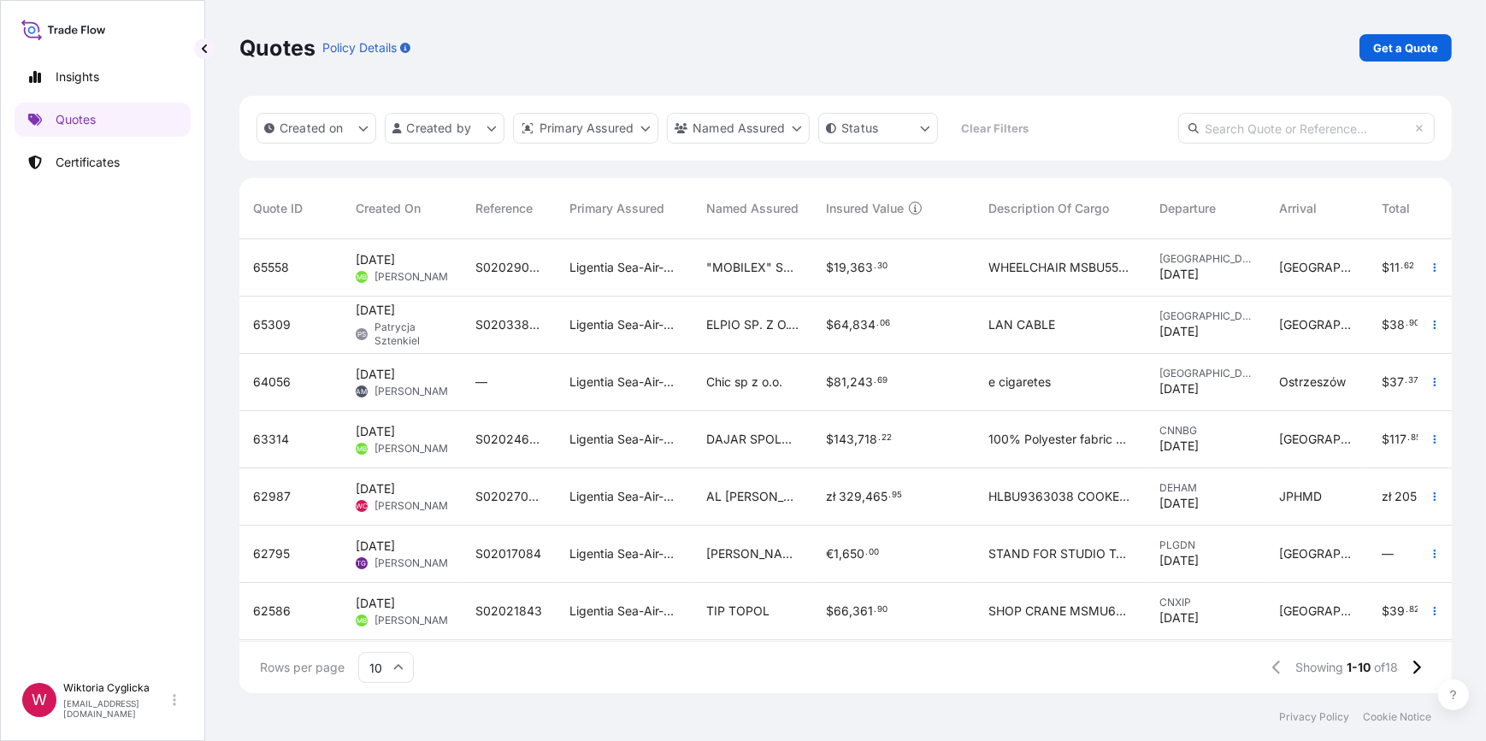
click at [1258, 123] on input "text" at bounding box center [1306, 128] width 257 height 31
click at [1368, 50] on link "Get a Quote" at bounding box center [1406, 47] width 92 height 27
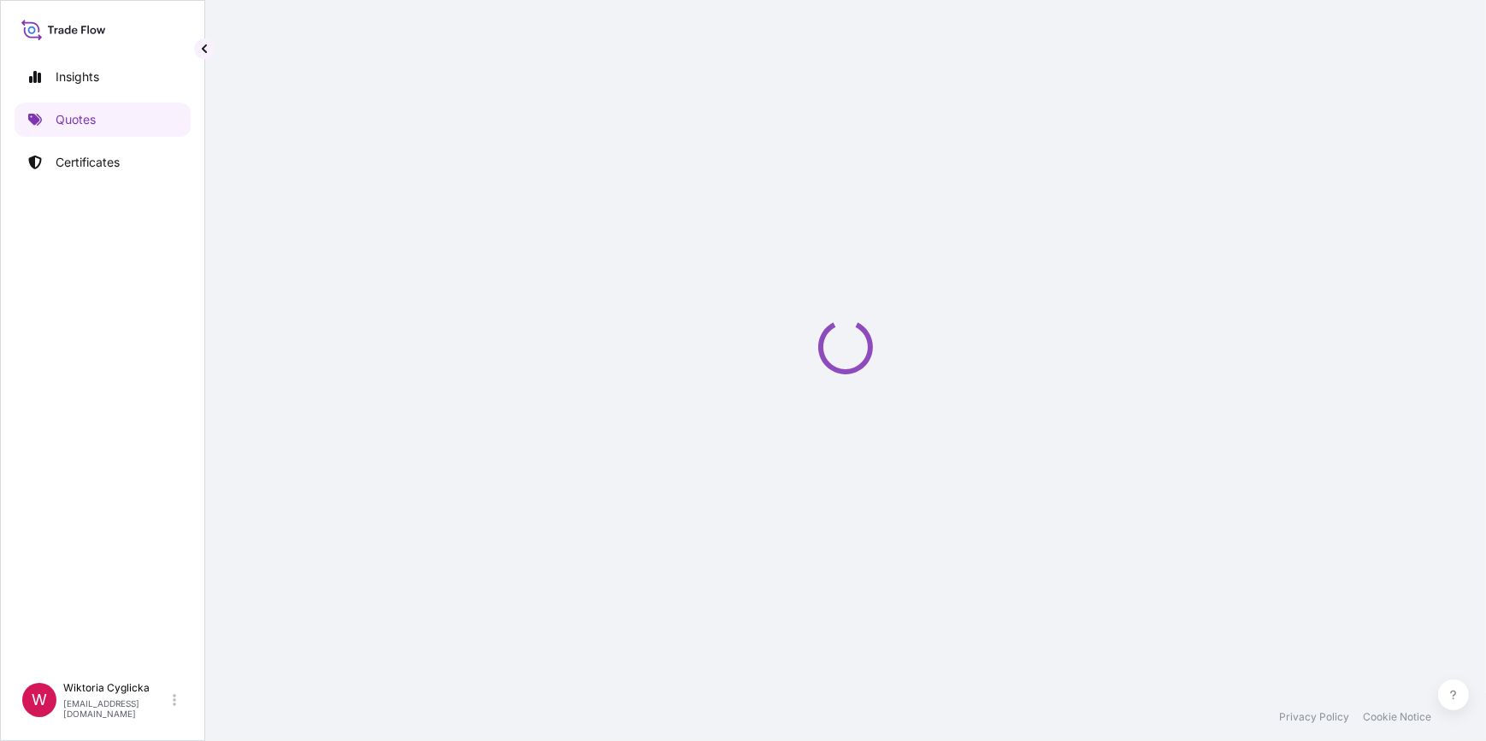
select select "Road / Inland"
select select "Sea"
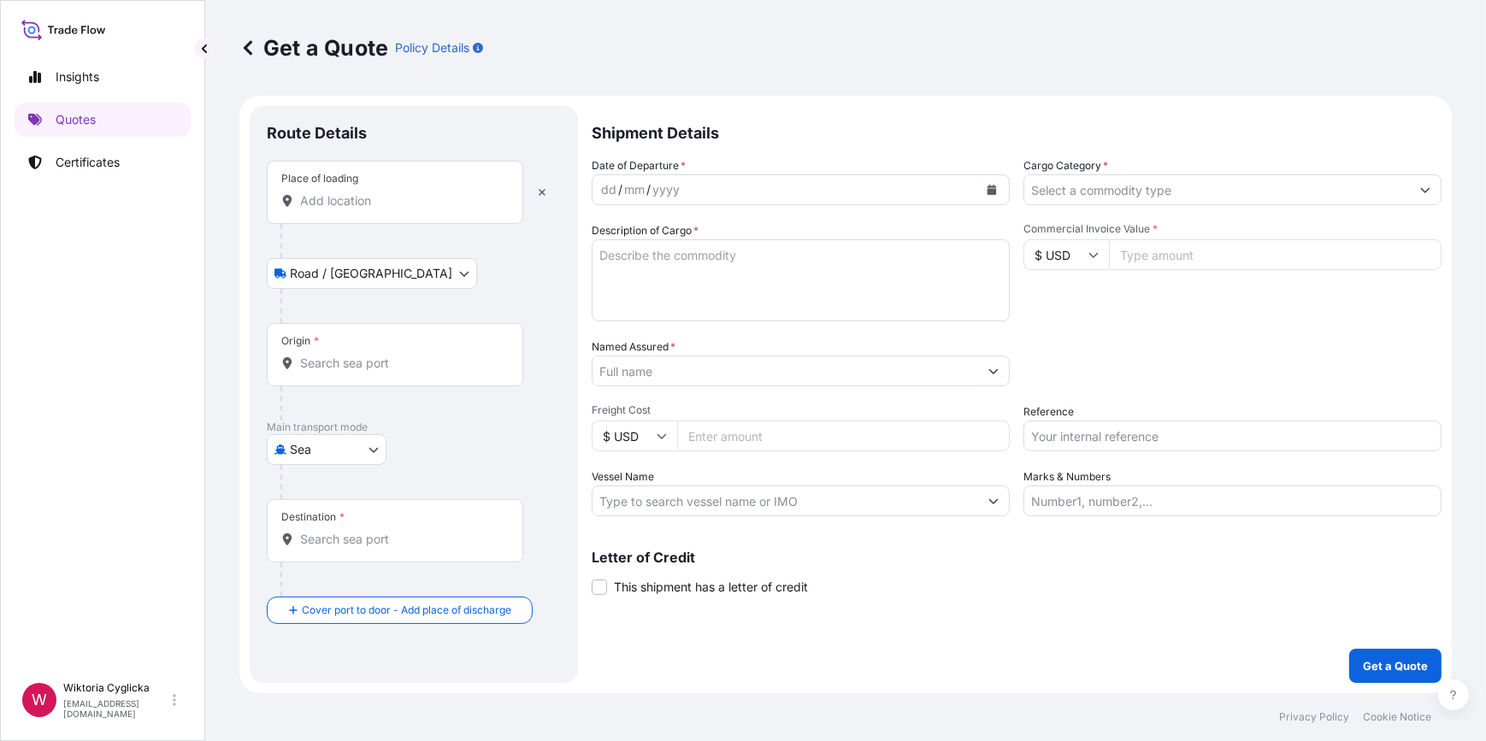
click at [364, 189] on div "Place of loading" at bounding box center [395, 192] width 257 height 63
click at [364, 192] on input "Place of loading" at bounding box center [401, 200] width 202 height 17
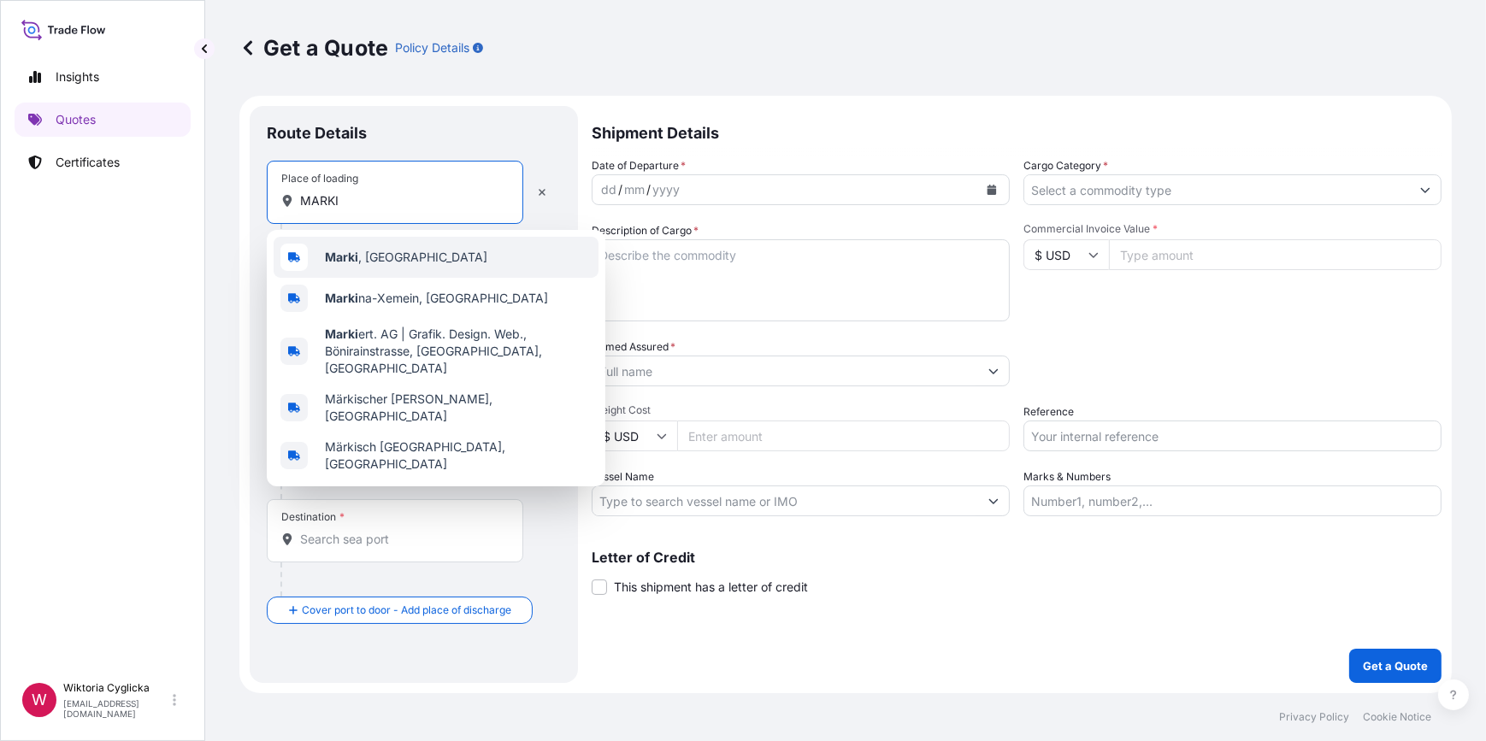
click at [356, 251] on b "Marki" at bounding box center [341, 257] width 33 height 15
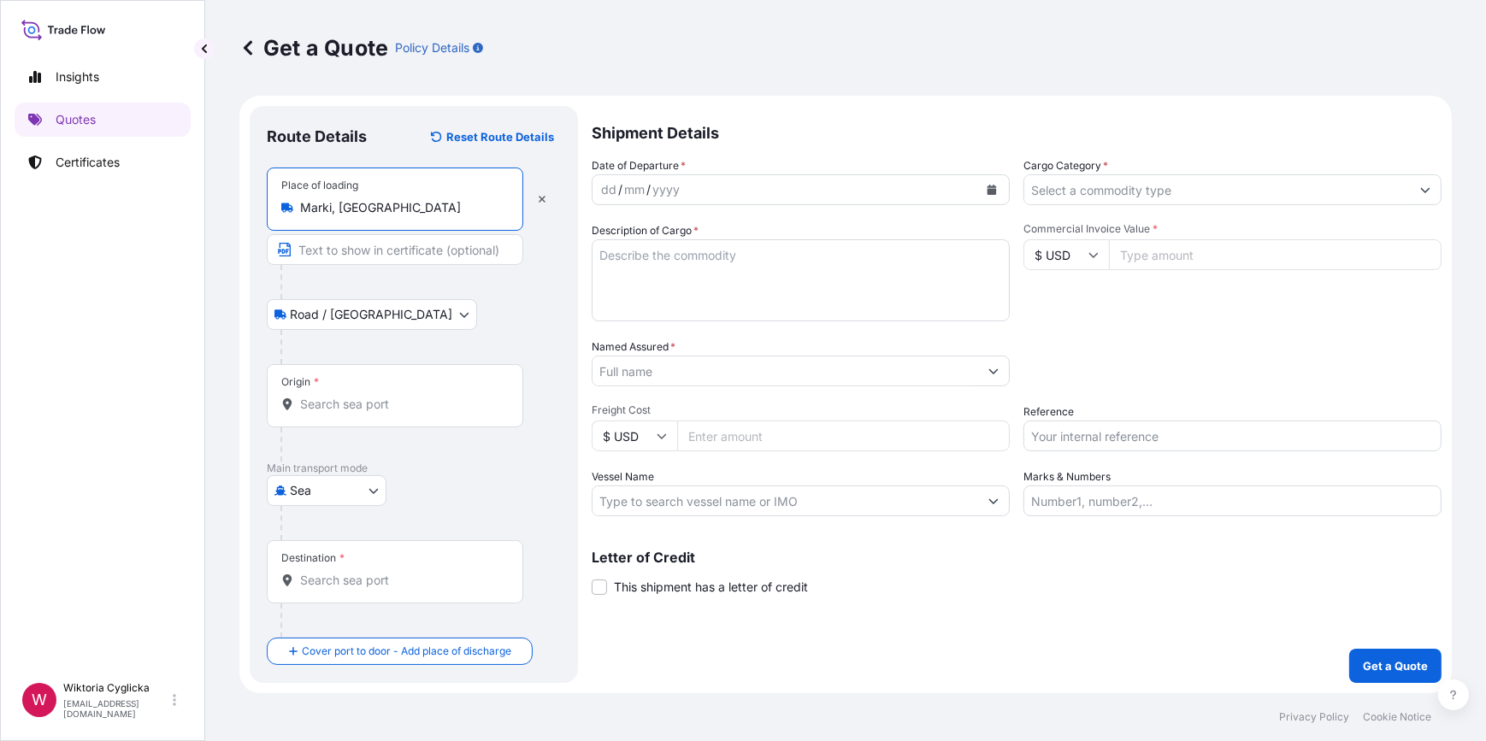
type input "Marki, Poland"
click at [394, 577] on input "Destination *" at bounding box center [401, 580] width 202 height 17
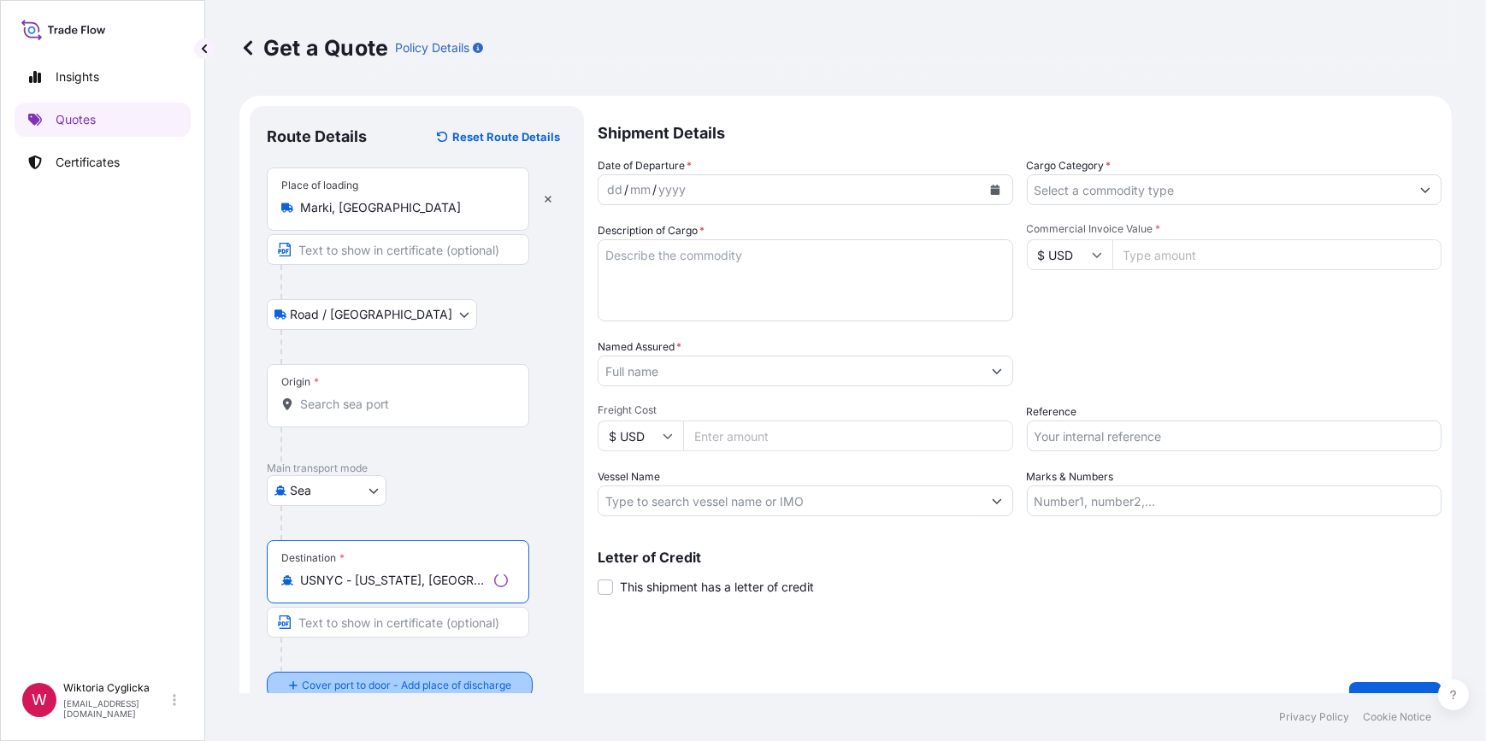
type input "USNYC - New York, United States"
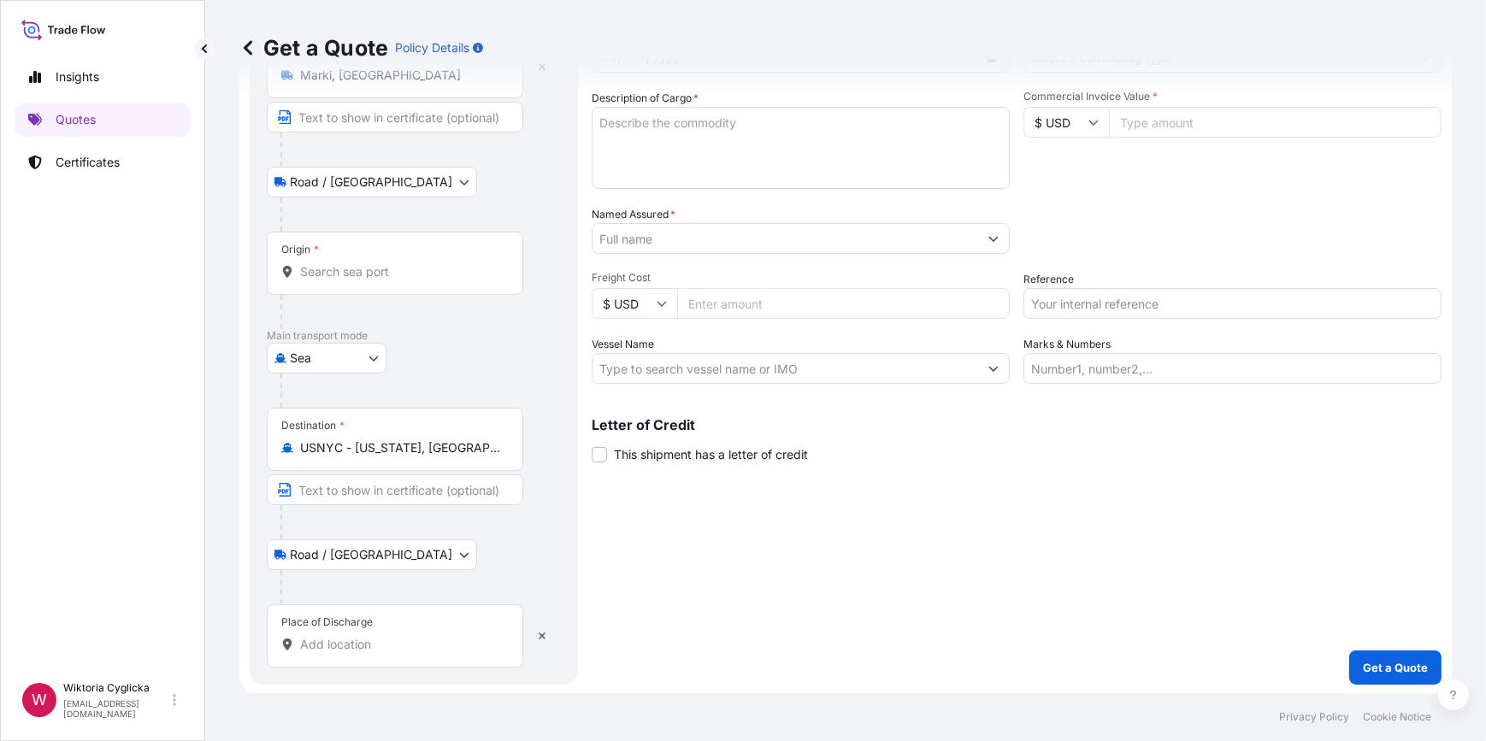
scroll to position [133, 0]
click at [375, 631] on div "Place of Discharge" at bounding box center [395, 635] width 257 height 63
click at [375, 635] on input "Place of Discharge" at bounding box center [401, 643] width 202 height 17
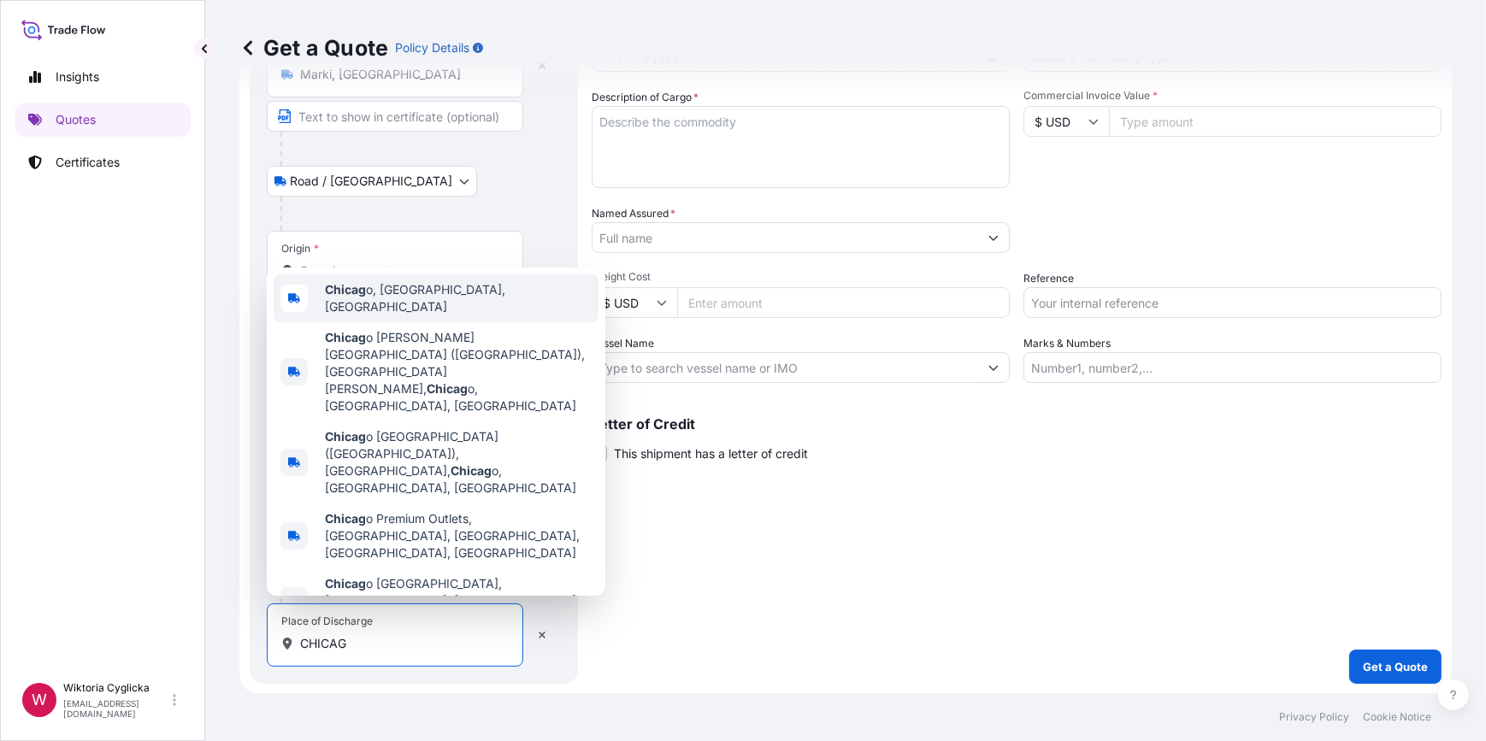
click at [412, 316] on span "Chicag o, IL, USA" at bounding box center [458, 298] width 267 height 34
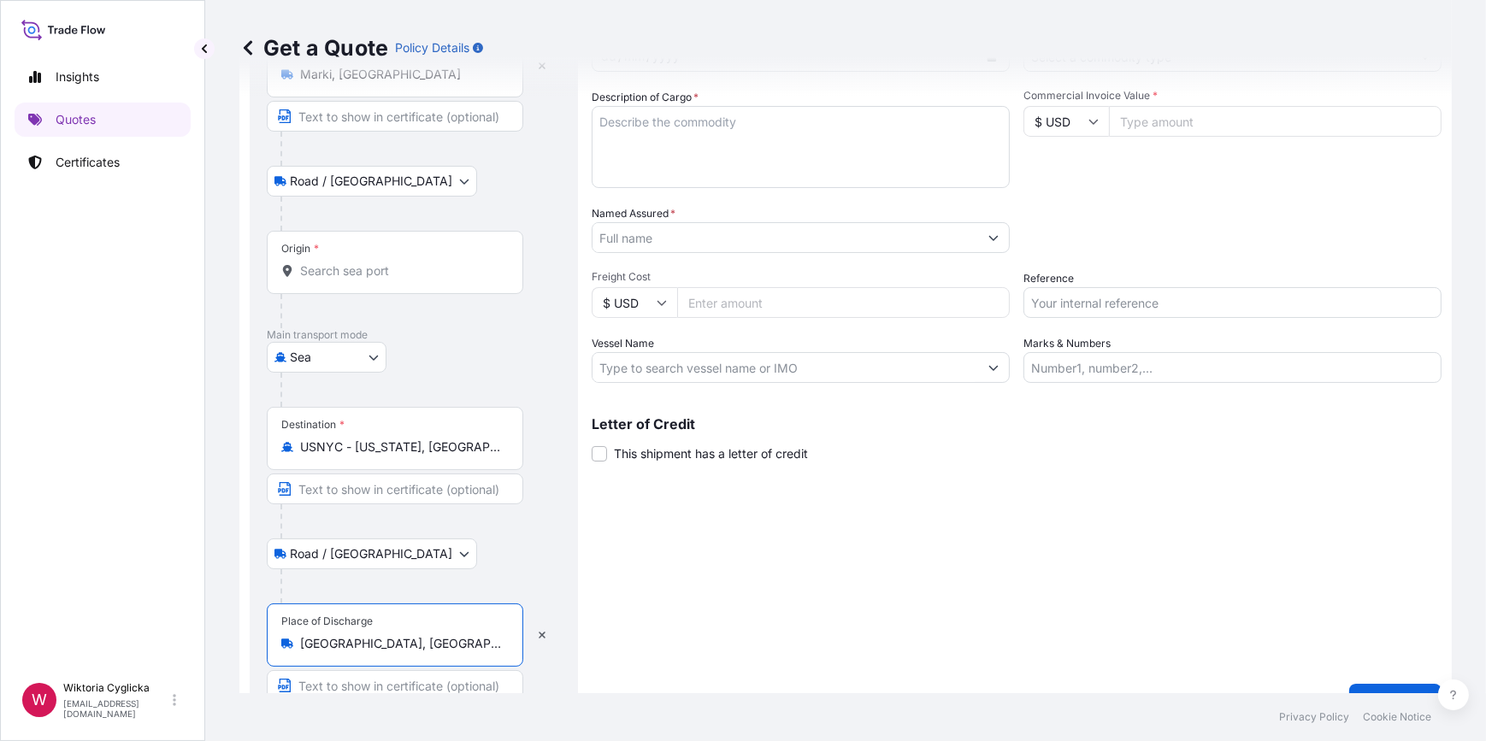
type input "Chicago, IL, USA"
click at [372, 279] on div "Origin *" at bounding box center [395, 262] width 257 height 63
click at [372, 279] on input "Origin *" at bounding box center [401, 271] width 202 height 17
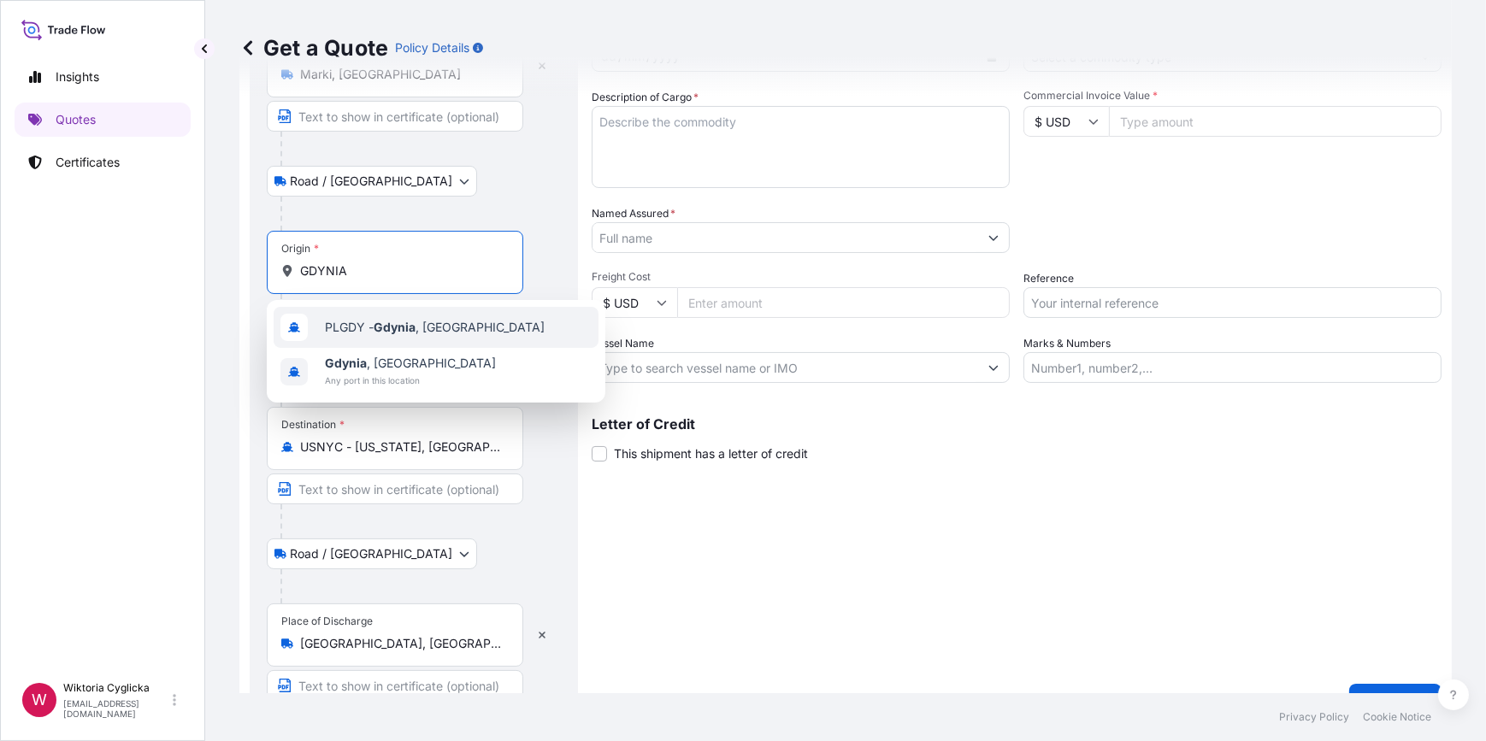
click at [469, 331] on div "PLGDY - Gdynia , Poland" at bounding box center [436, 327] width 325 height 41
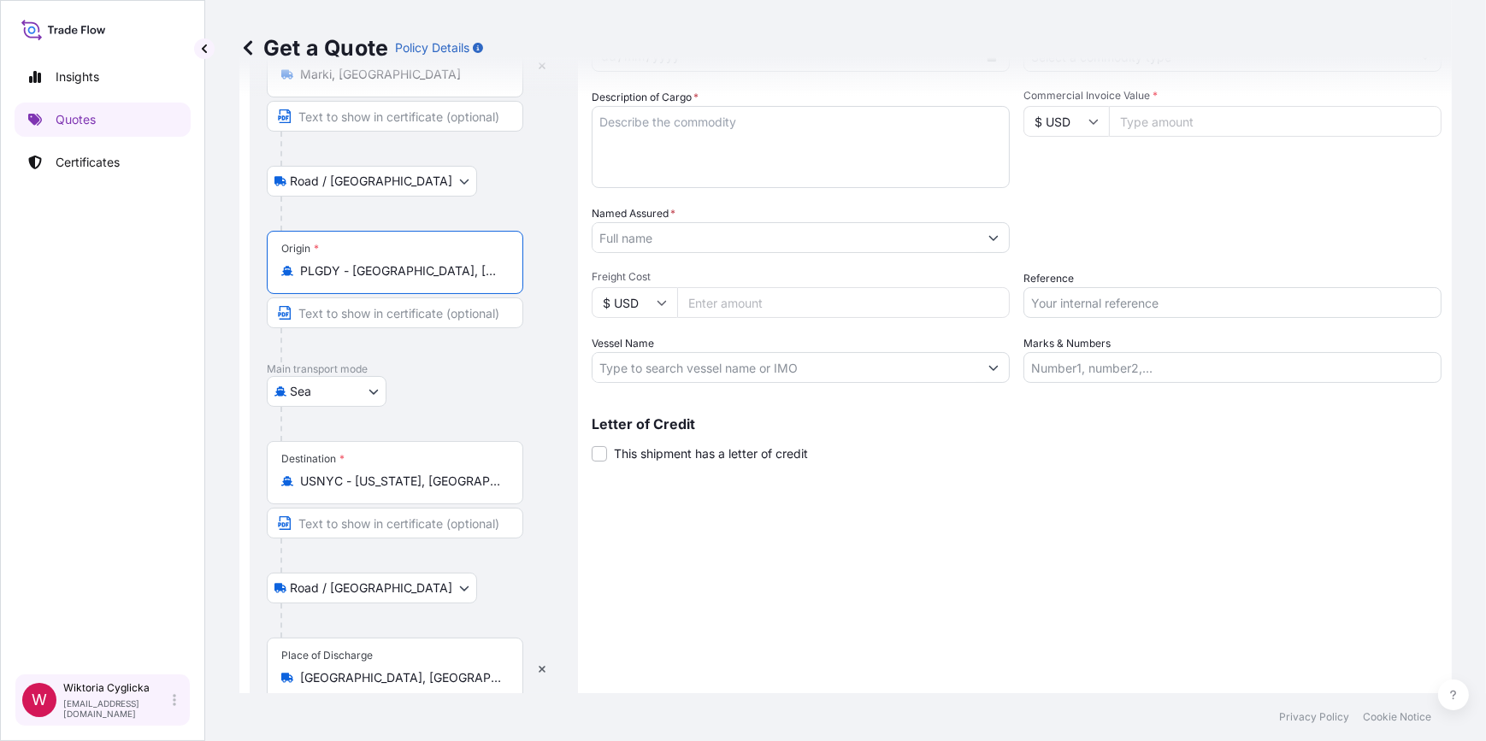
type input "PLGDY - Gdynia, Poland"
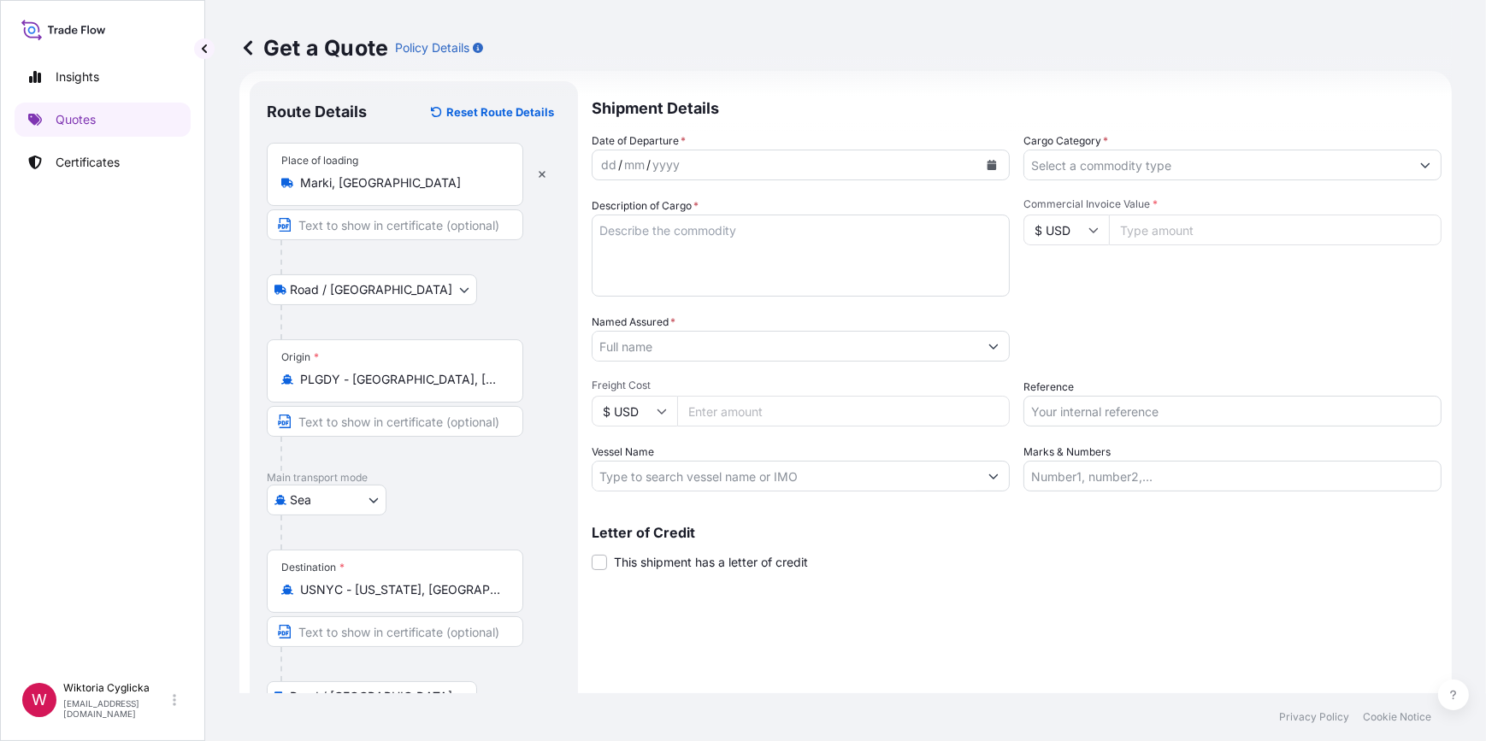
scroll to position [3, 0]
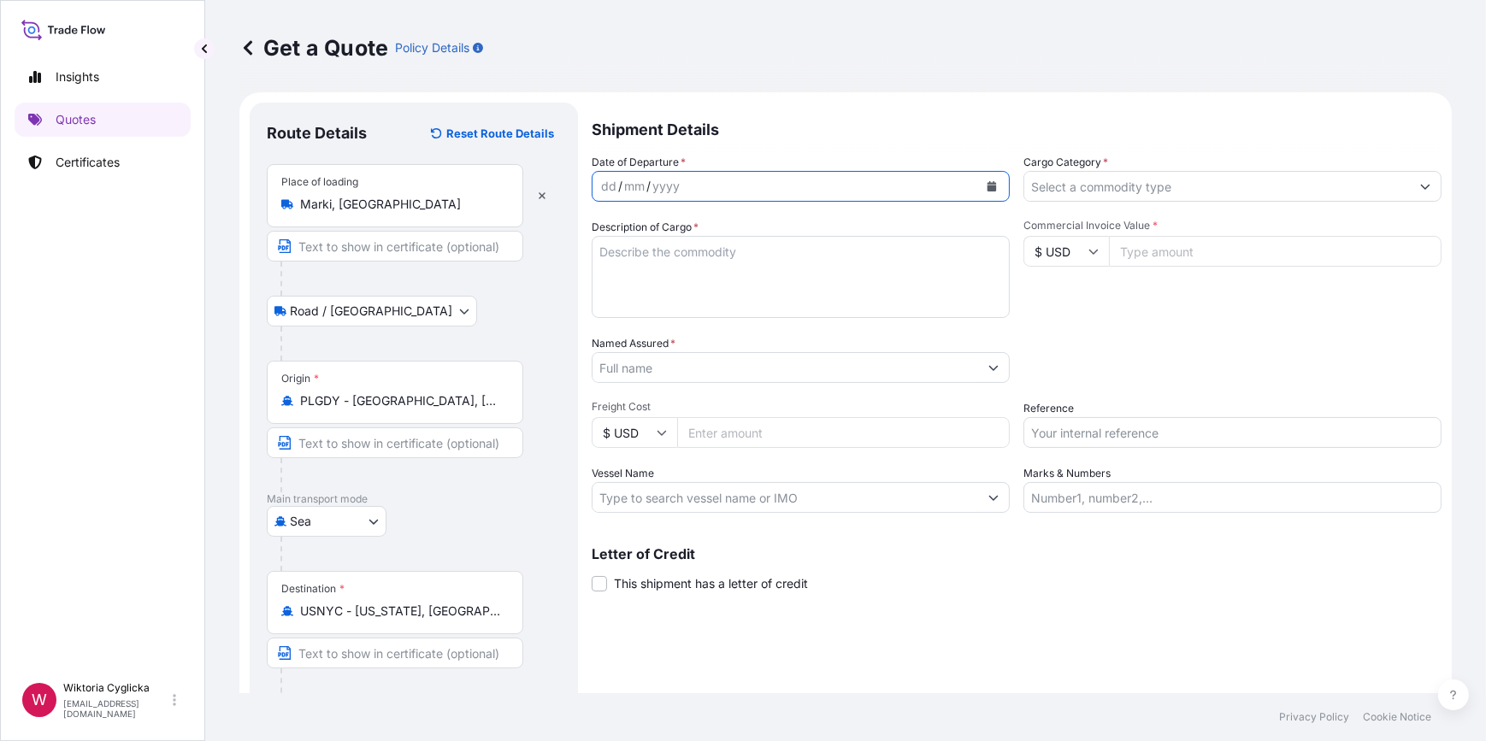
click at [987, 184] on icon "Calendar" at bounding box center [992, 186] width 10 height 10
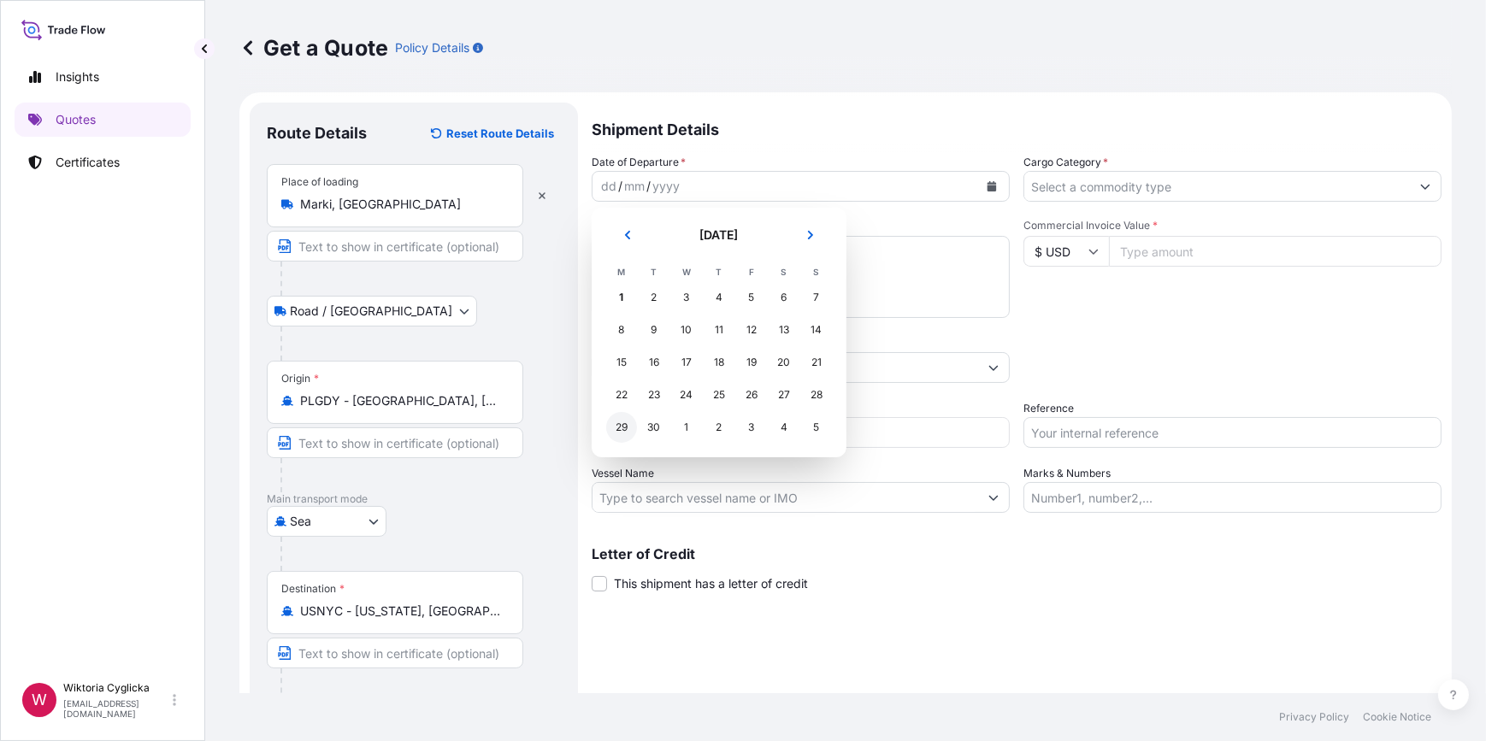
click at [623, 431] on div "29" at bounding box center [621, 427] width 31 height 31
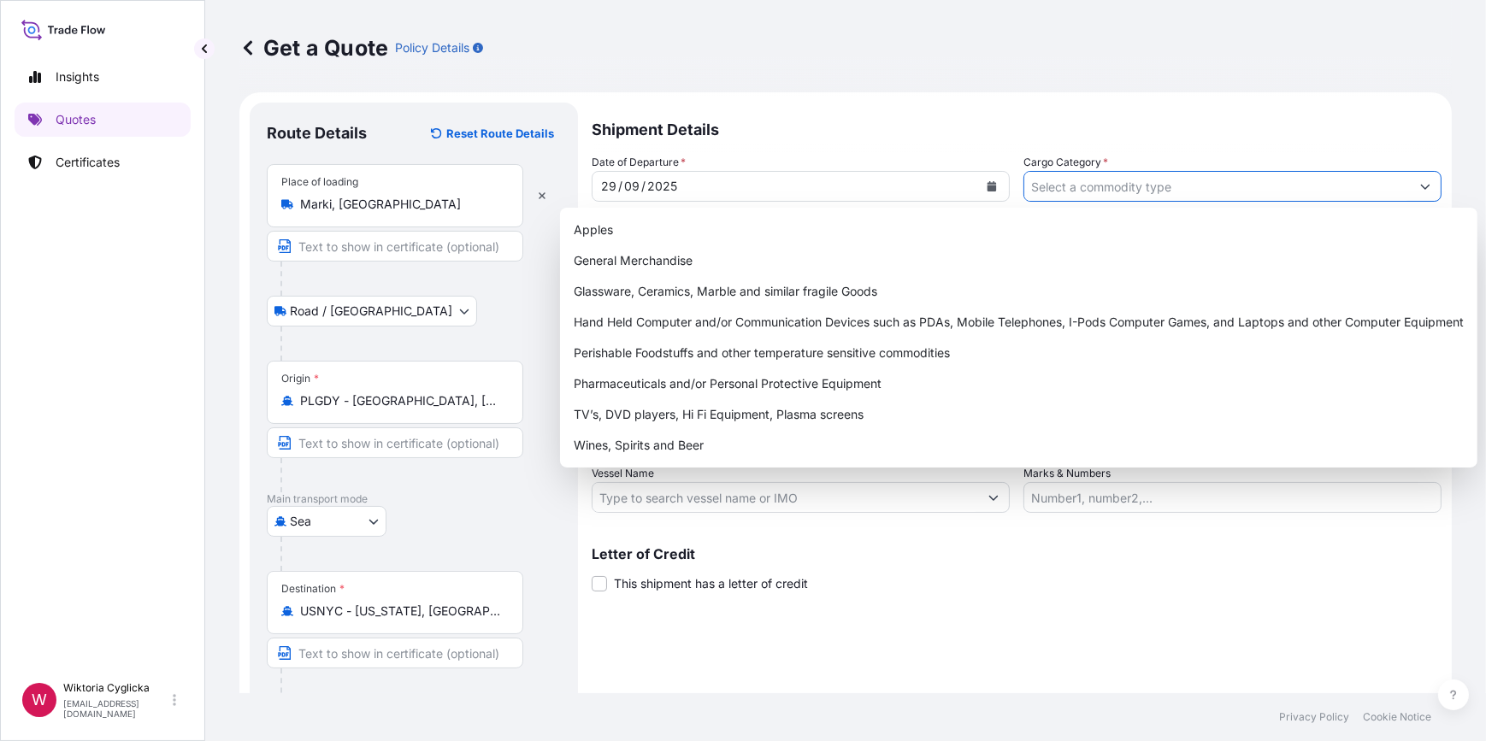
click at [1156, 185] on input "Cargo Category *" at bounding box center [1217, 186] width 386 height 31
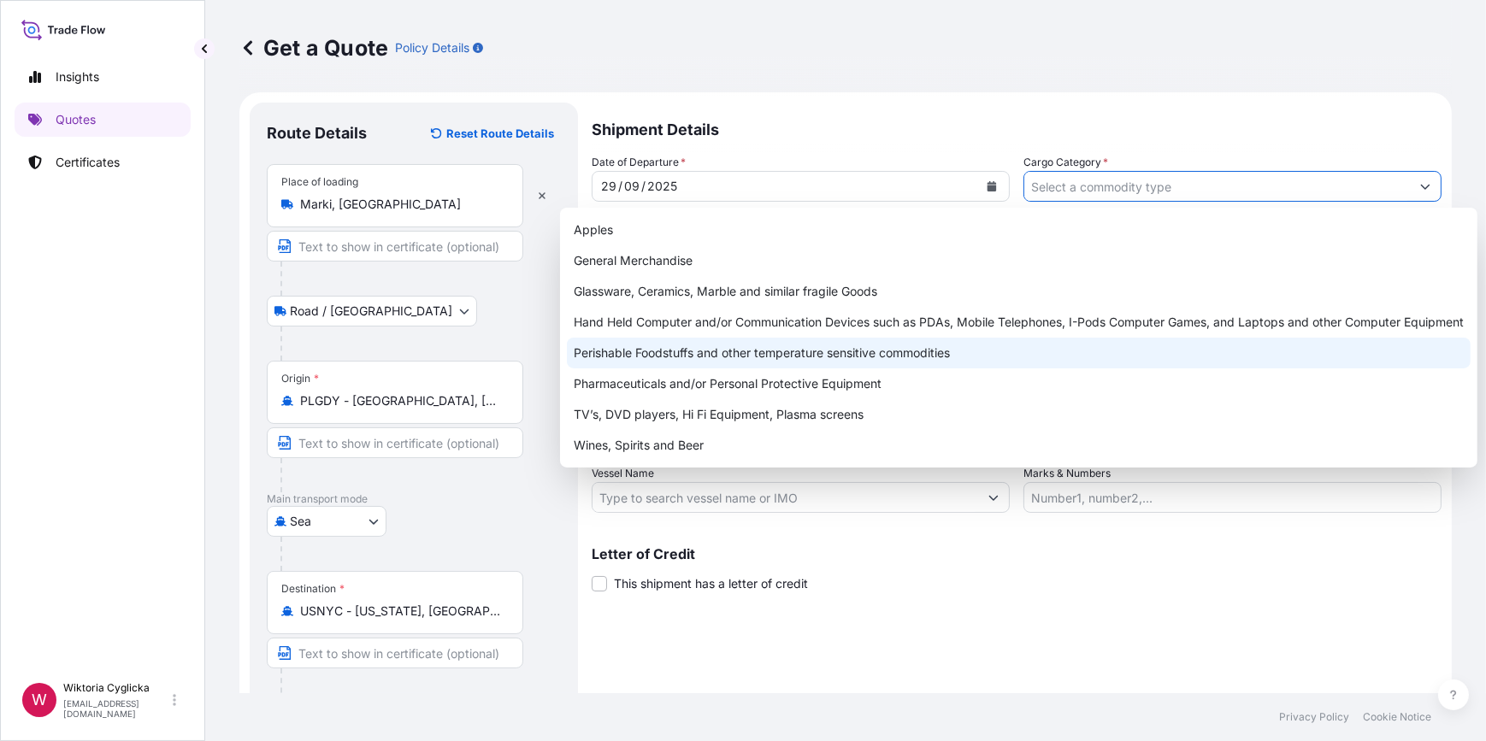
click at [709, 354] on div "Perishable Foodstuffs and other temperature sensitive commodities" at bounding box center [1019, 353] width 904 height 31
type input "Perishable Foodstuffs and other temperature sensitive commodities"
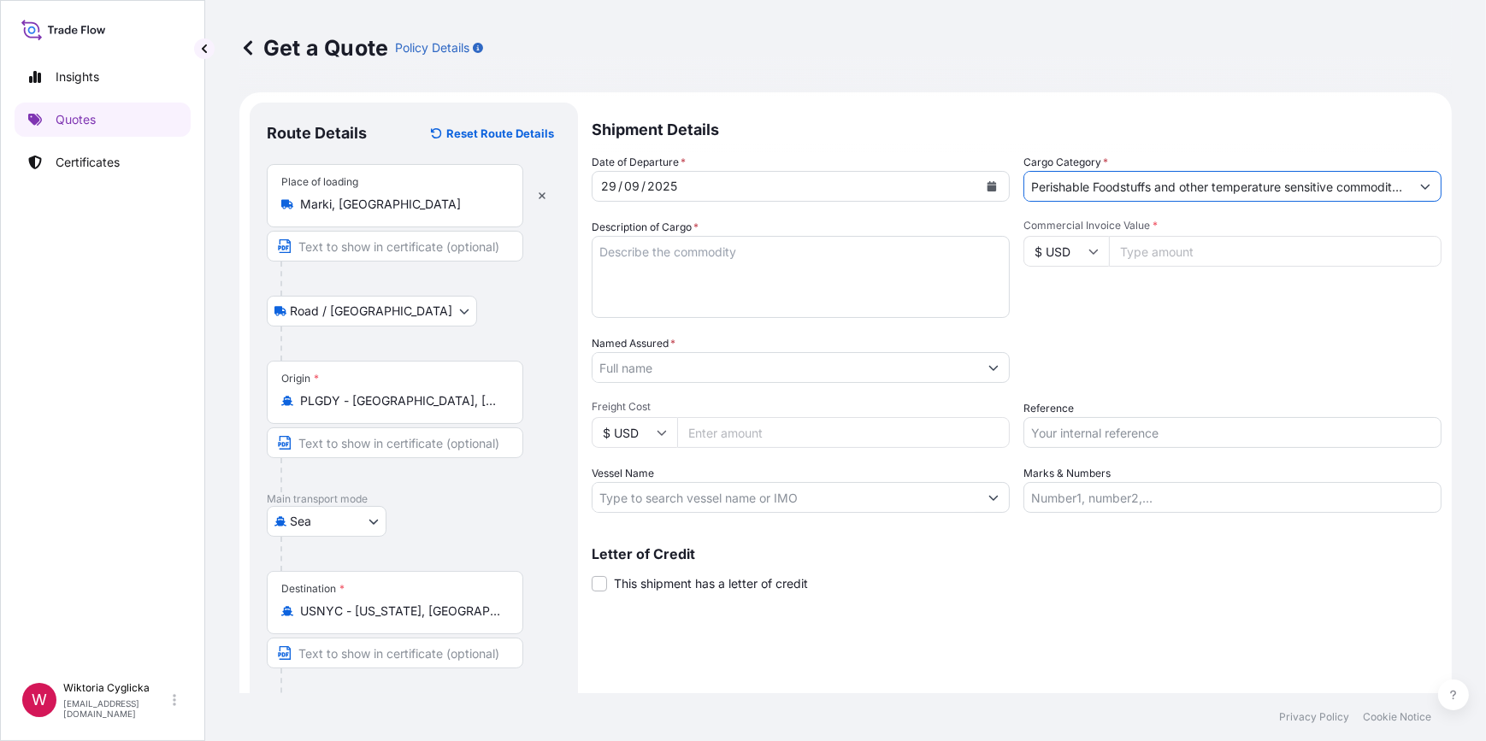
click at [703, 260] on textarea "Description of Cargo *" at bounding box center [801, 277] width 418 height 82
click at [673, 276] on textarea "Description of Cargo *" at bounding box center [801, 277] width 418 height 82
paste textarea "FROZEN BREAD NET WEIGHT: 6785,600 KGS"
click at [599, 248] on textarea "FROZEN BREAD NET WEIGHT: 6785,600 KGS" at bounding box center [801, 277] width 418 height 82
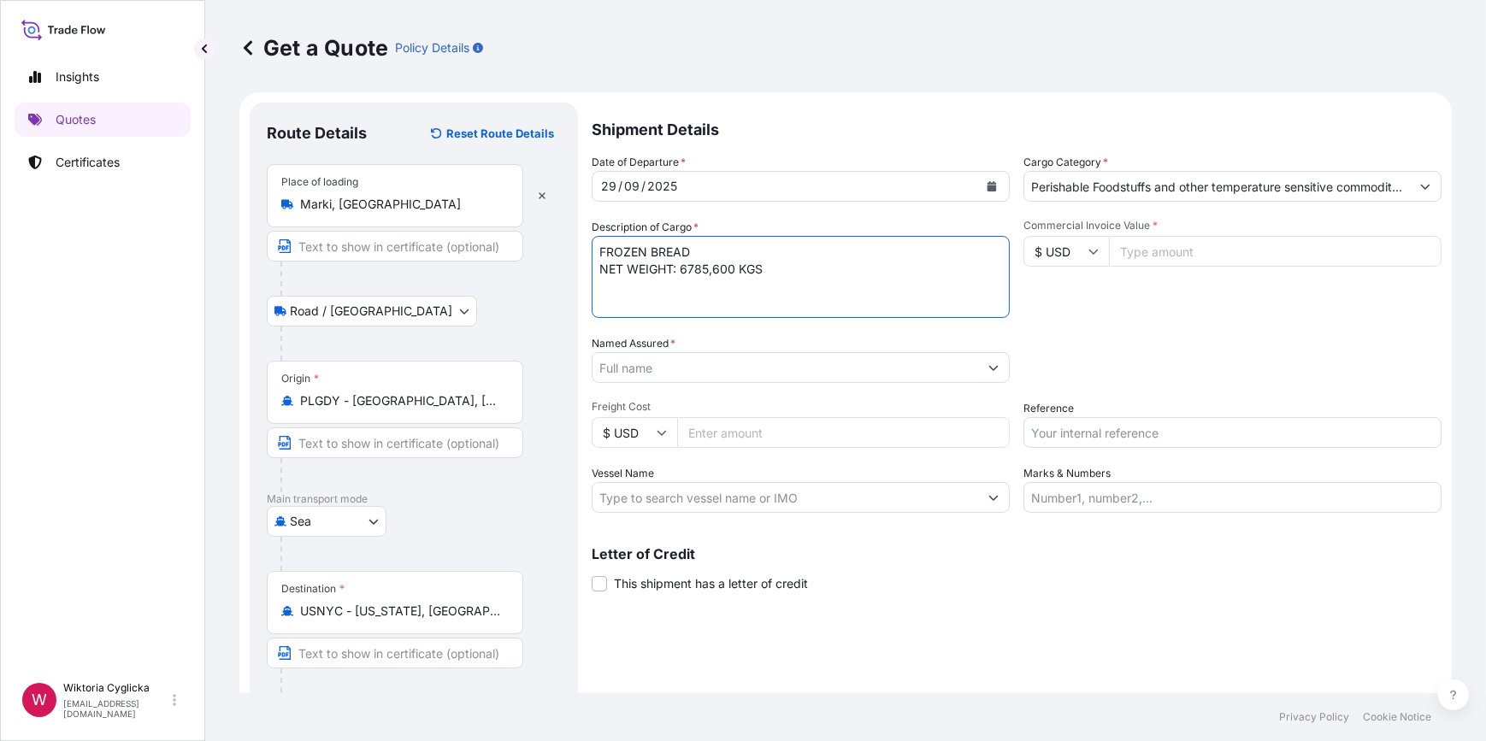
paste textarea "HLBU6177467"
click at [794, 281] on textarea "HLBU6177467 FROZEN BREAD NET WEIGHT: 6785,600 KGS" at bounding box center [801, 277] width 418 height 82
click at [647, 299] on textarea "HLBU6177467 FROZEN BREAD NET WEIGHT: 6785,600 KGS" at bounding box center [801, 277] width 418 height 82
paste textarea "7743,952"
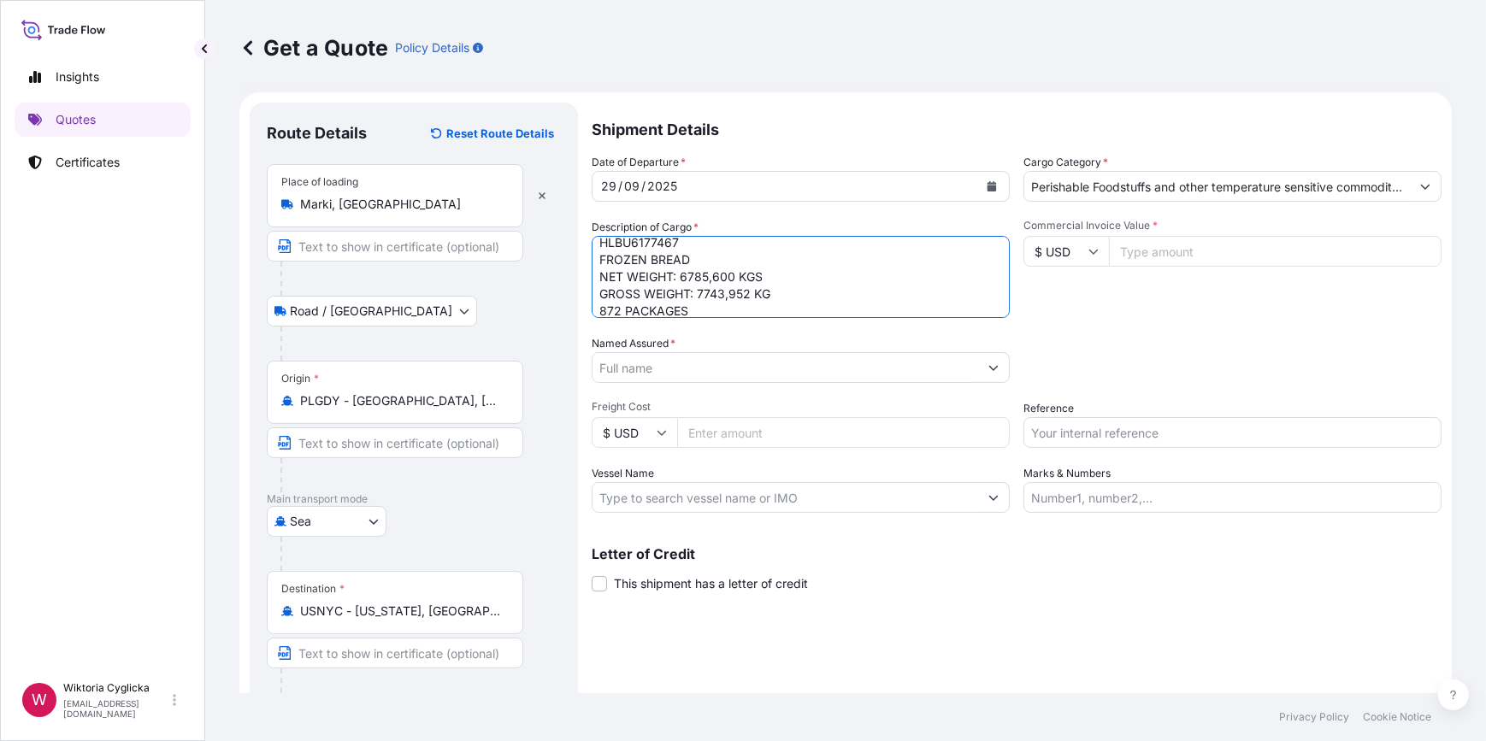
type textarea "HLBU6177467 FROZEN BREAD NET WEIGHT: 6785,600 KGS GROSS WEIGHT: 7743,952 KG 872…"
drag, startPoint x: 1224, startPoint y: 322, endPoint x: 1151, endPoint y: 280, distance: 83.5
click at [1224, 321] on div "Date of Departure * 29 / 09 / 2025 Cargo Category * Perishable Foodstuffs and o…" at bounding box center [1017, 333] width 850 height 359
click at [1145, 251] on input "Commercial Invoice Value *" at bounding box center [1275, 251] width 333 height 31
click at [737, 378] on input "Named Assured *" at bounding box center [786, 367] width 386 height 31
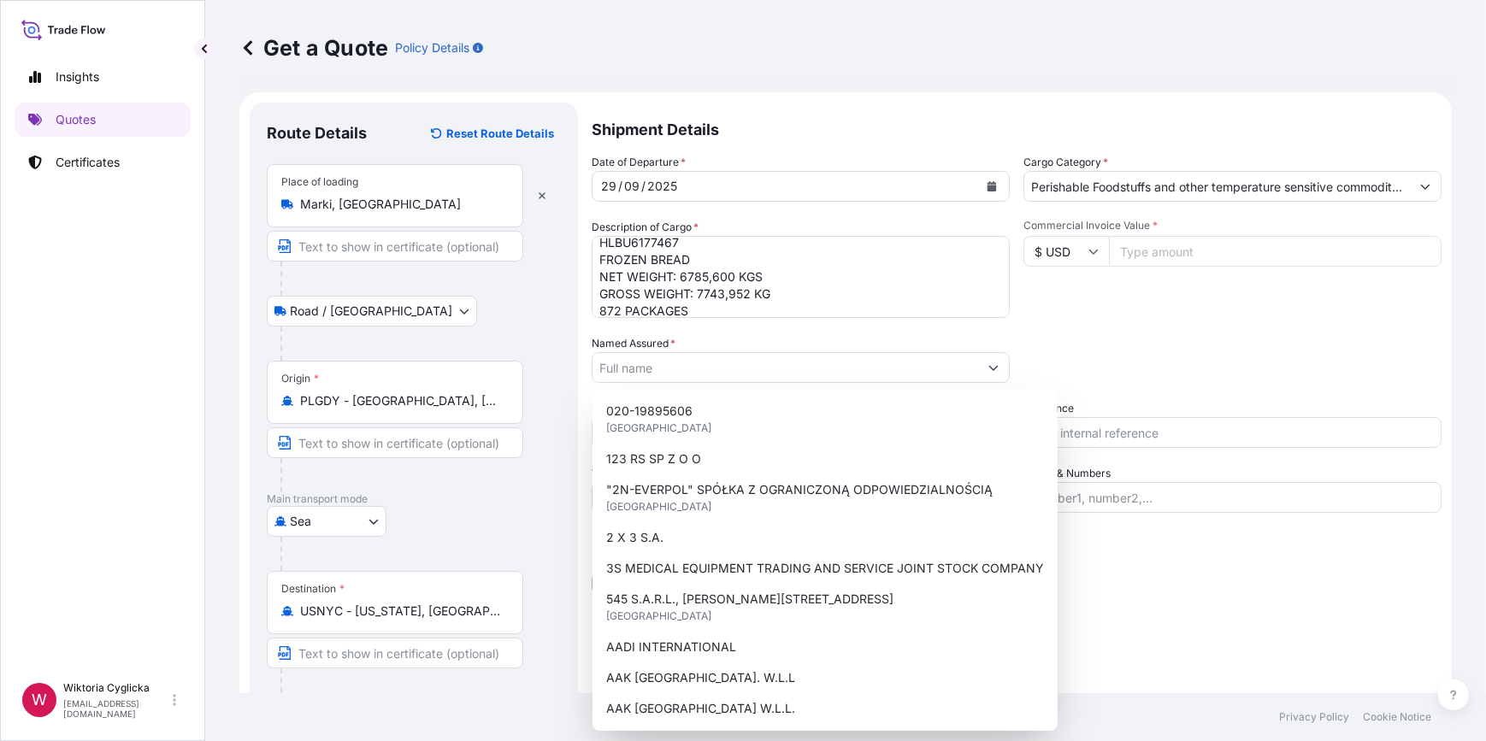
click at [1174, 248] on input "Commercial Invoice Value *" at bounding box center [1275, 251] width 333 height 31
paste input "16.64"
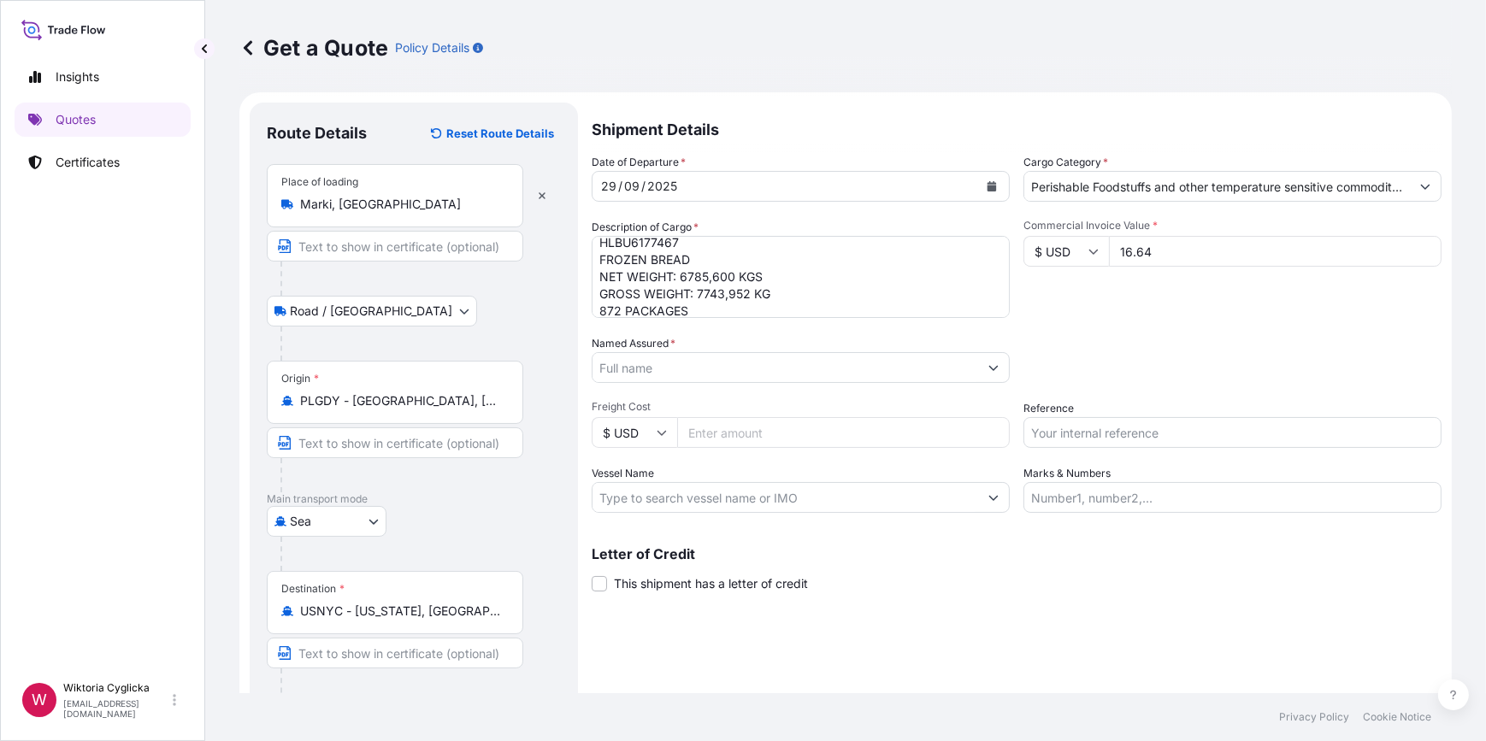
drag, startPoint x: 1109, startPoint y: 248, endPoint x: 1090, endPoint y: 248, distance: 18.8
click at [1090, 248] on div "$ USD 16.64" at bounding box center [1233, 251] width 418 height 31
type input "16638.17"
click at [1124, 310] on div "Commercial Invoice Value * $ USD 16638.17" at bounding box center [1233, 268] width 418 height 99
click at [1131, 319] on div "Date of Departure * 29 / 09 / 2025 Cargo Category * Perishable Foodstuffs and o…" at bounding box center [1017, 333] width 850 height 359
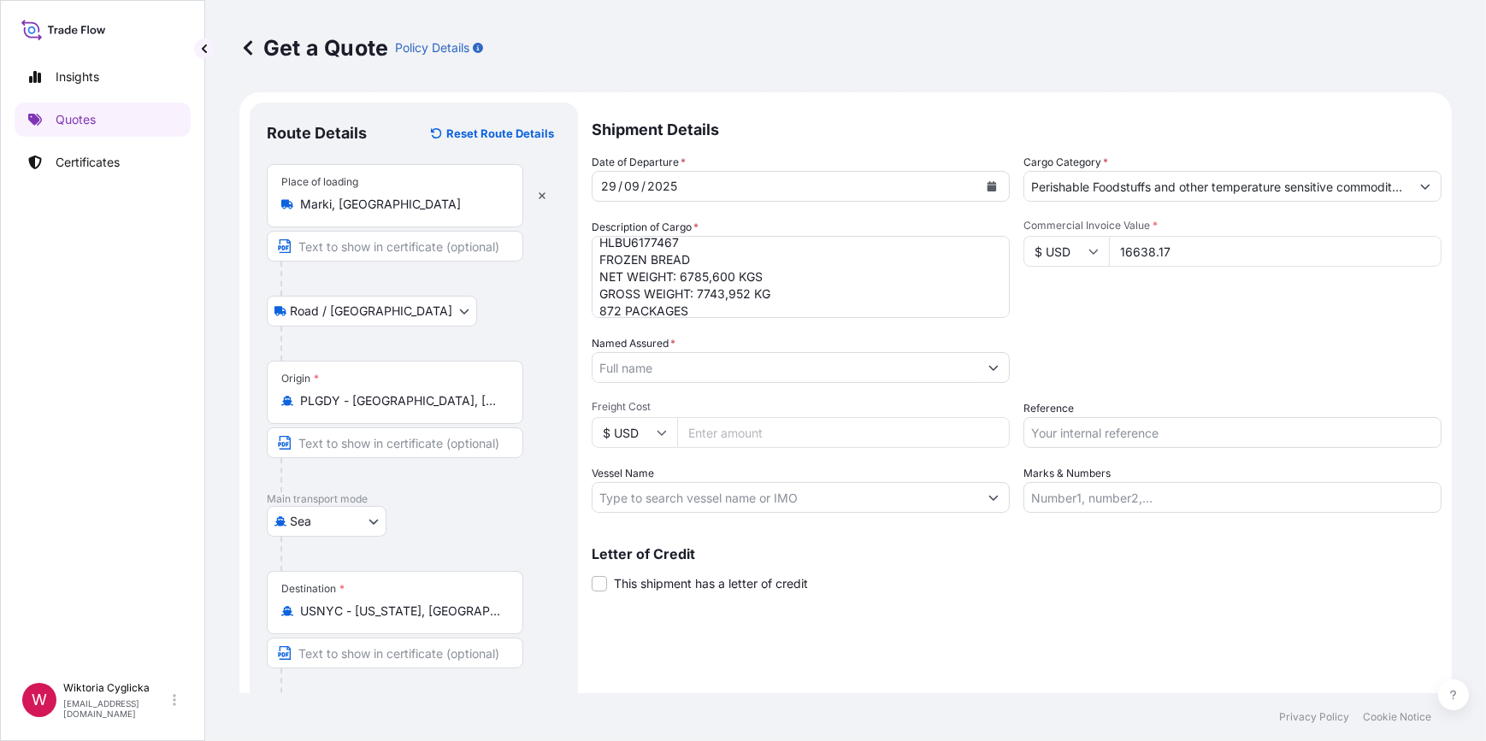
click at [766, 358] on input "Named Assured *" at bounding box center [786, 367] width 386 height 31
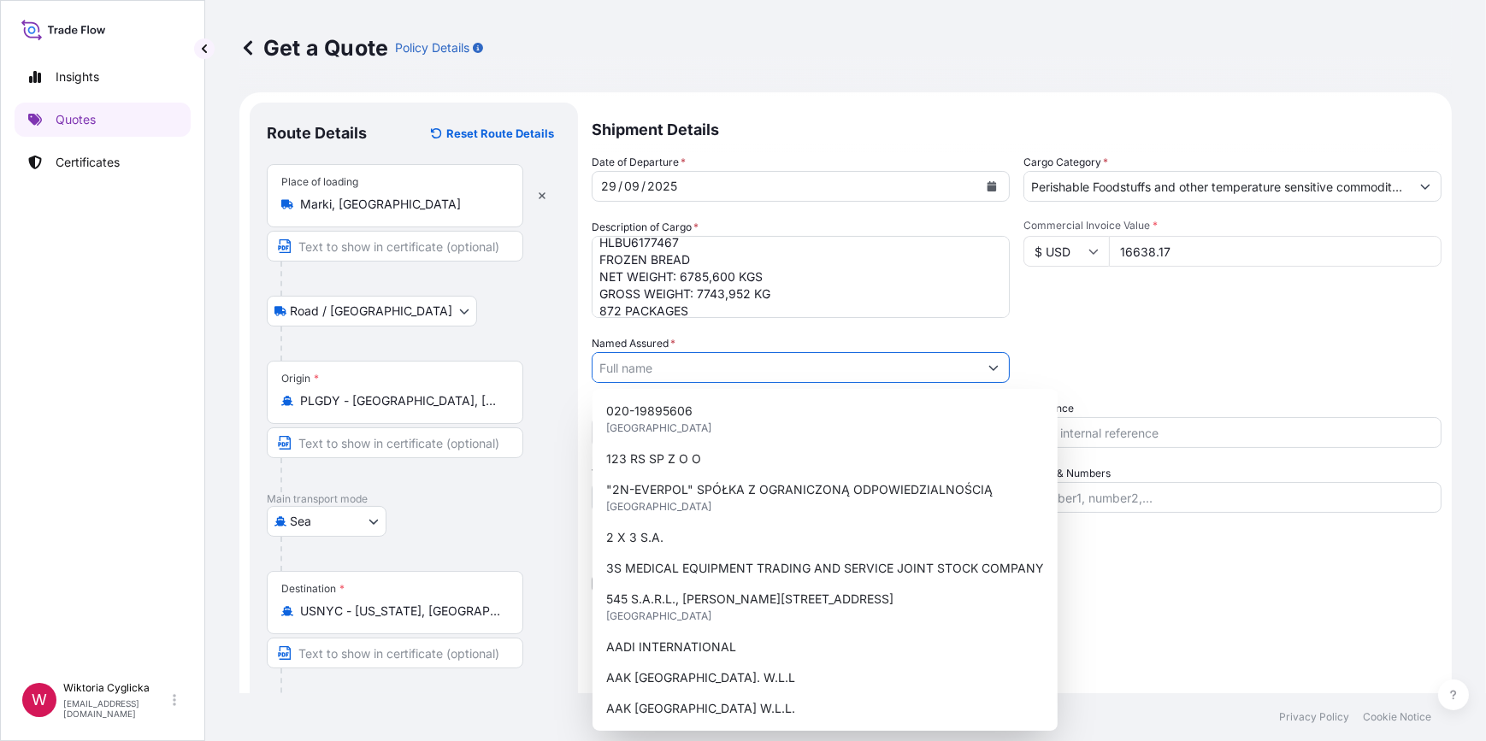
paste input "Baking Co."
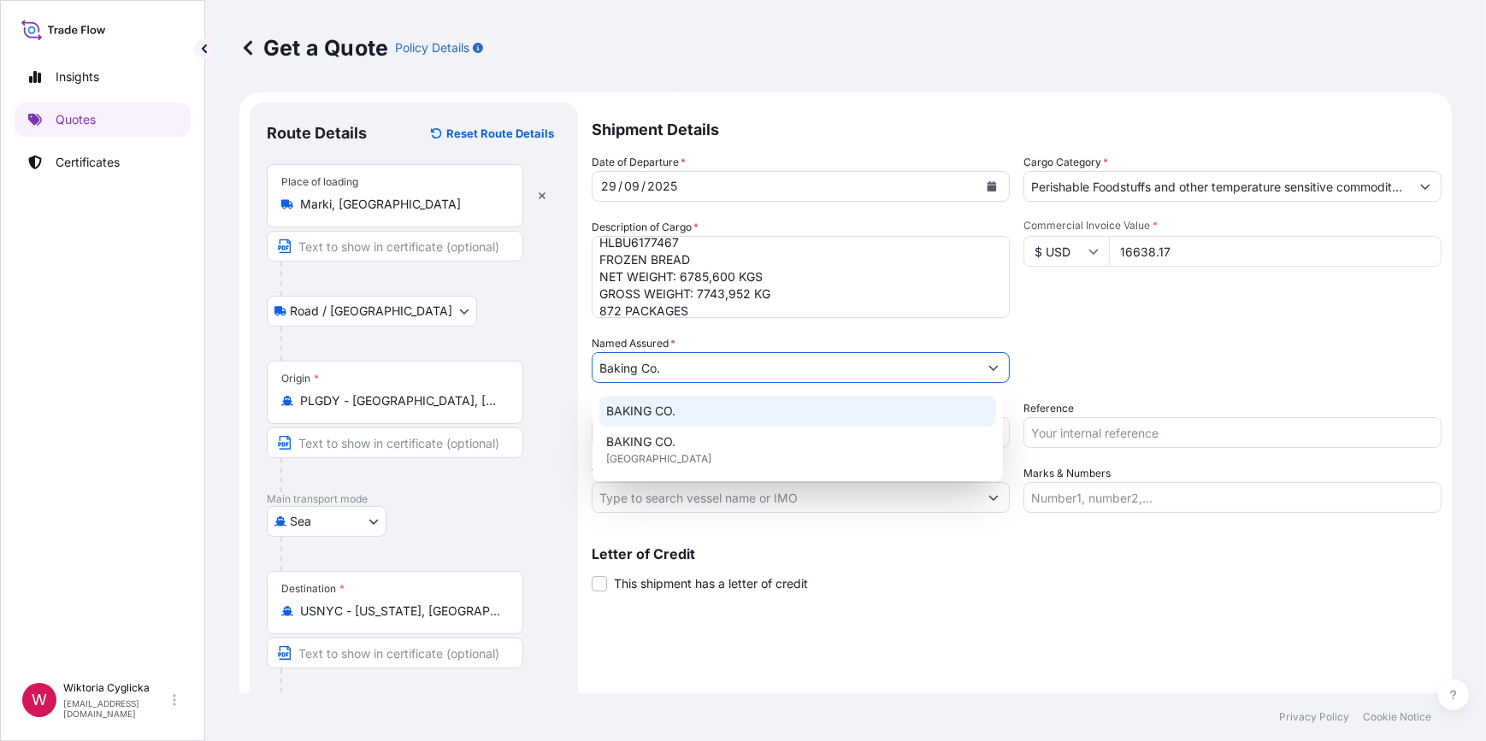
click at [718, 417] on div "BAKING CO." at bounding box center [797, 411] width 397 height 31
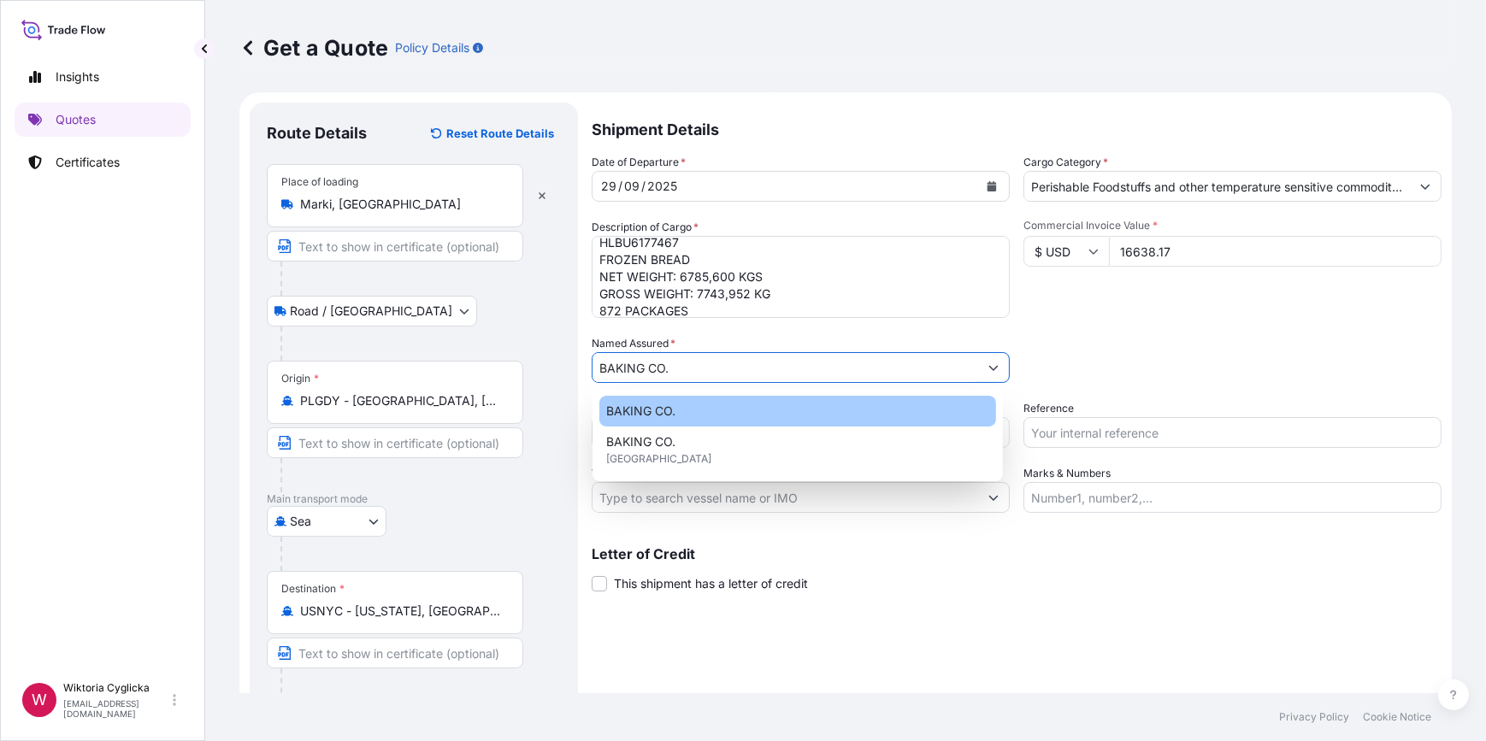
type input "BAKING CO."
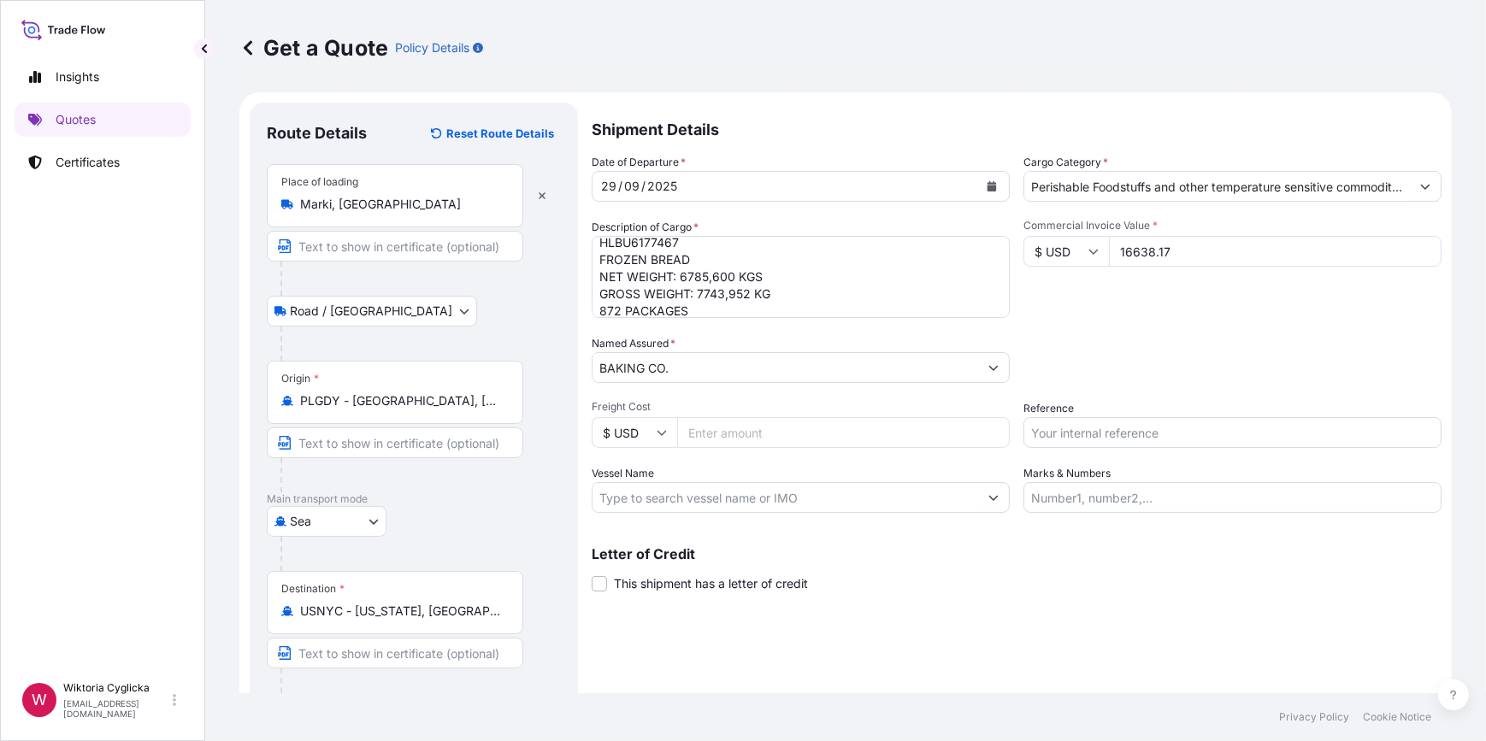
click at [1083, 359] on div "Packing Category Type to search a container mode Please select a primary mode o…" at bounding box center [1233, 359] width 418 height 48
drag, startPoint x: 1066, startPoint y: 424, endPoint x: 853, endPoint y: 462, distance: 217.1
click at [1066, 424] on input "Reference" at bounding box center [1233, 432] width 418 height 31
click at [1075, 428] on input "Reference" at bounding box center [1233, 432] width 418 height 31
paste input "S02040319"
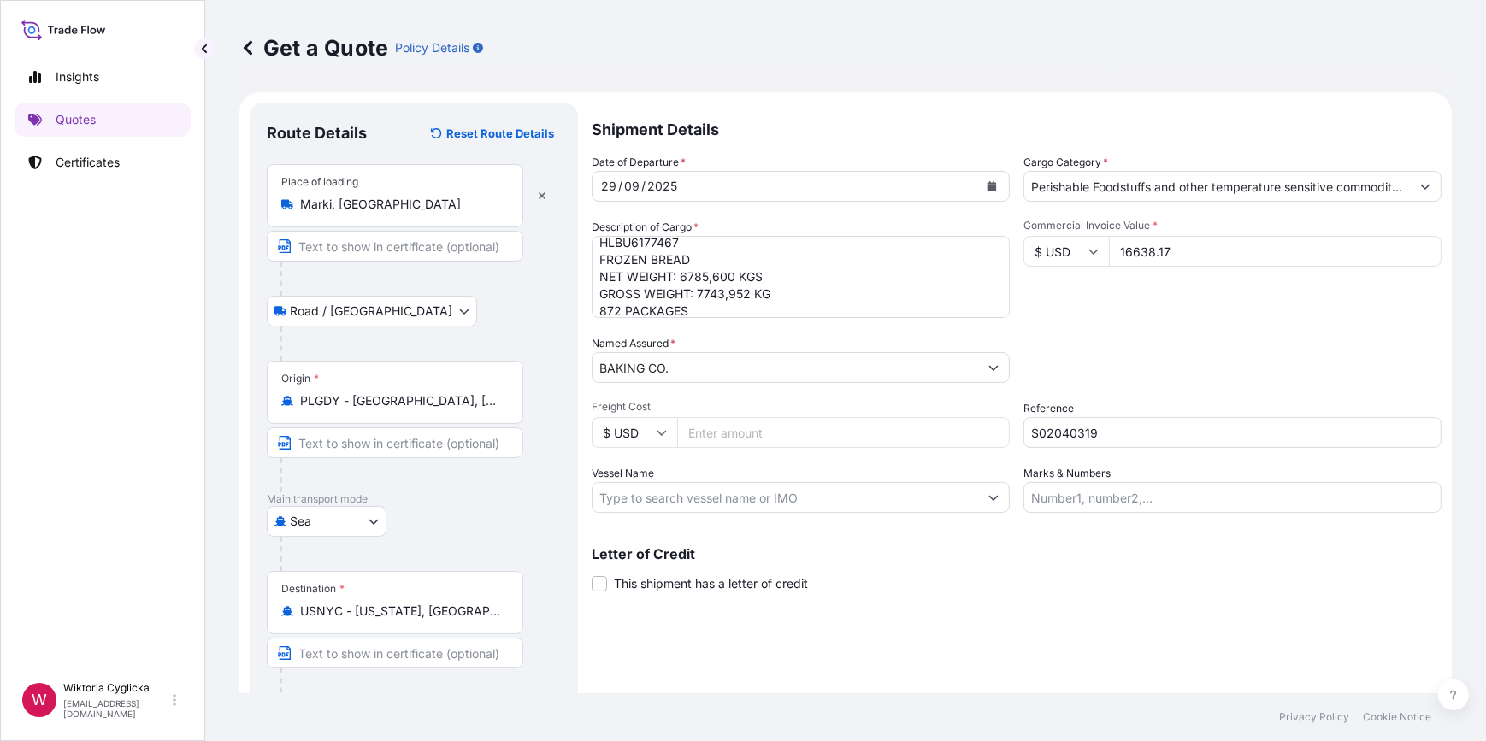
click at [1096, 371] on div "Packing Category Type to search a container mode Please select a primary mode o…" at bounding box center [1233, 359] width 418 height 48
click at [1111, 422] on input "S02040319" at bounding box center [1233, 432] width 418 height 31
type input "S02040319"
click at [1142, 371] on div "Packing Category Type to search a container mode Please select a primary mode o…" at bounding box center [1233, 359] width 418 height 48
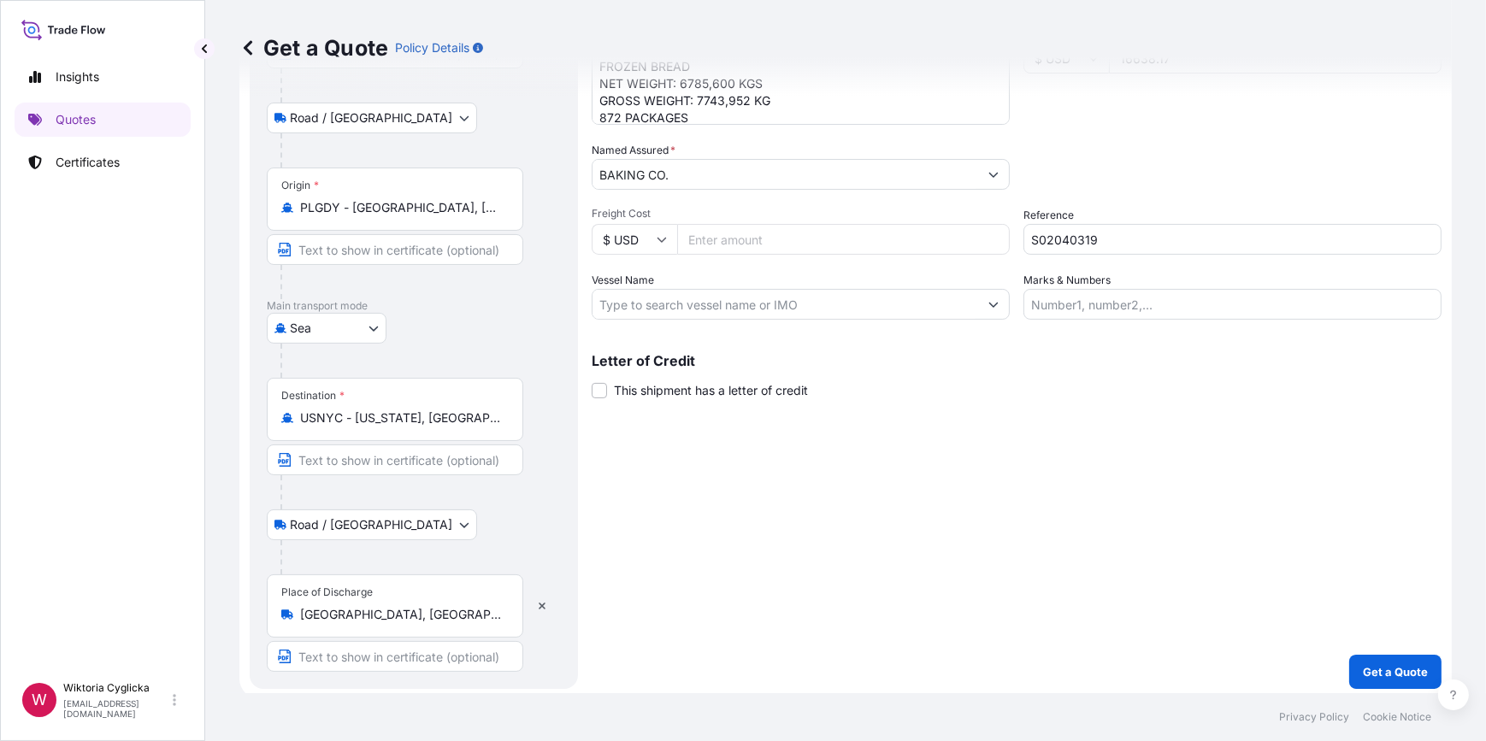
scroll to position [202, 0]
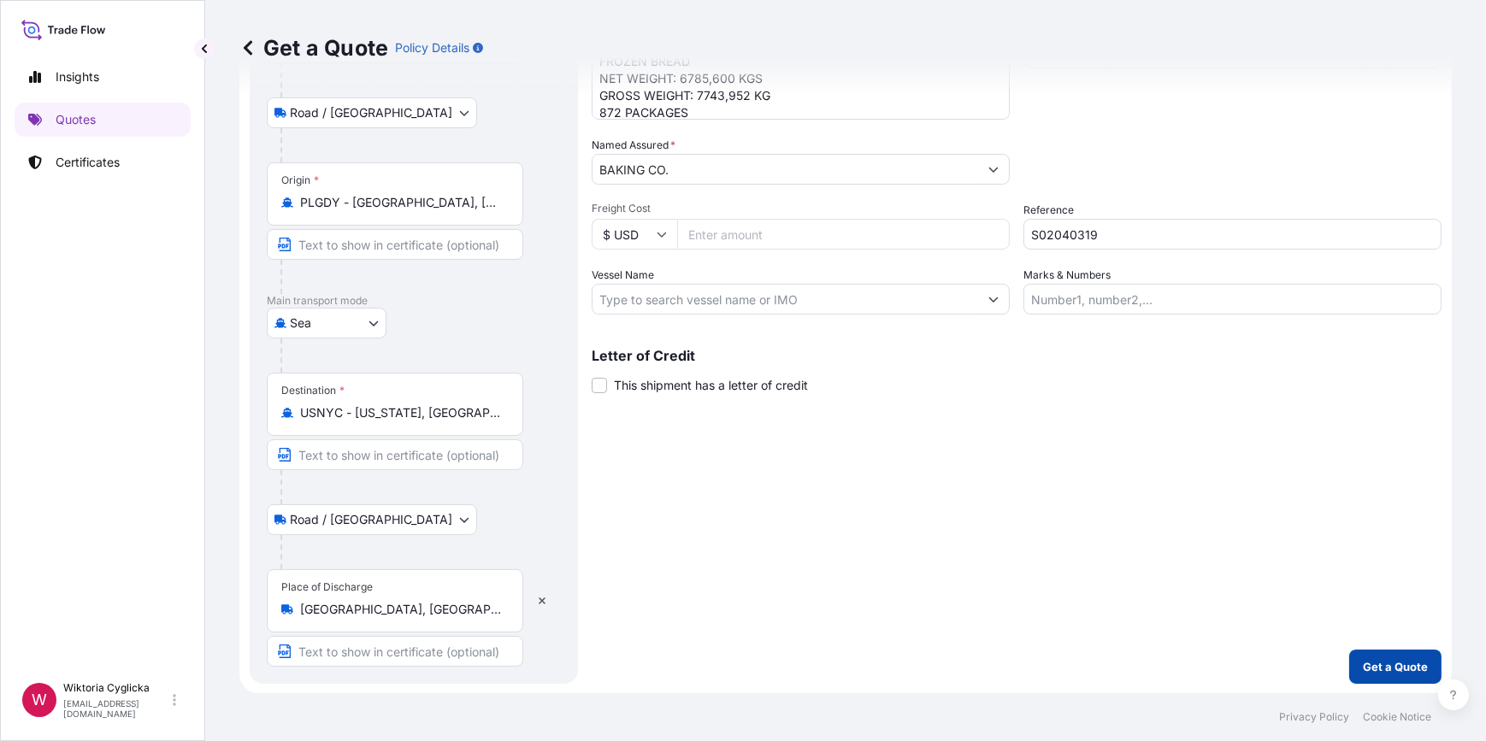
click at [1369, 669] on p "Get a Quote" at bounding box center [1395, 666] width 65 height 17
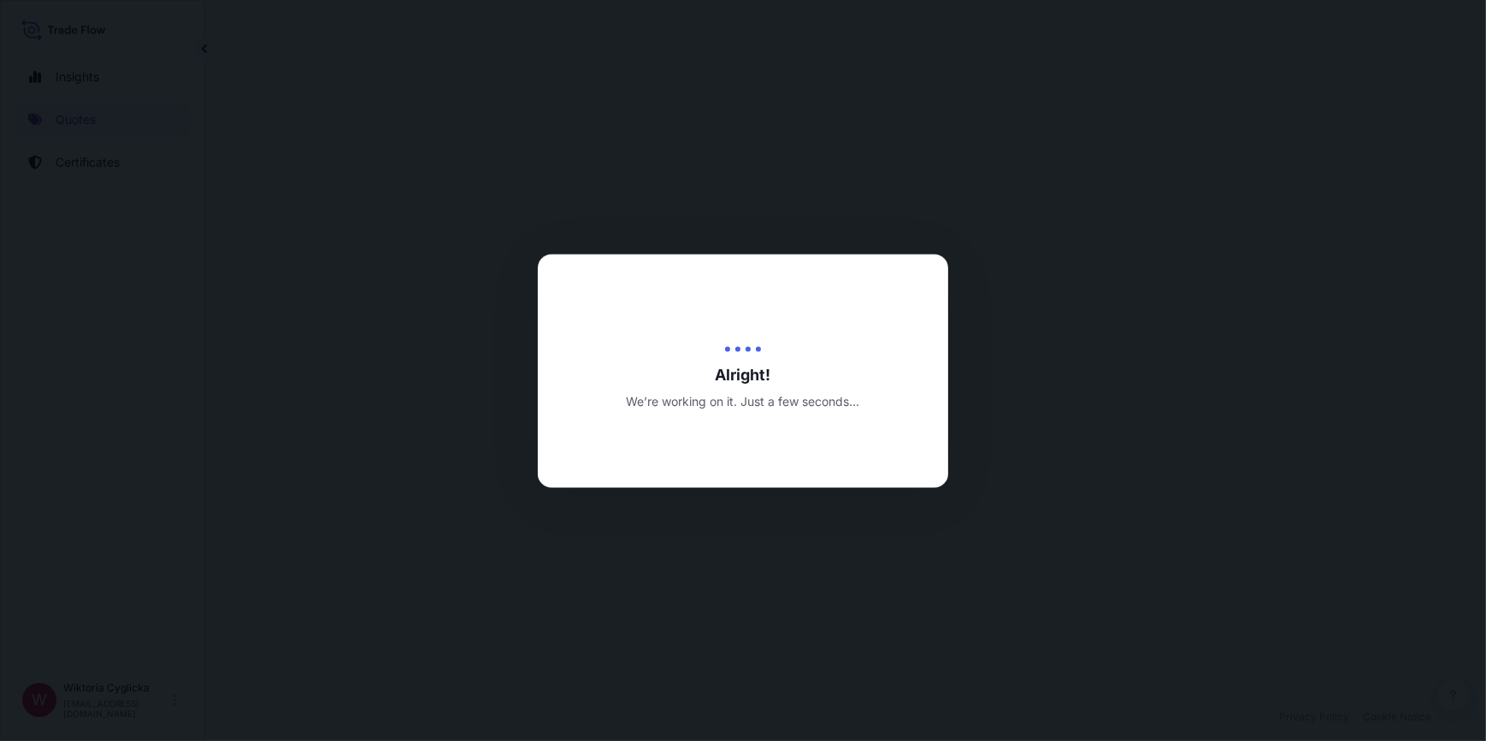
select select "Road / Inland"
select select "Sea"
select select "Road / Inland"
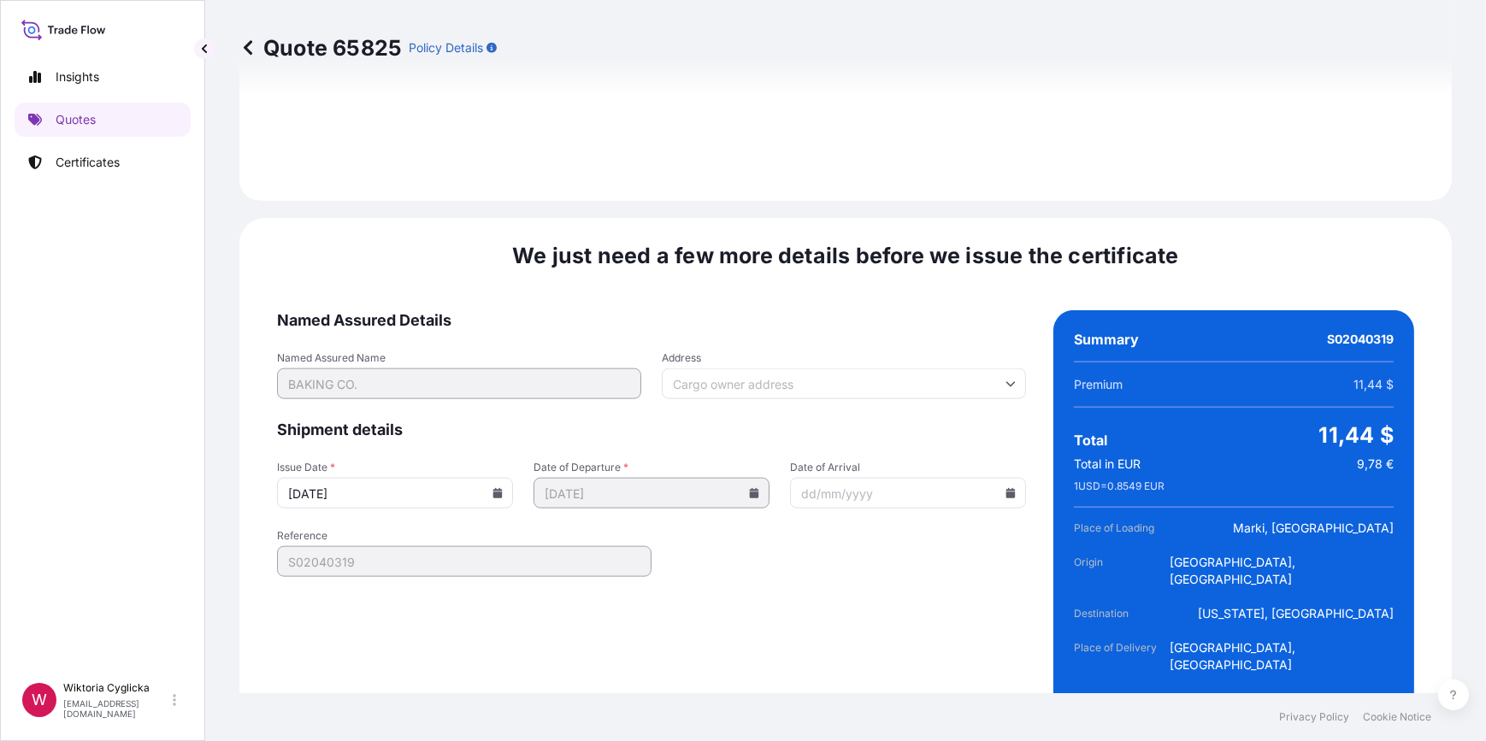
scroll to position [2473, 0]
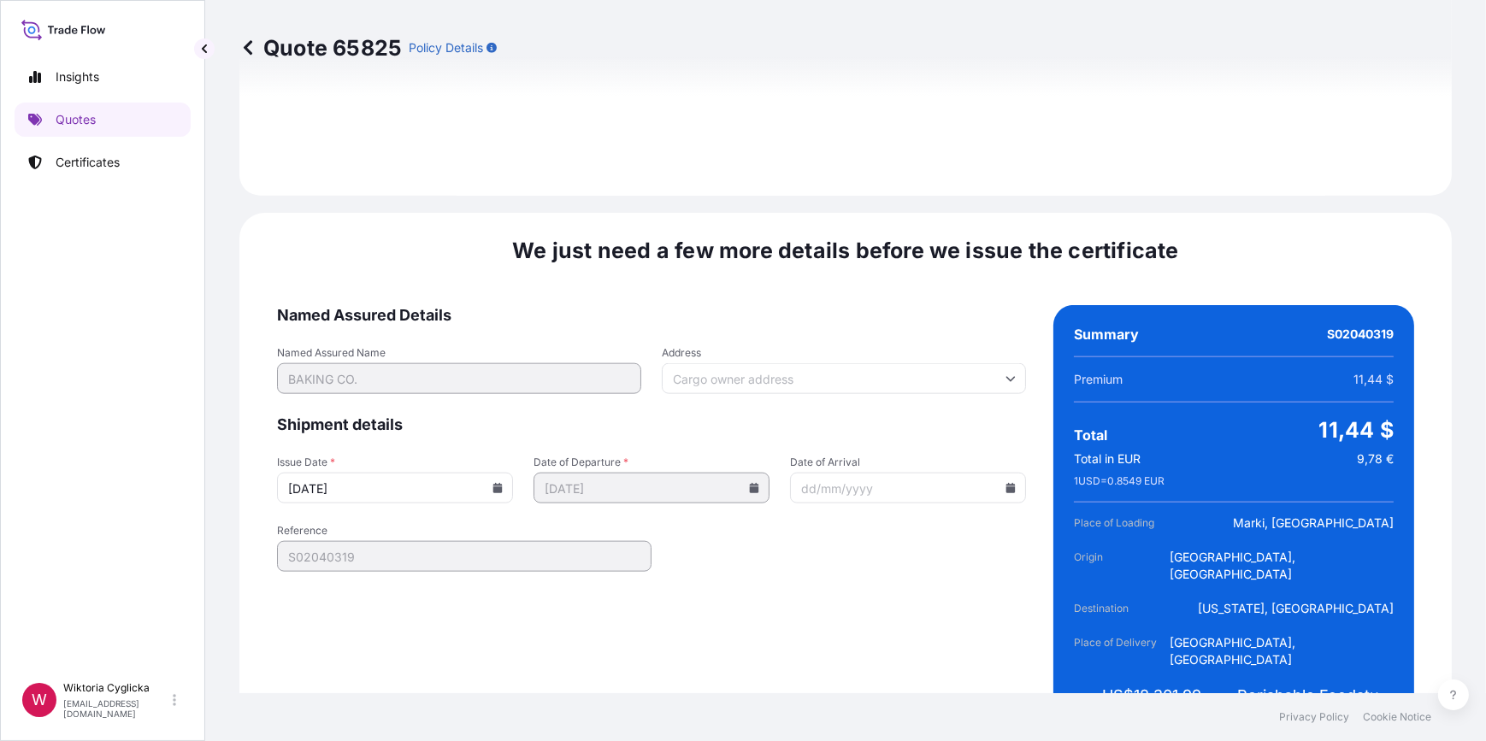
click at [495, 483] on icon at bounding box center [497, 488] width 9 height 10
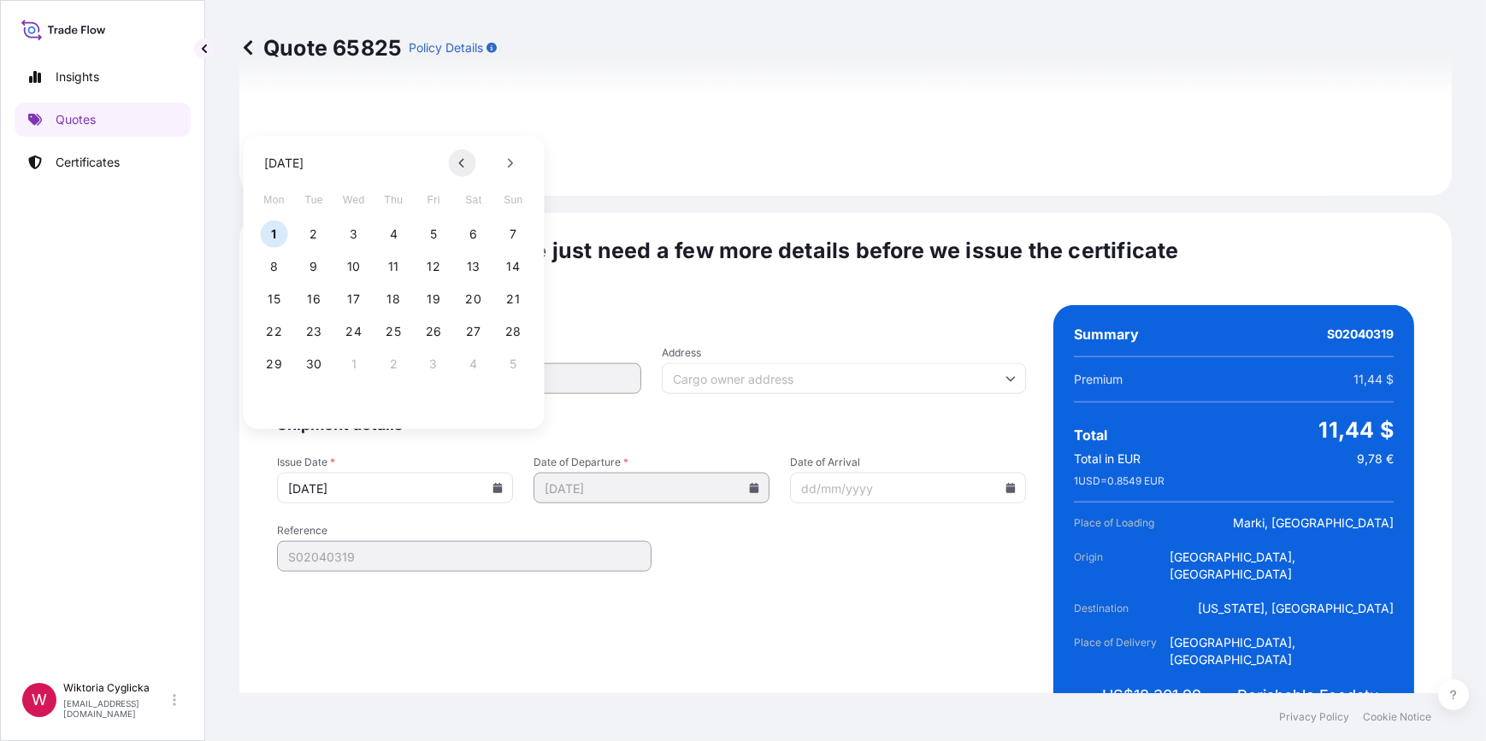
click at [465, 164] on button at bounding box center [462, 163] width 27 height 27
click at [428, 360] on button "29" at bounding box center [433, 364] width 27 height 27
type input "29/08/2025"
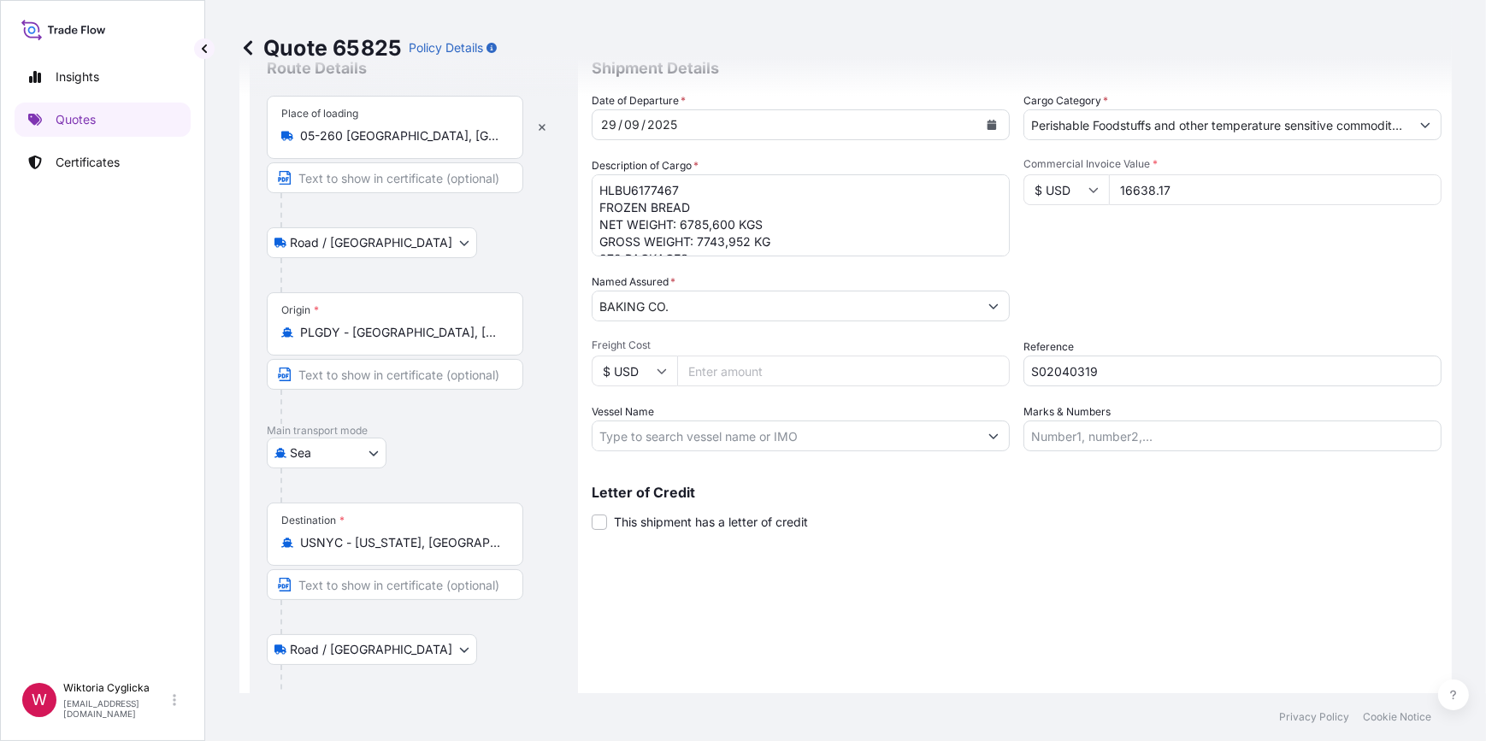
scroll to position [0, 0]
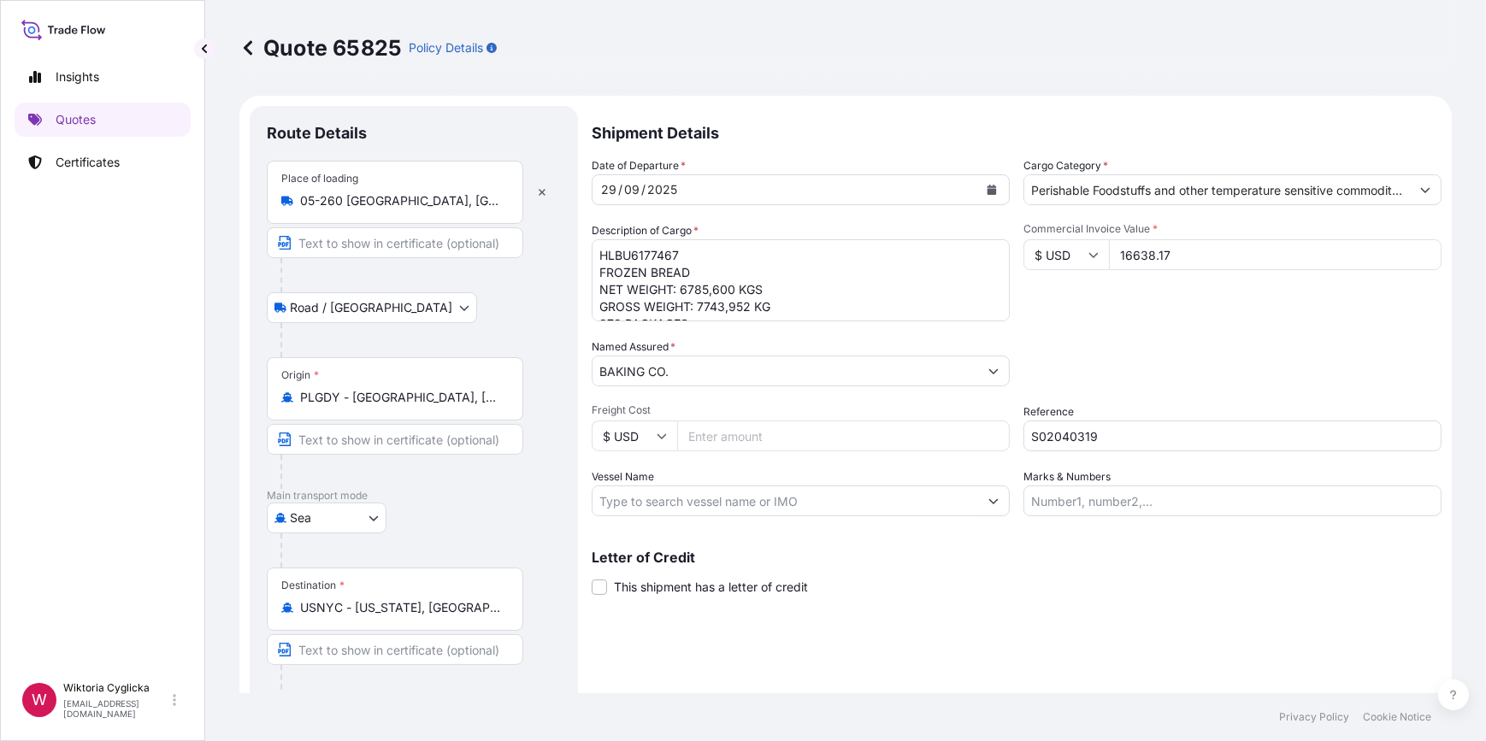
click at [988, 187] on icon "Calendar" at bounding box center [992, 190] width 10 height 10
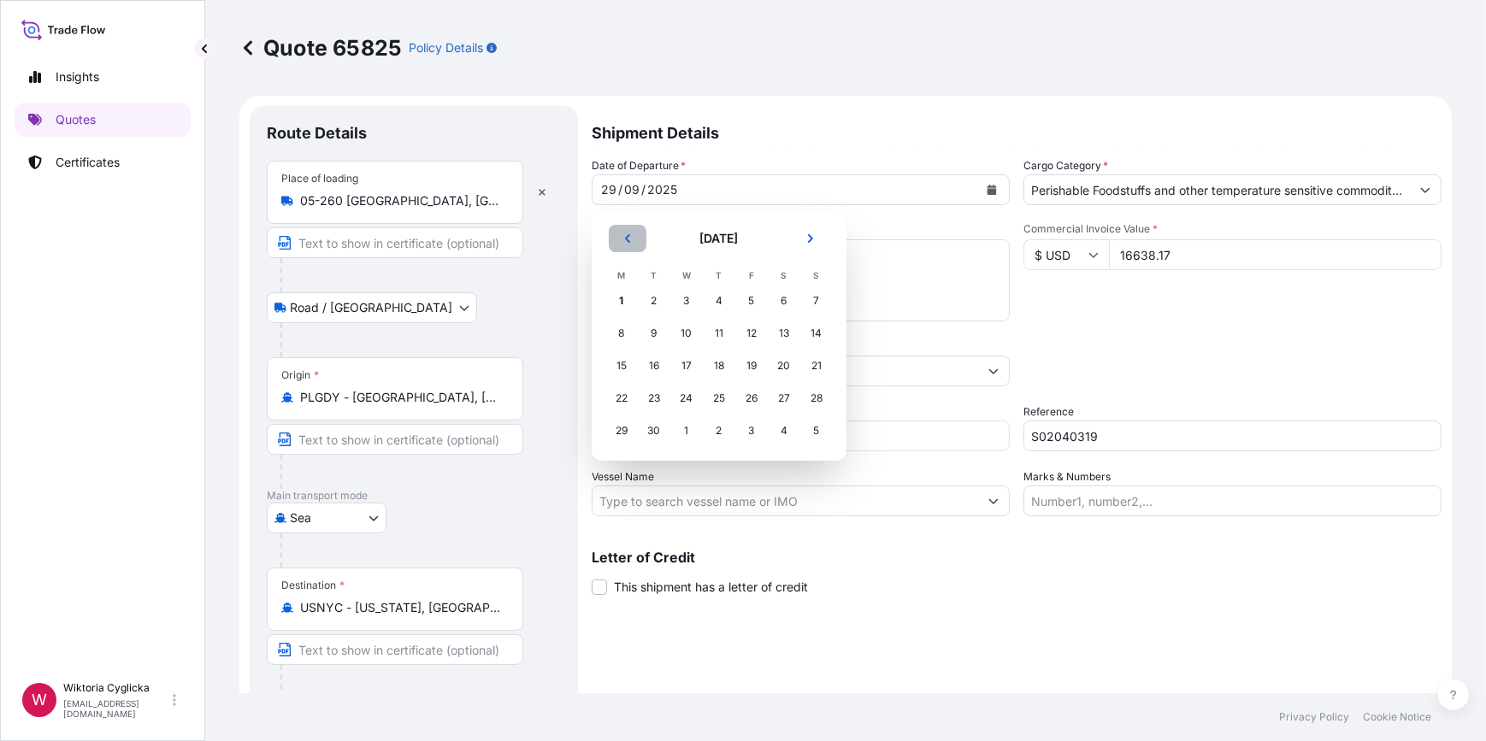
click at [633, 241] on button "Previous" at bounding box center [628, 238] width 38 height 27
click at [756, 427] on div "29" at bounding box center [751, 431] width 31 height 31
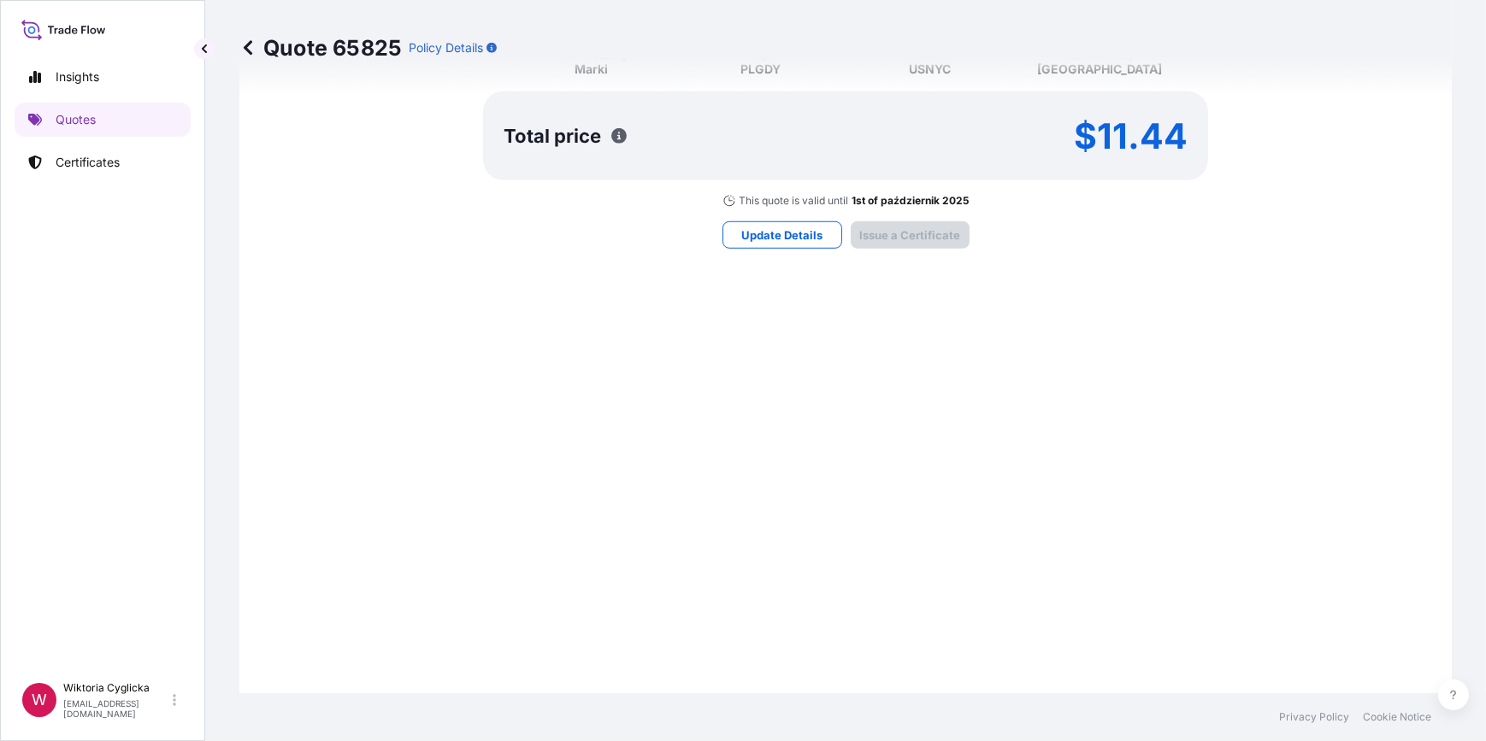
scroll to position [1762, 0]
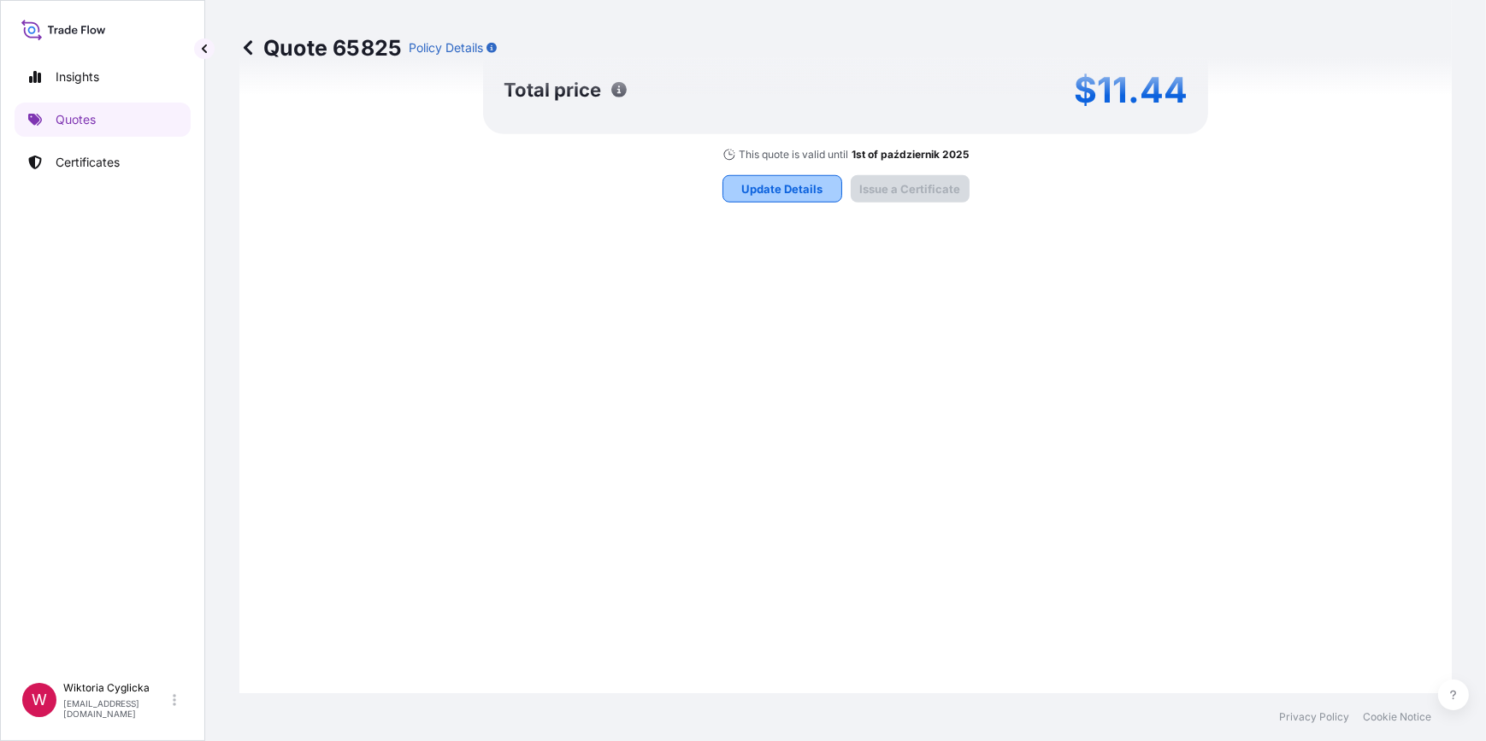
click at [820, 175] on button "Update Details" at bounding box center [783, 188] width 120 height 27
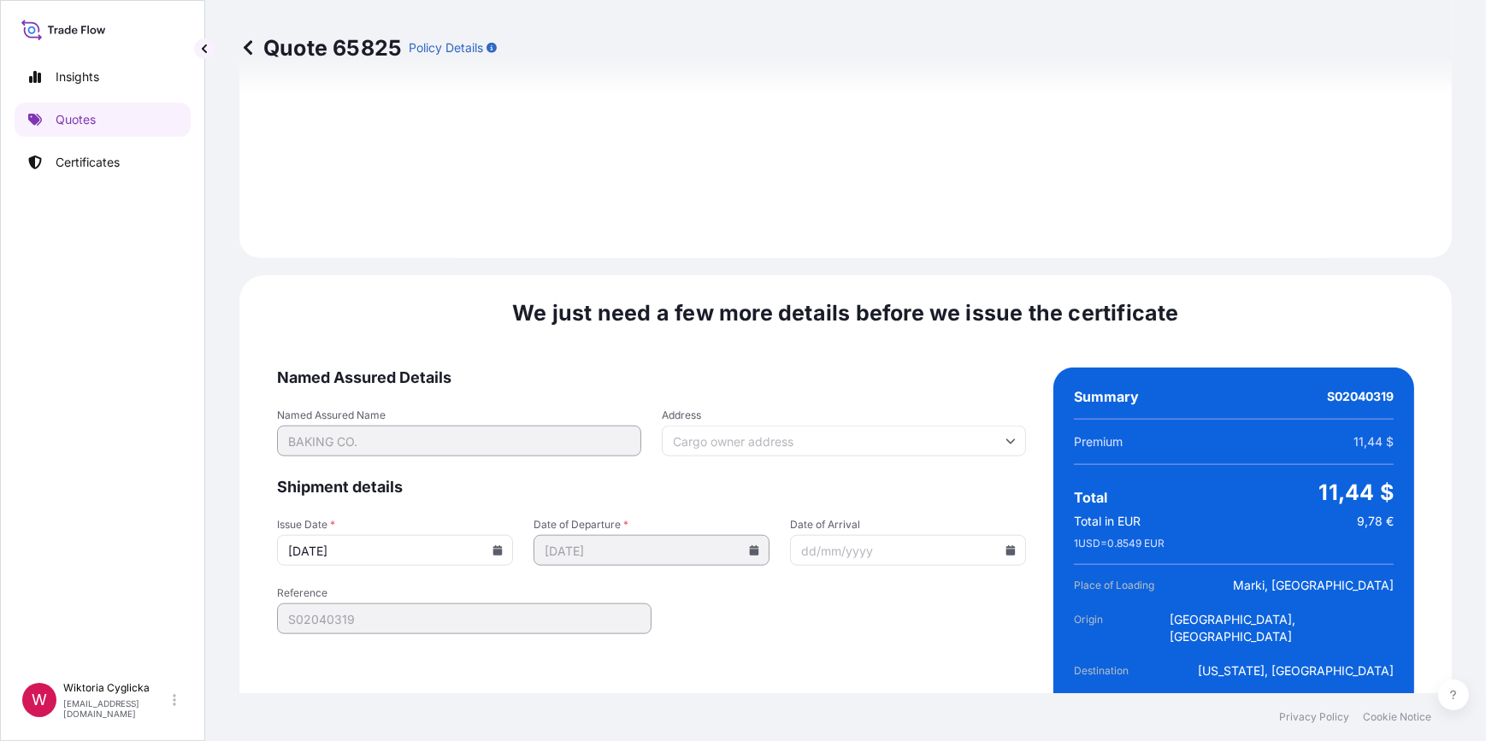
scroll to position [2411, 0]
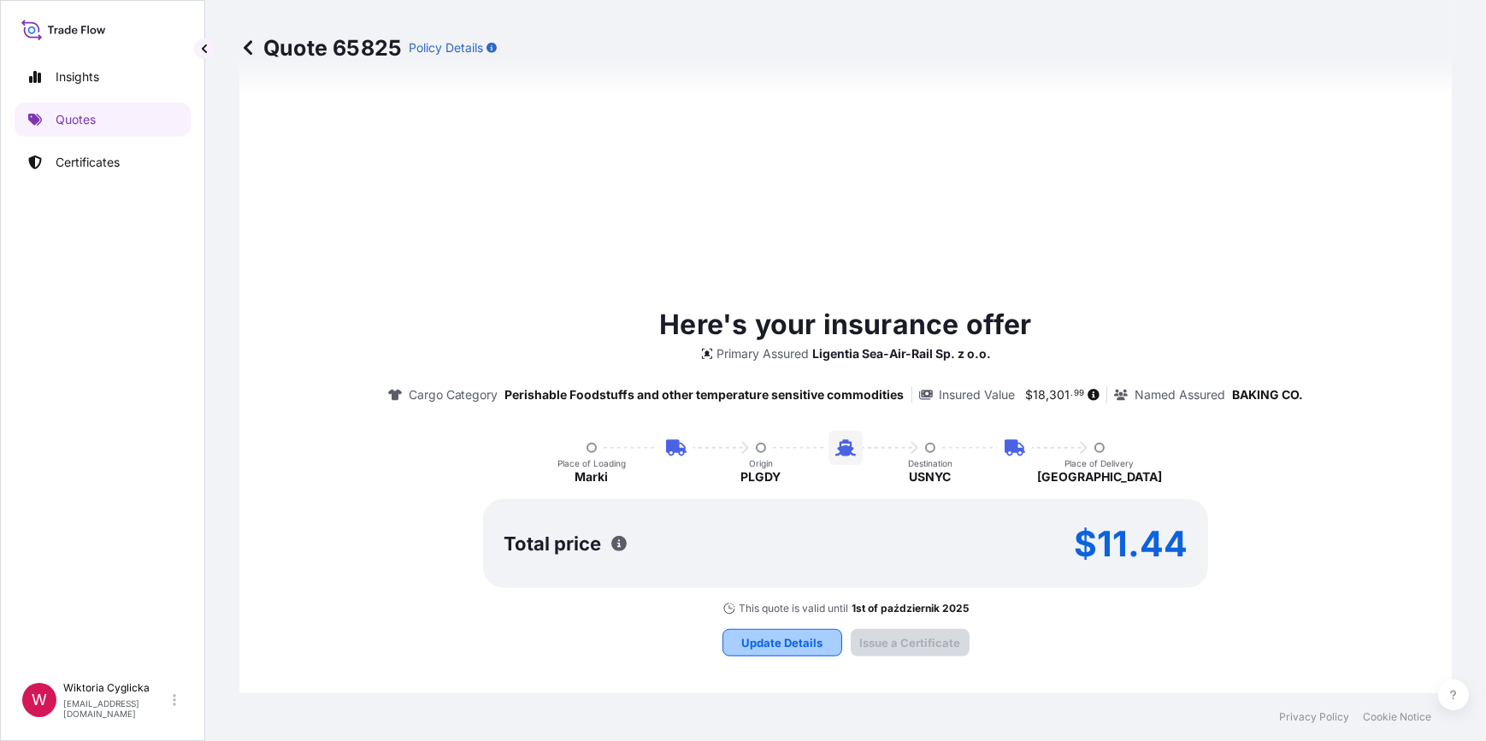
click at [755, 634] on p "Update Details" at bounding box center [781, 642] width 81 height 17
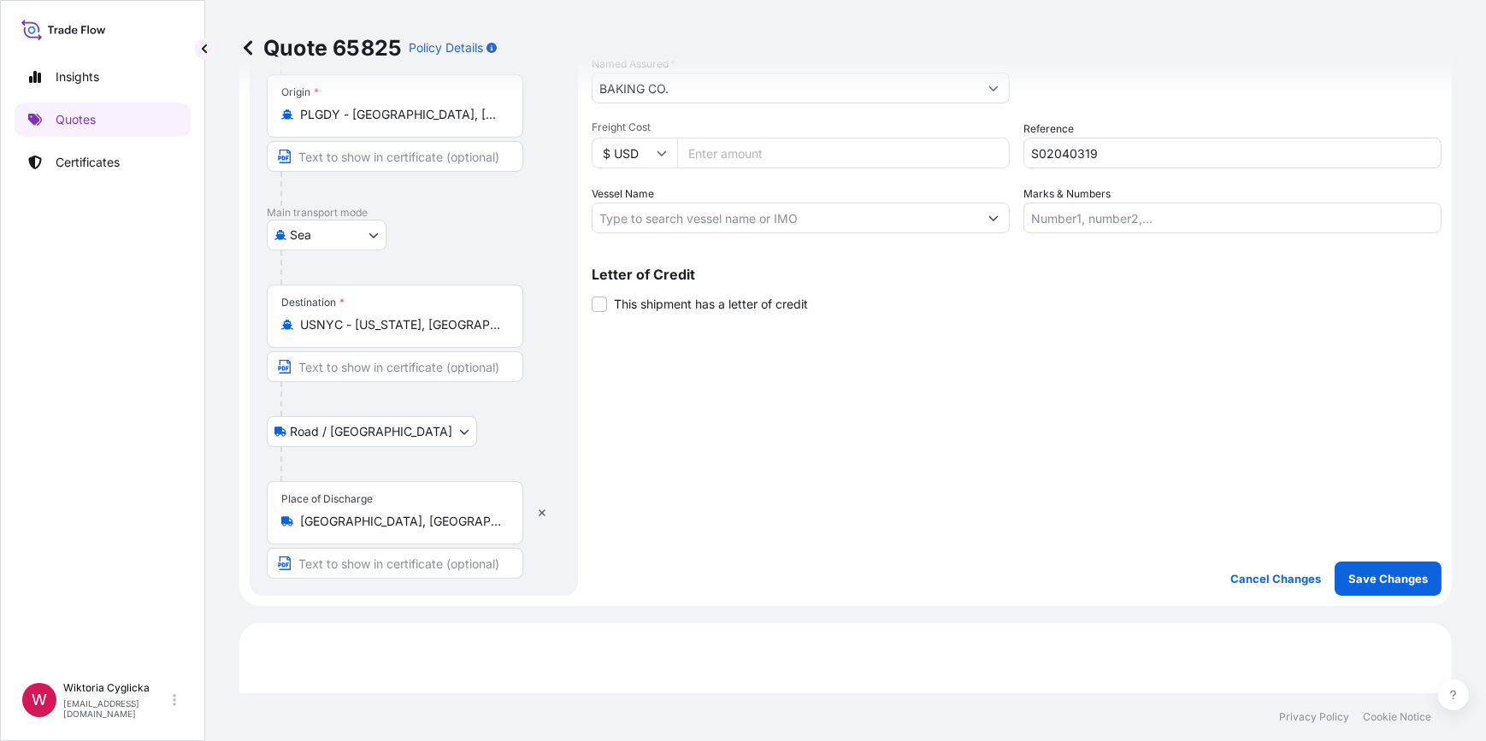
scroll to position [27, 0]
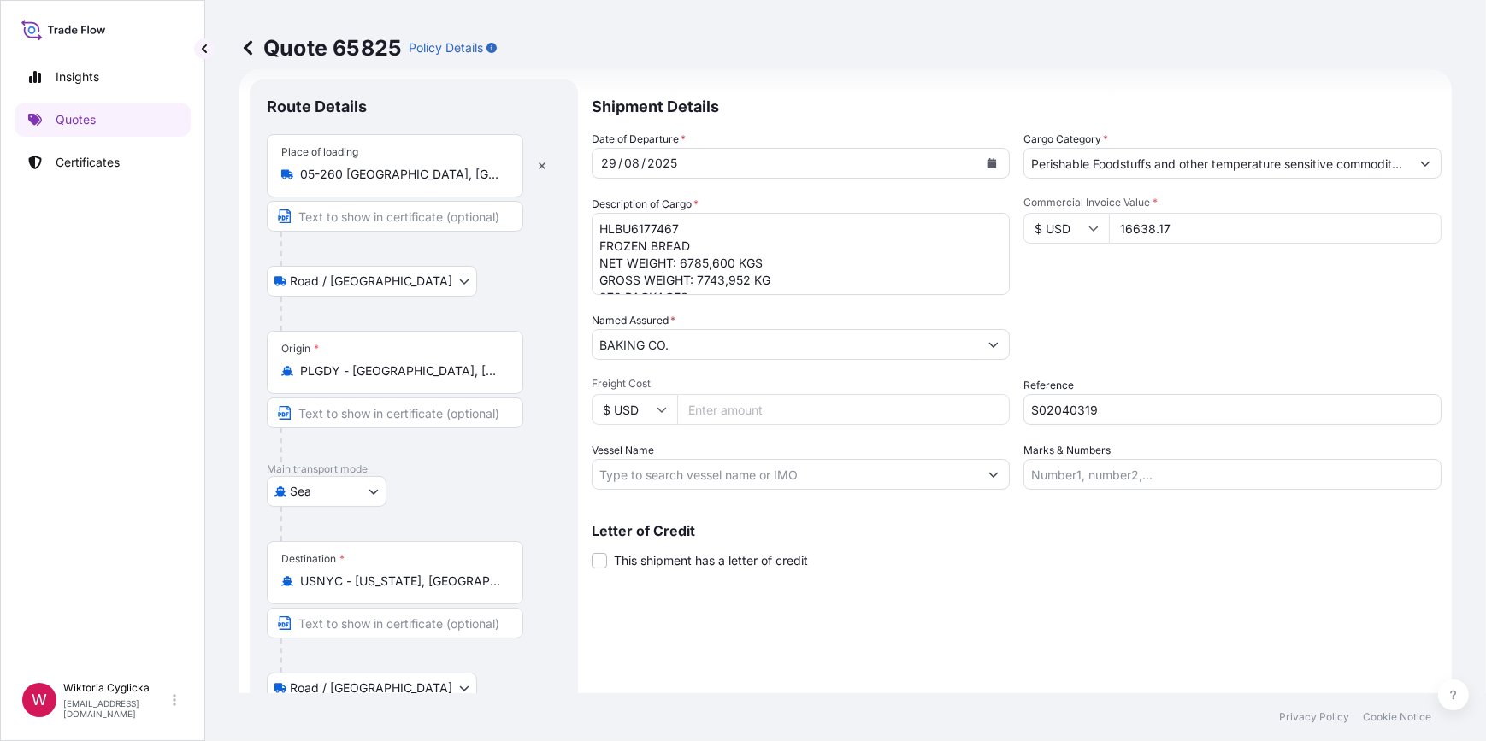
click at [787, 162] on div "29 / 08 / 2025" at bounding box center [786, 163] width 386 height 31
click at [992, 161] on button "Calendar" at bounding box center [991, 163] width 27 height 27
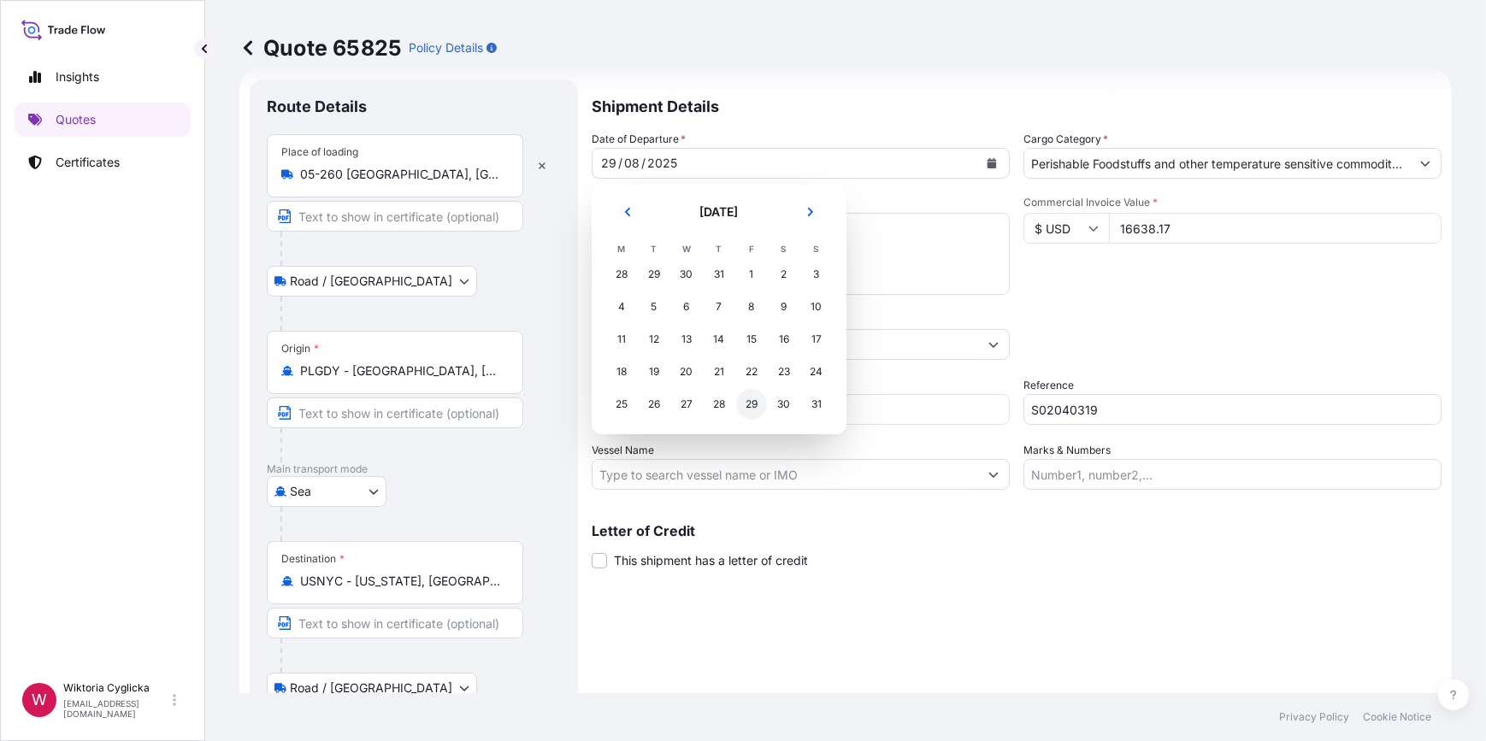
click at [759, 402] on div "29" at bounding box center [751, 404] width 31 height 31
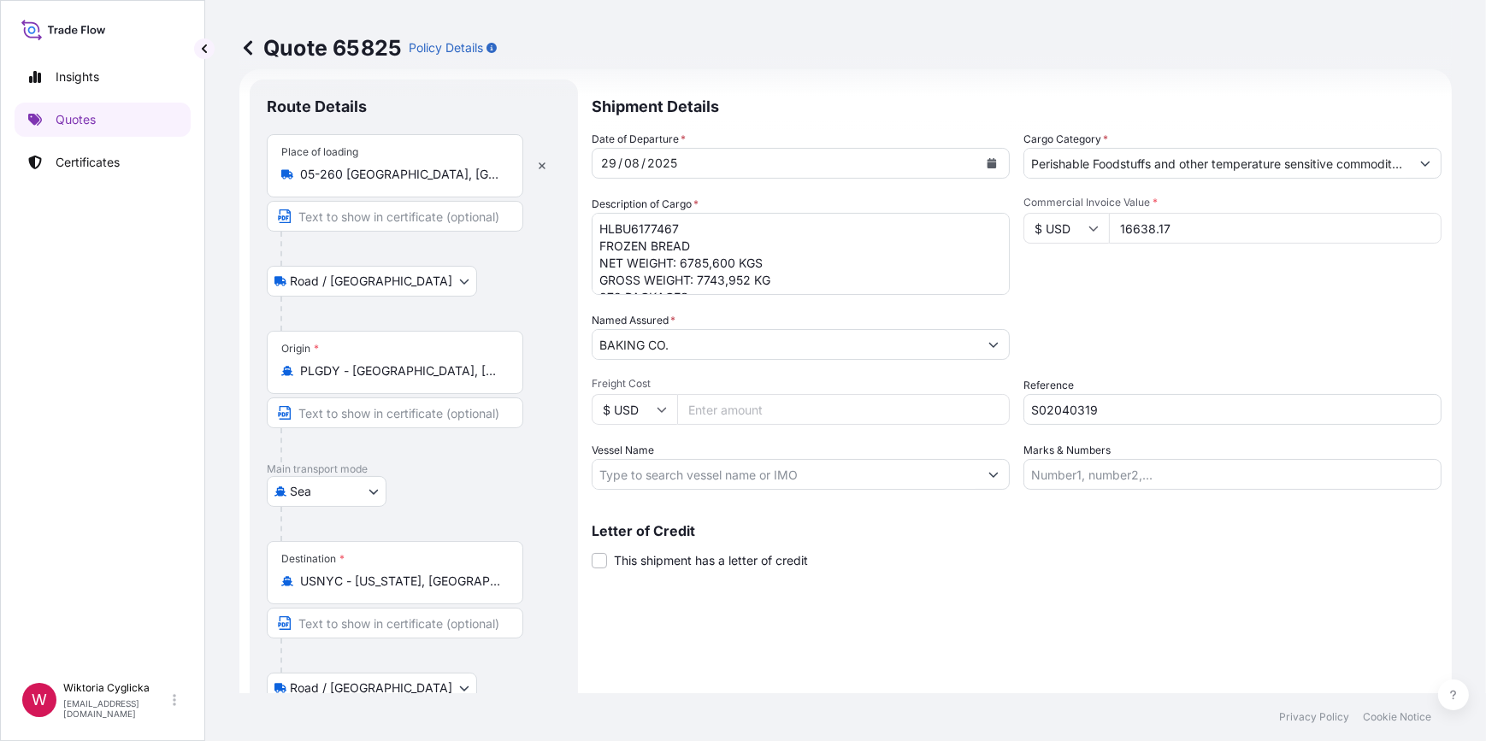
drag, startPoint x: 1112, startPoint y: 316, endPoint x: 1103, endPoint y: 298, distance: 19.9
click at [1112, 315] on div "Packing Category Type to search a container mode Please select a primary mode o…" at bounding box center [1233, 336] width 418 height 48
click at [1144, 209] on div "Commercial Invoice Value * $ USD 16638.17" at bounding box center [1233, 245] width 418 height 99
click at [1118, 223] on input "16638.17" at bounding box center [1275, 228] width 333 height 31
click at [799, 250] on textarea "HLBU6177467 FROZEN BREAD NET WEIGHT: 6785,600 KGS GROSS WEIGHT: 7743,952 KG 872…" at bounding box center [801, 254] width 418 height 82
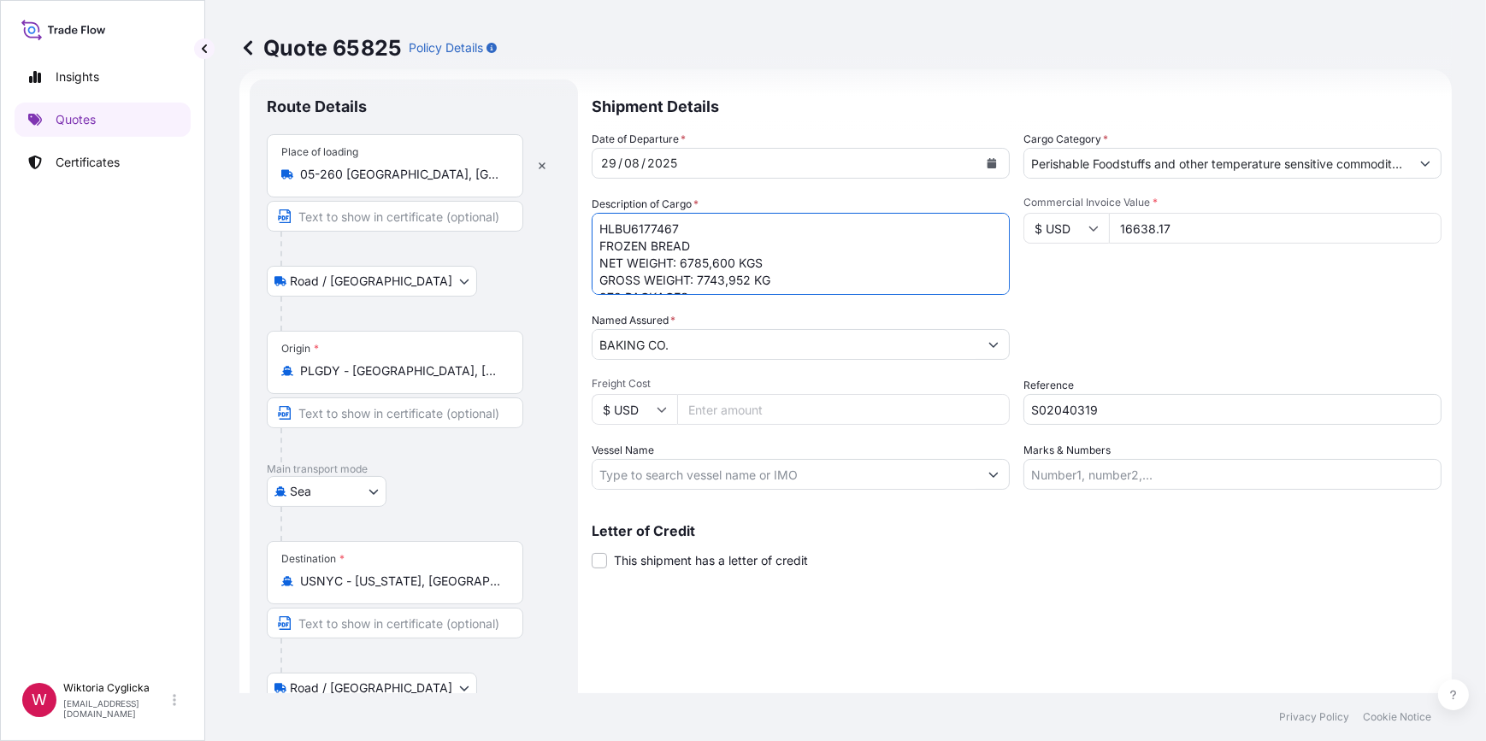
click at [765, 286] on textarea "HLBU6177467 FROZEN BREAD NET WEIGHT: 6785,600 KGS GROSS WEIGHT: 7743,952 KG 872…" at bounding box center [801, 254] width 418 height 82
click at [711, 280] on textarea "HLBU6177467 FROZEN BREAD NET WEIGHT: 6785,600 KGS GROSS WEIGHT: 7743,952 KG 872…" at bounding box center [801, 254] width 418 height 82
type textarea "HLBU6177467 FROZEN BREAD NET WEIGHT: 6785,600 KGS GROSS WEIGHT: 7743,952 KG 872…"
click at [1185, 313] on div "Packing Category Type to search a container mode Please select a primary mode o…" at bounding box center [1233, 336] width 418 height 48
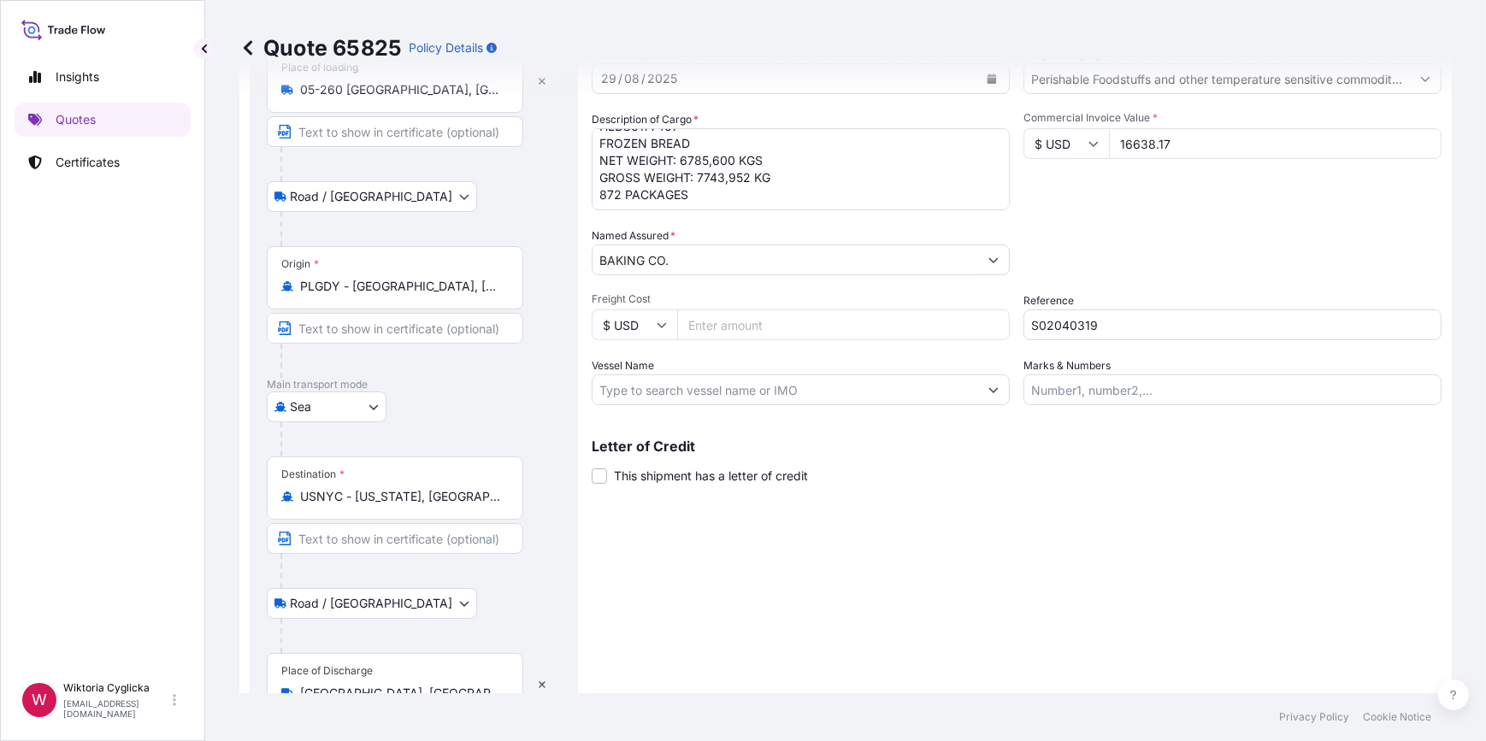
scroll to position [208, 0]
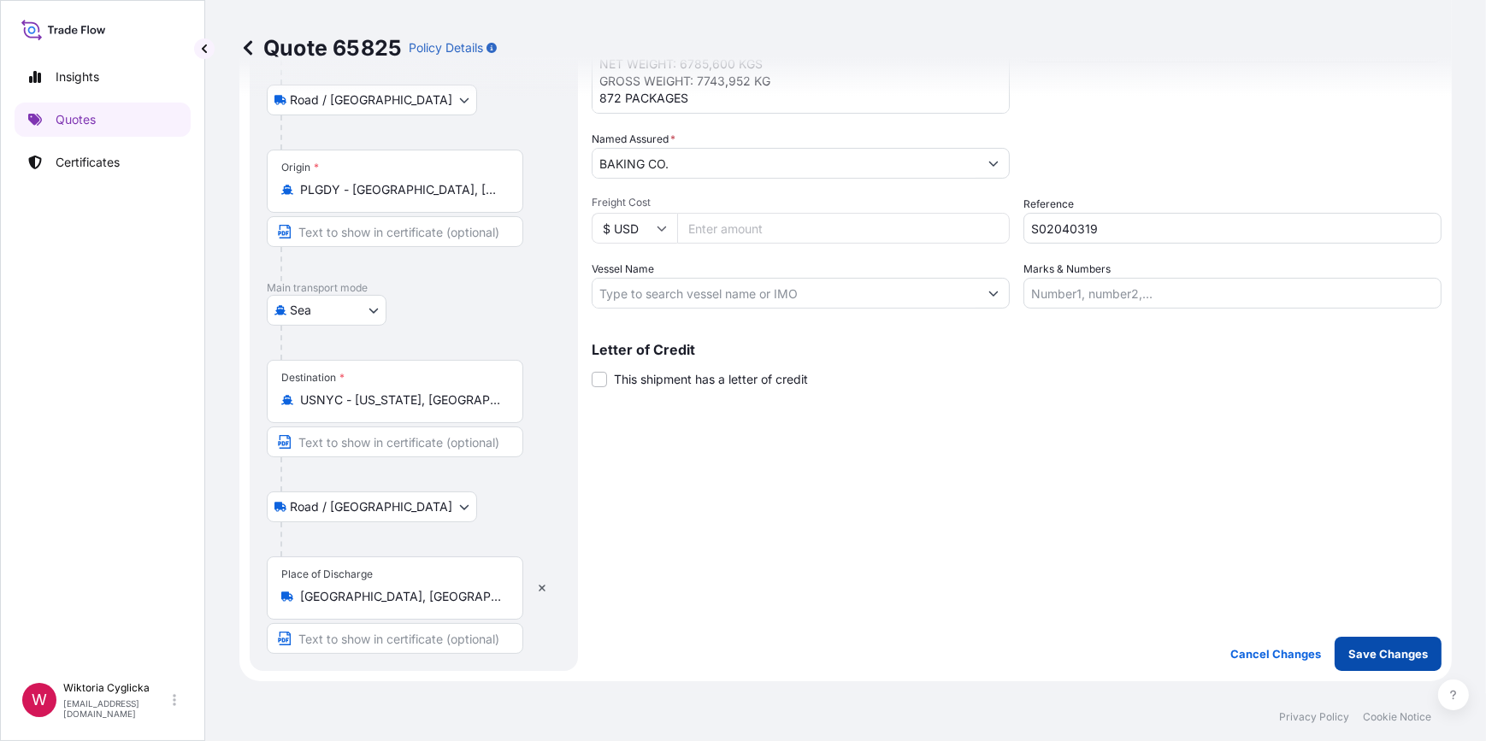
click at [1365, 652] on p "Save Changes" at bounding box center [1388, 654] width 80 height 17
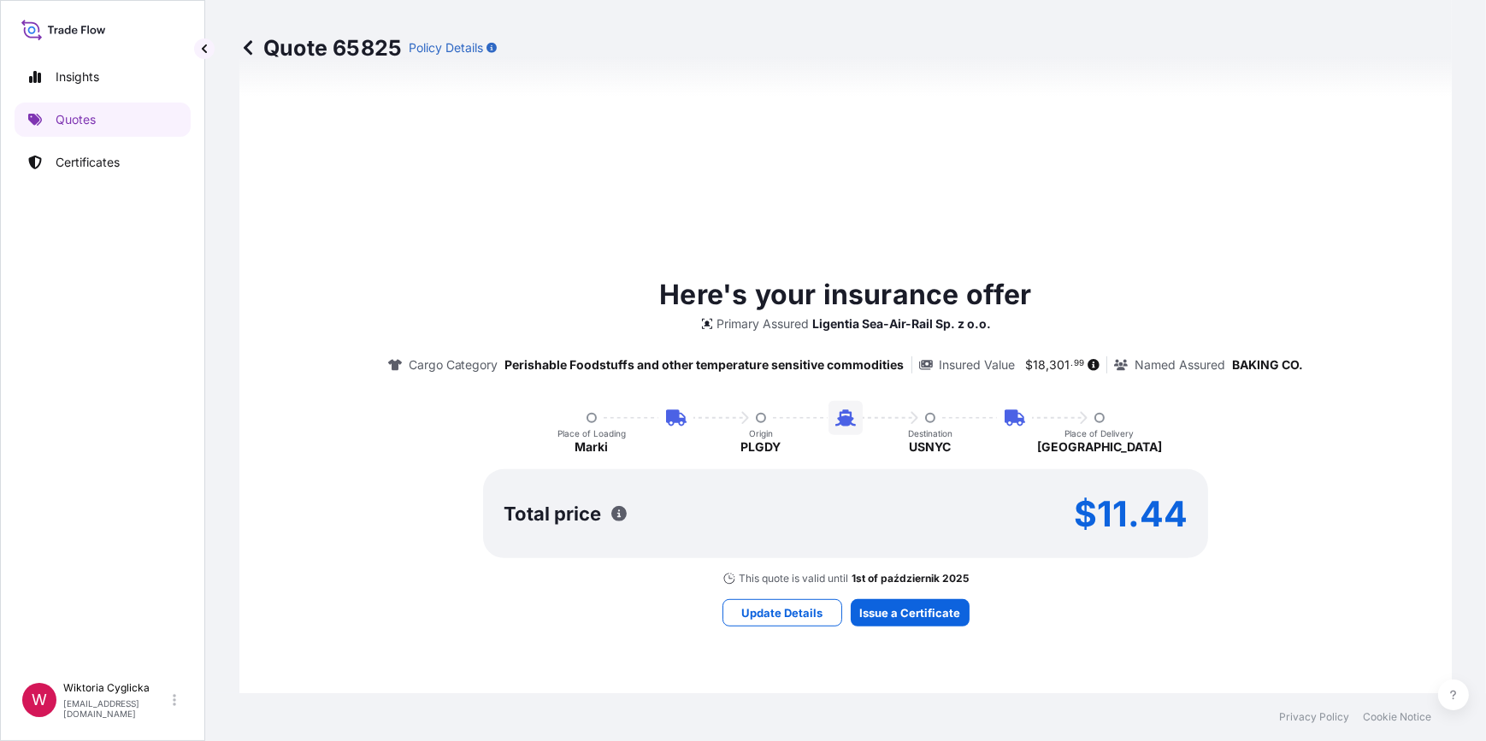
select select "Road / Inland"
select select "Sea"
select select "Road / Inland"
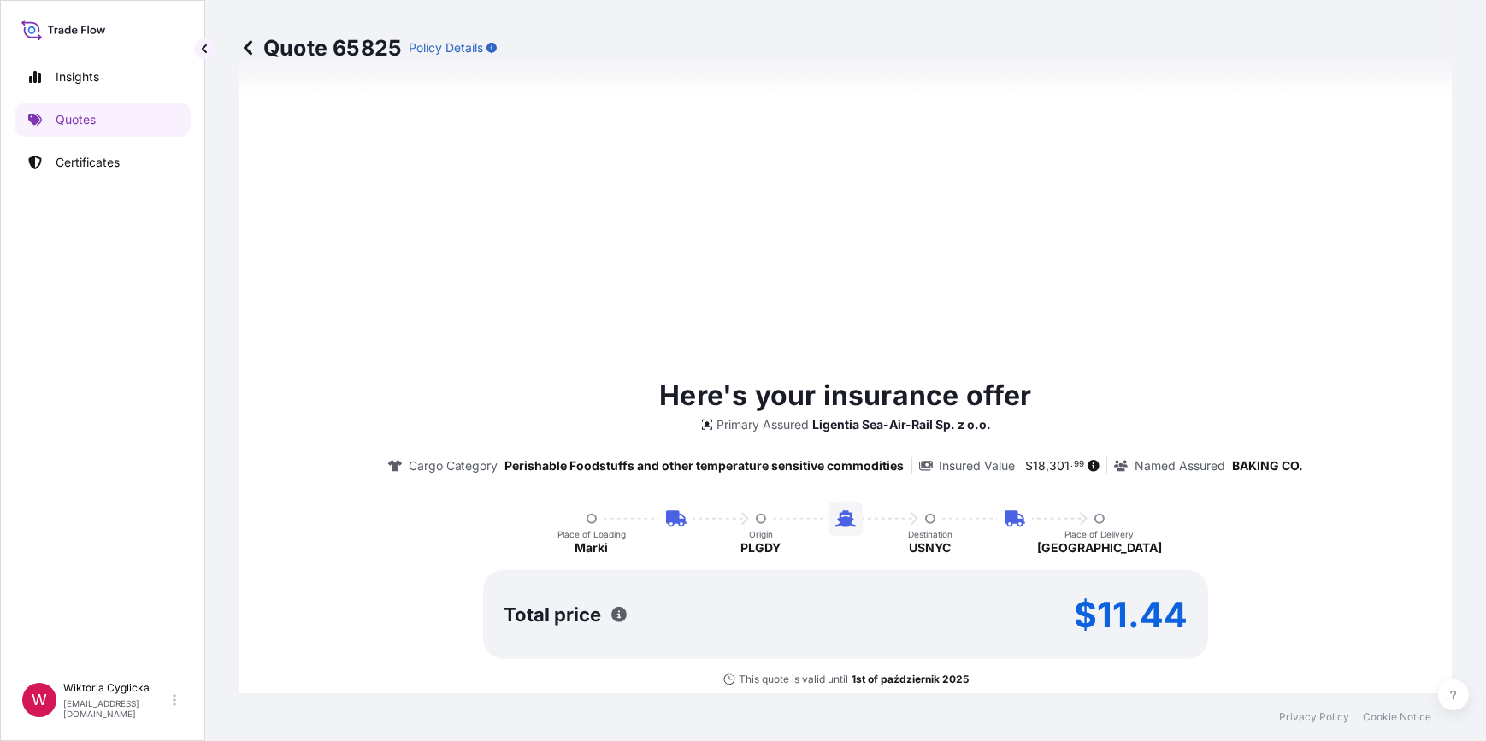
click at [872, 599] on div "Here's your insurance offer Primary Assured Ligentia Sea-Air-Rail Sp. z o.o. Ca…" at bounding box center [845, 530] width 1165 height 311
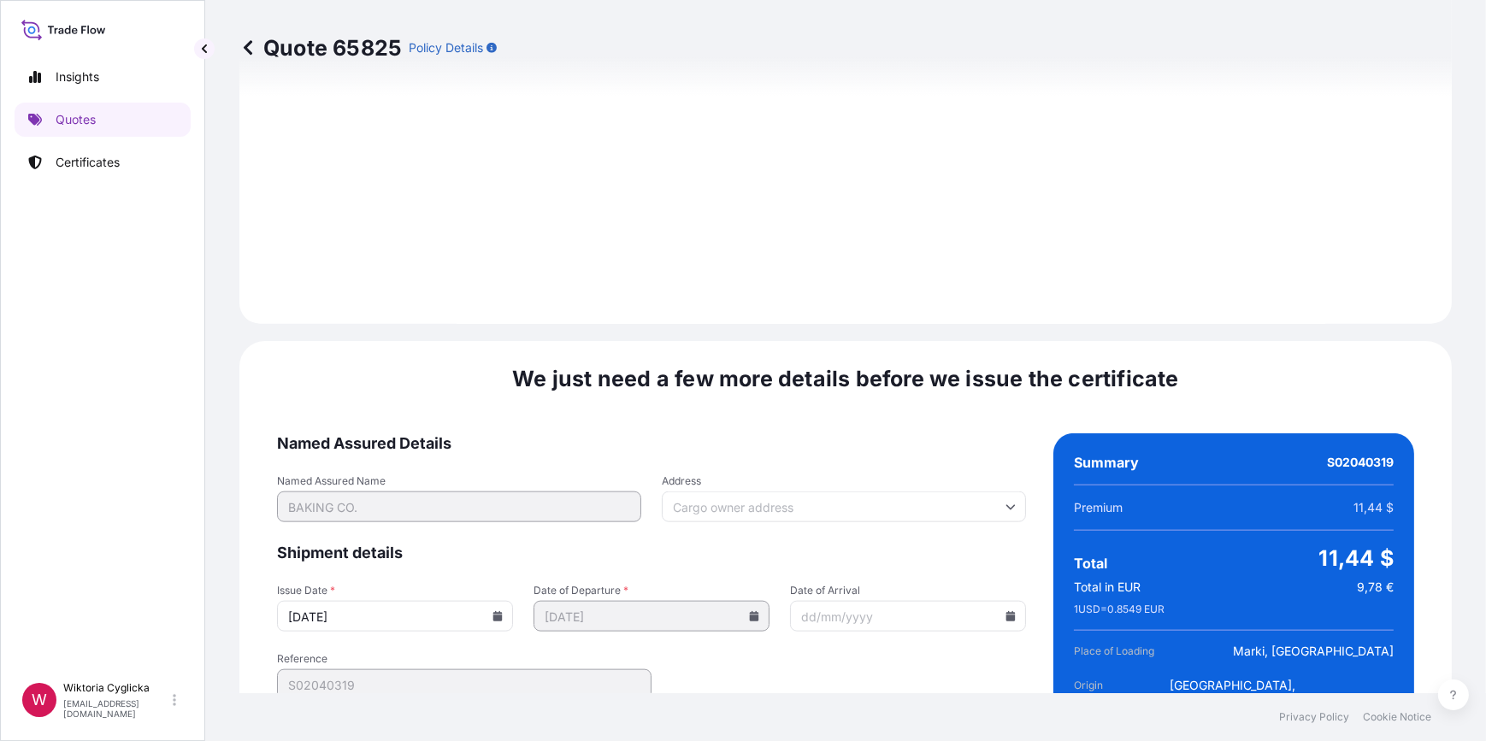
scroll to position [2473, 0]
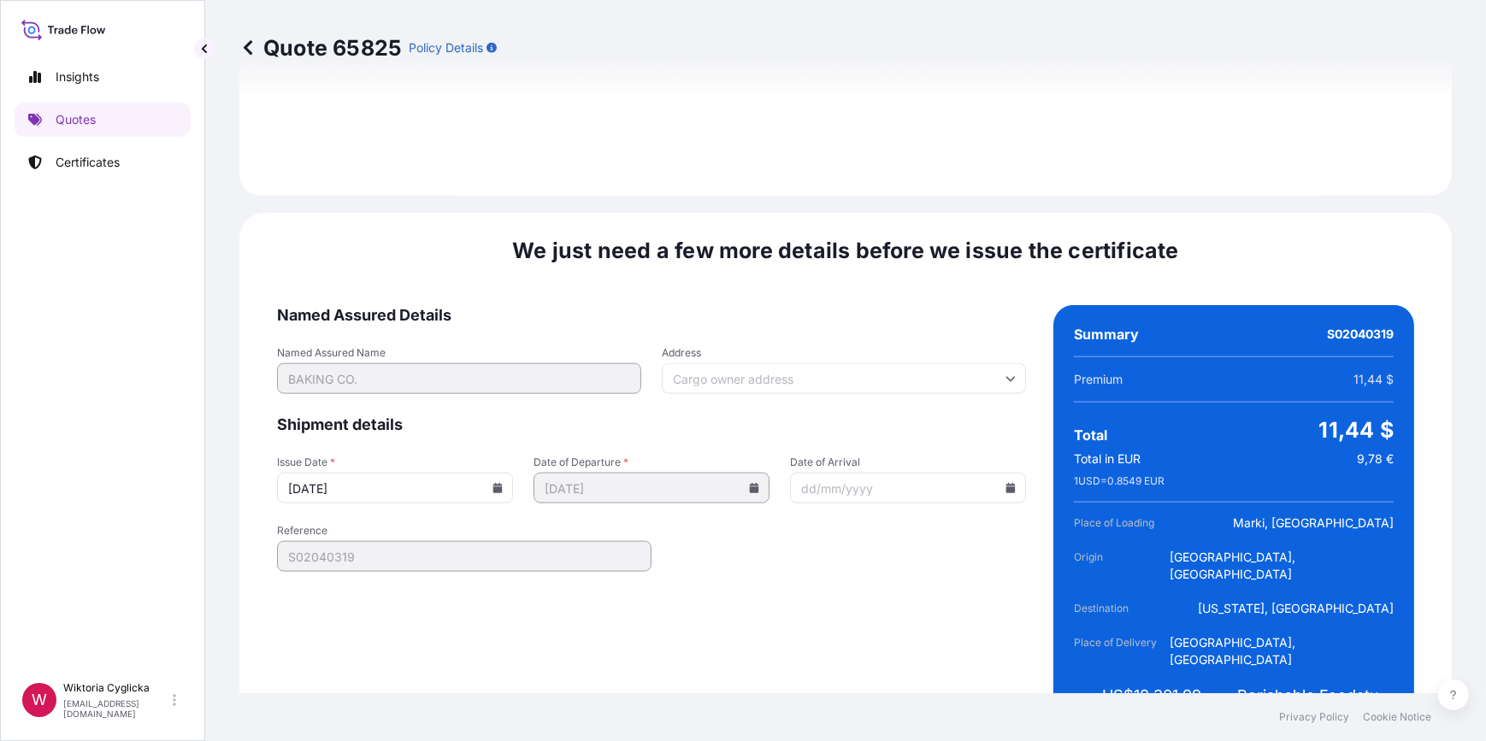
click at [496, 483] on icon at bounding box center [497, 488] width 9 height 10
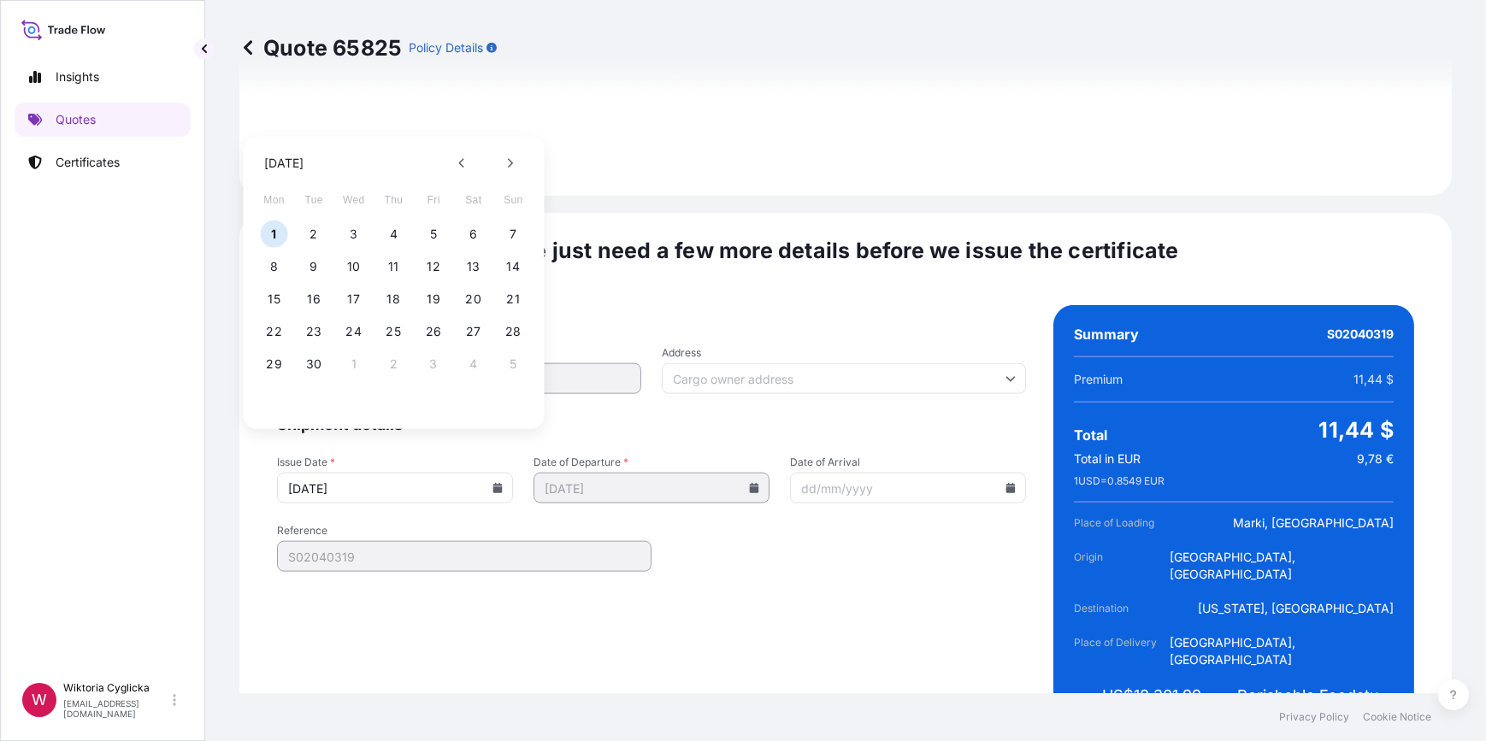
drag, startPoint x: 458, startPoint y: 157, endPoint x: 438, endPoint y: 201, distance: 48.2
click at [458, 156] on button at bounding box center [462, 163] width 27 height 27
click at [433, 361] on button "29" at bounding box center [433, 364] width 27 height 27
type input "29/08/2025"
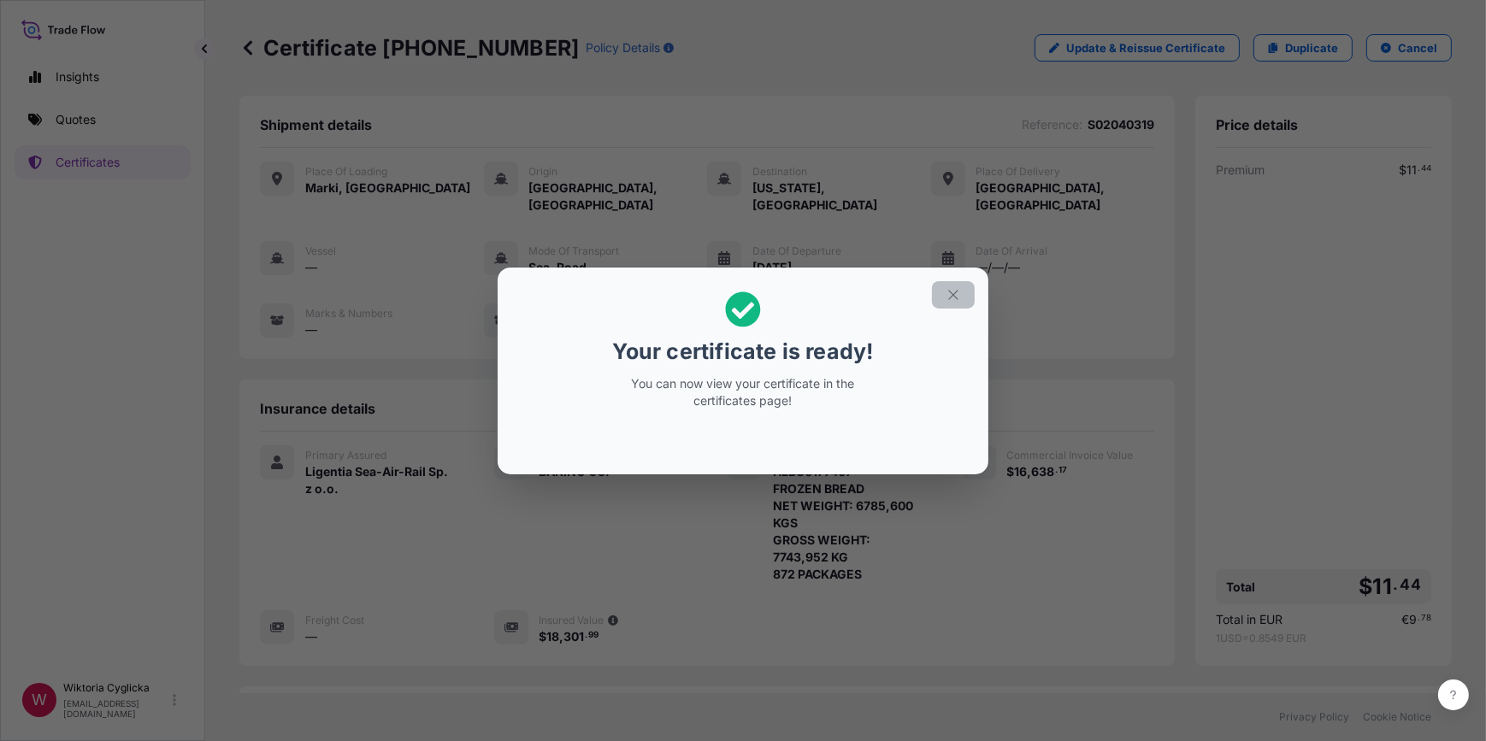
click at [949, 291] on icon "button" at bounding box center [953, 294] width 15 height 15
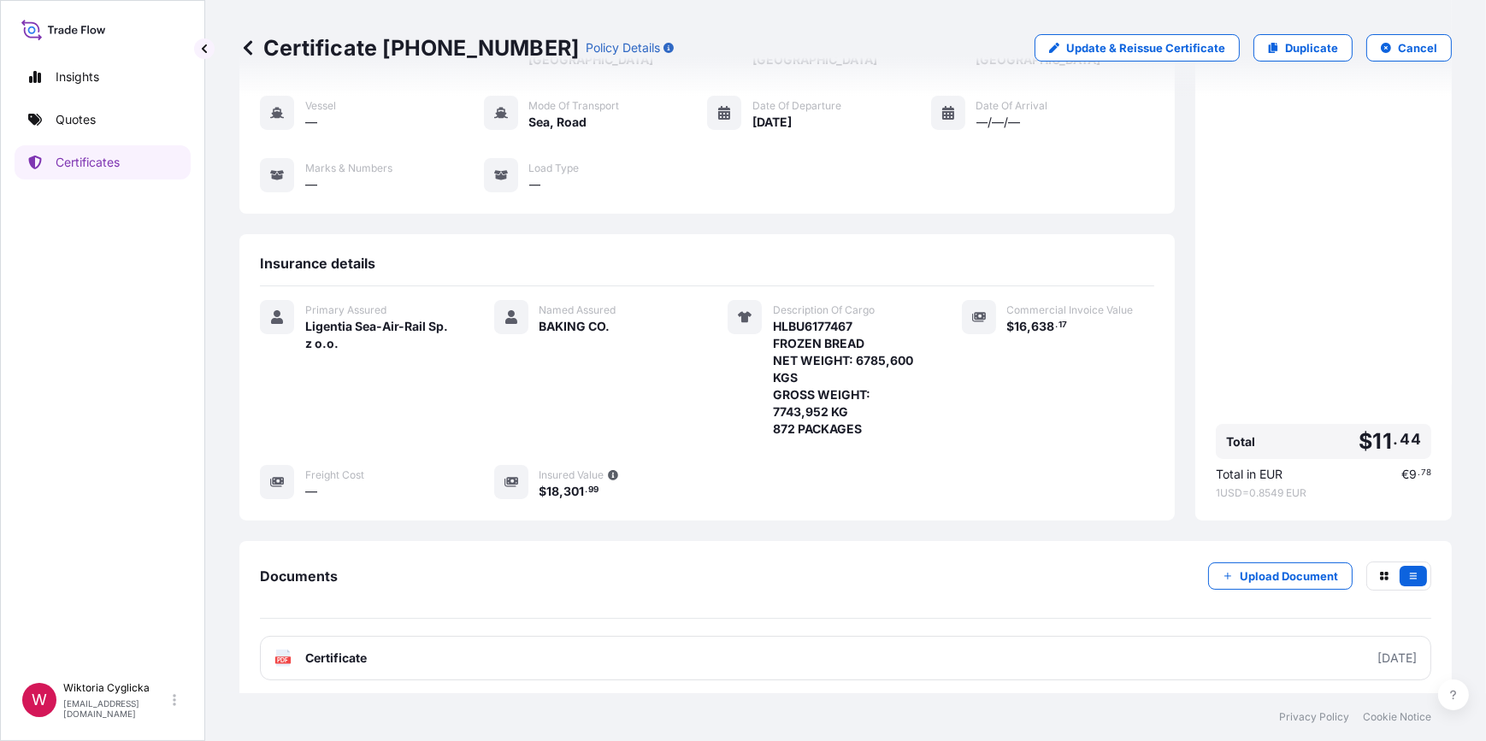
scroll to position [155, 0]
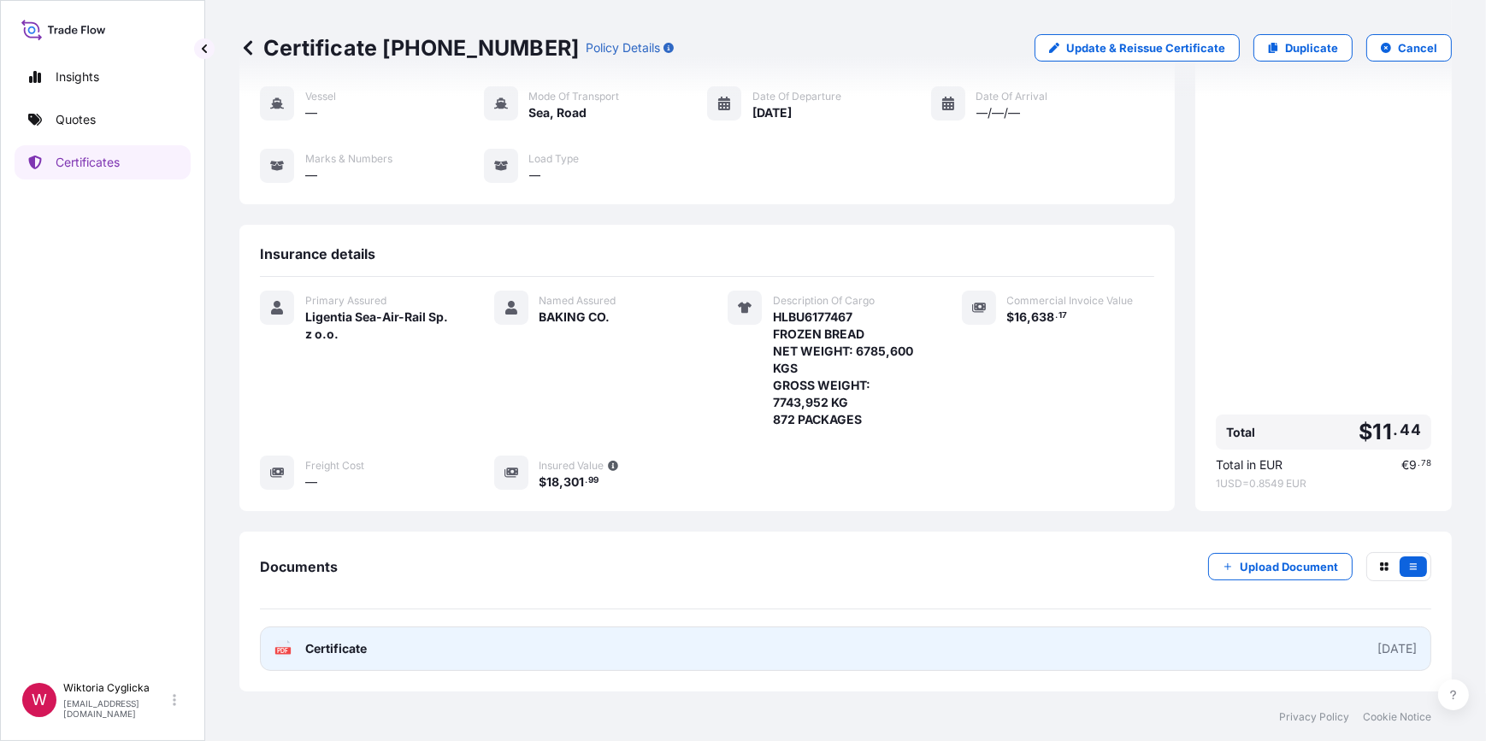
click at [639, 634] on link "PDF Certificate 2025-08-29" at bounding box center [845, 649] width 1171 height 44
